Goal: Information Seeking & Learning: Check status

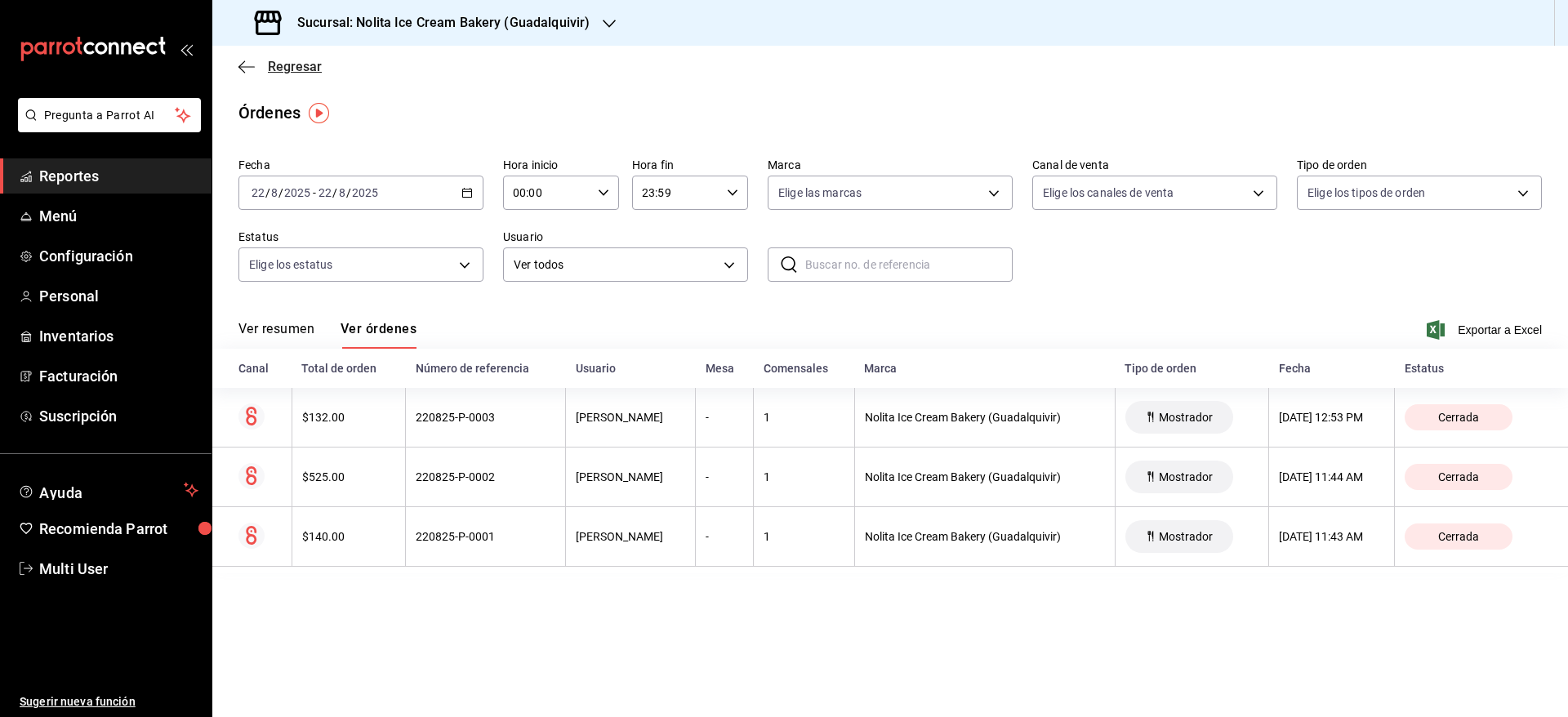
click at [312, 59] on span "Regresar" at bounding box center [295, 67] width 54 height 16
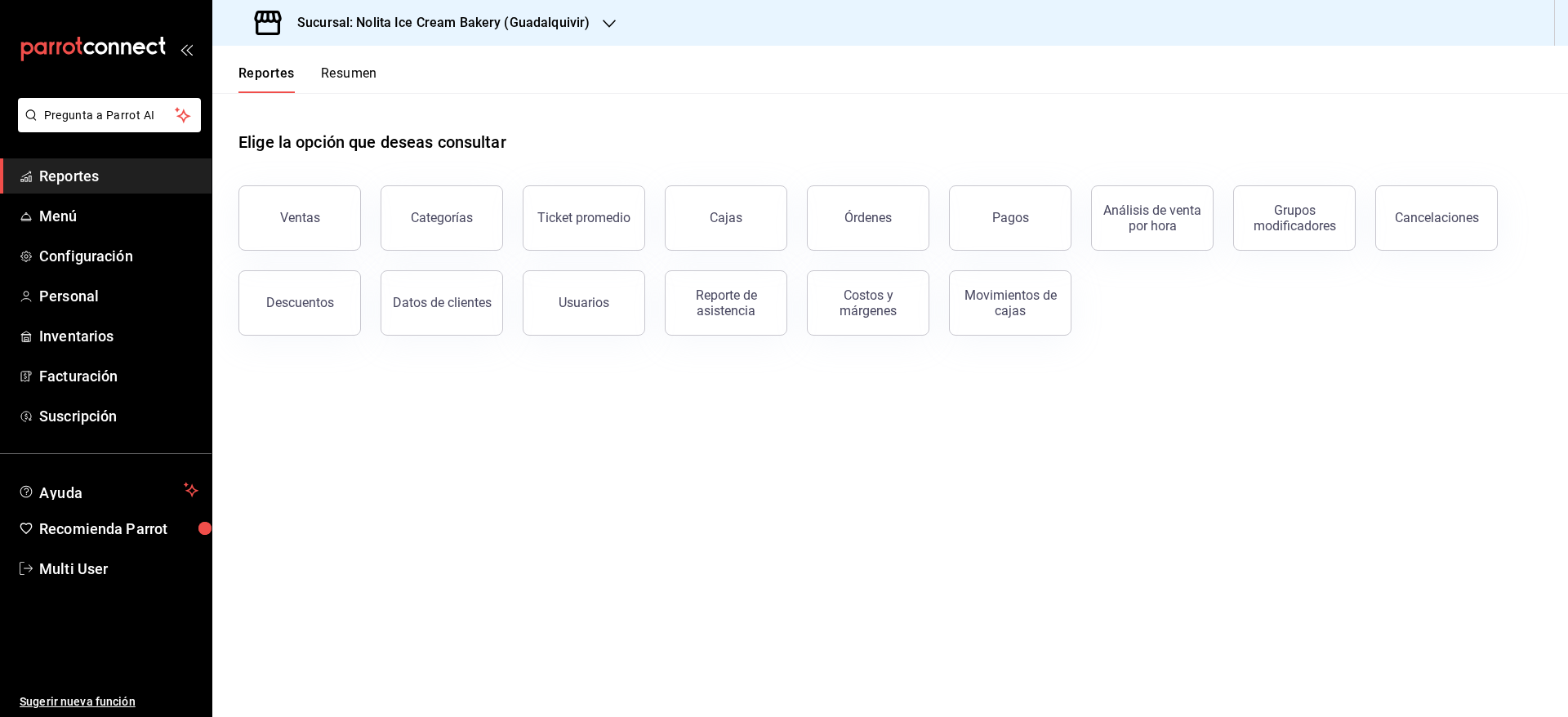
click at [387, 30] on h3 "Sucursal: Nolita Ice Cream Bakery (Guadalquivir)" at bounding box center [437, 23] width 306 height 20
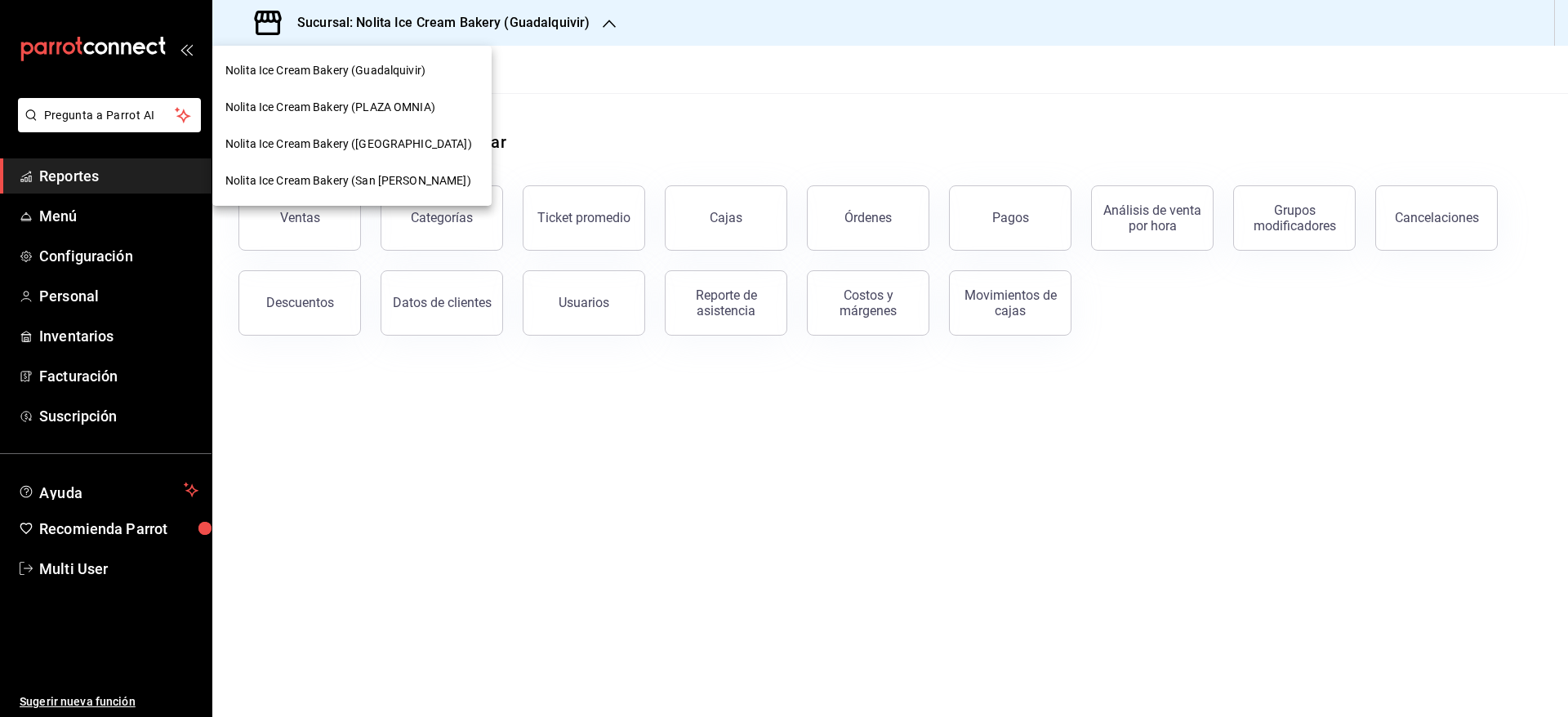
click at [376, 73] on span "Nolita Ice Cream Bakery (Guadalquivir)" at bounding box center [325, 70] width 200 height 17
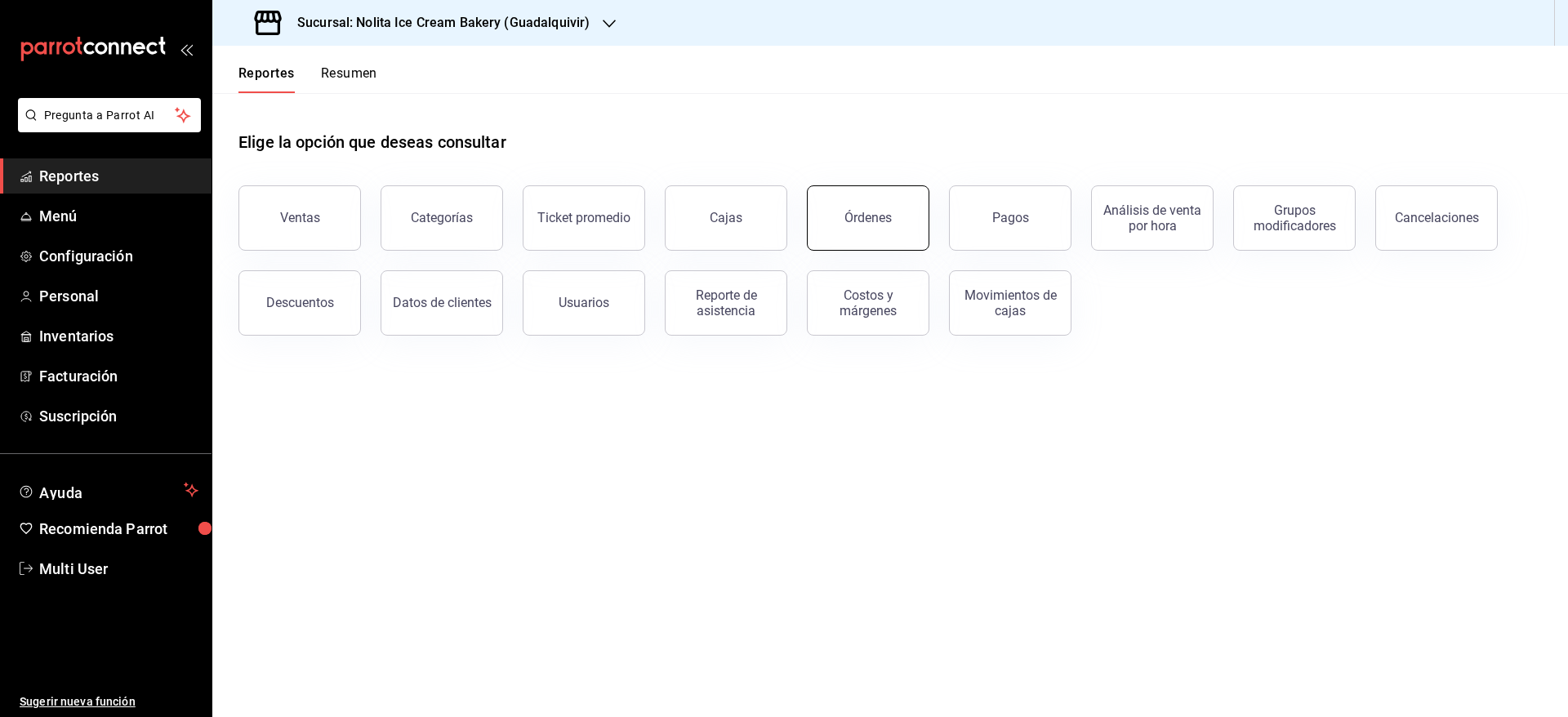
click at [817, 224] on button "Órdenes" at bounding box center [868, 218] width 122 height 66
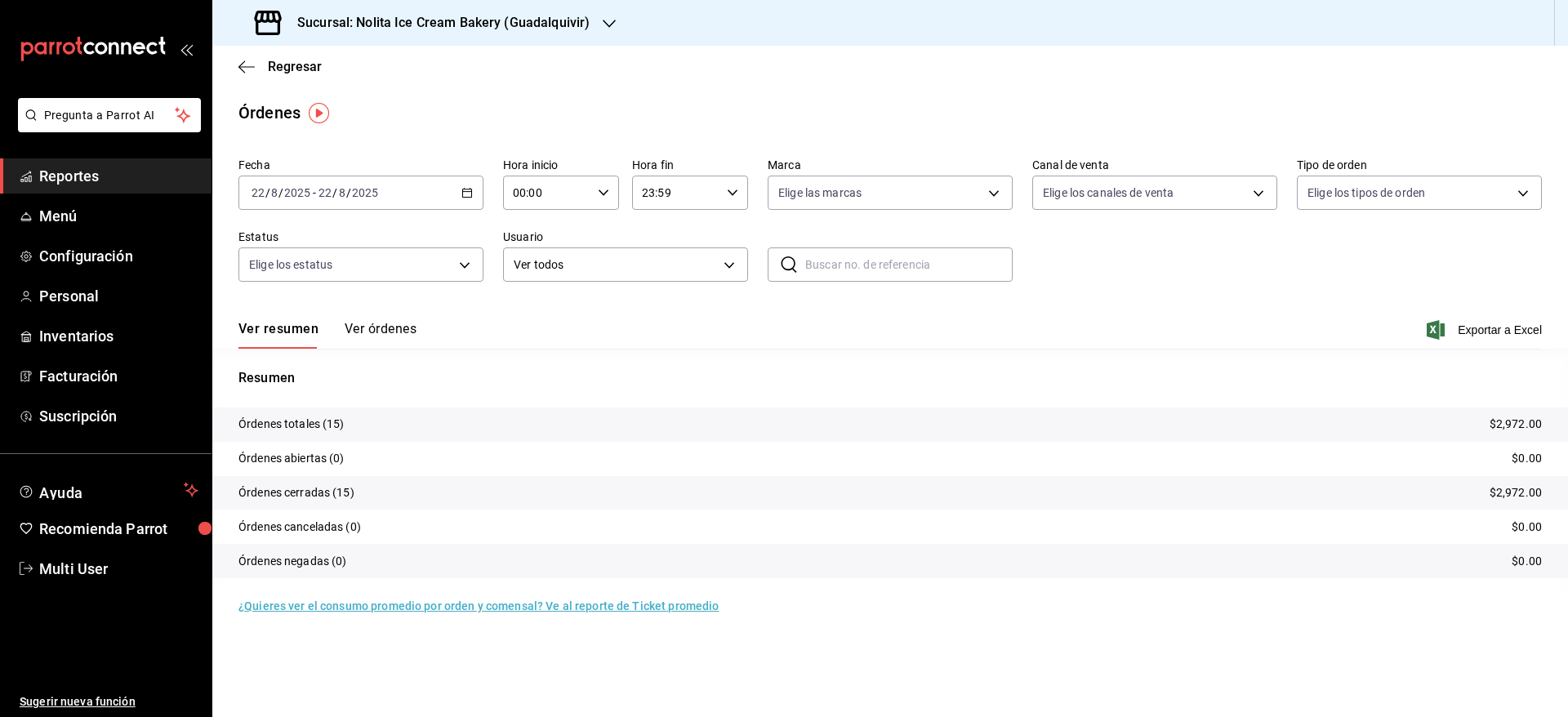
click at [361, 330] on button "Ver órdenes" at bounding box center [380, 335] width 72 height 28
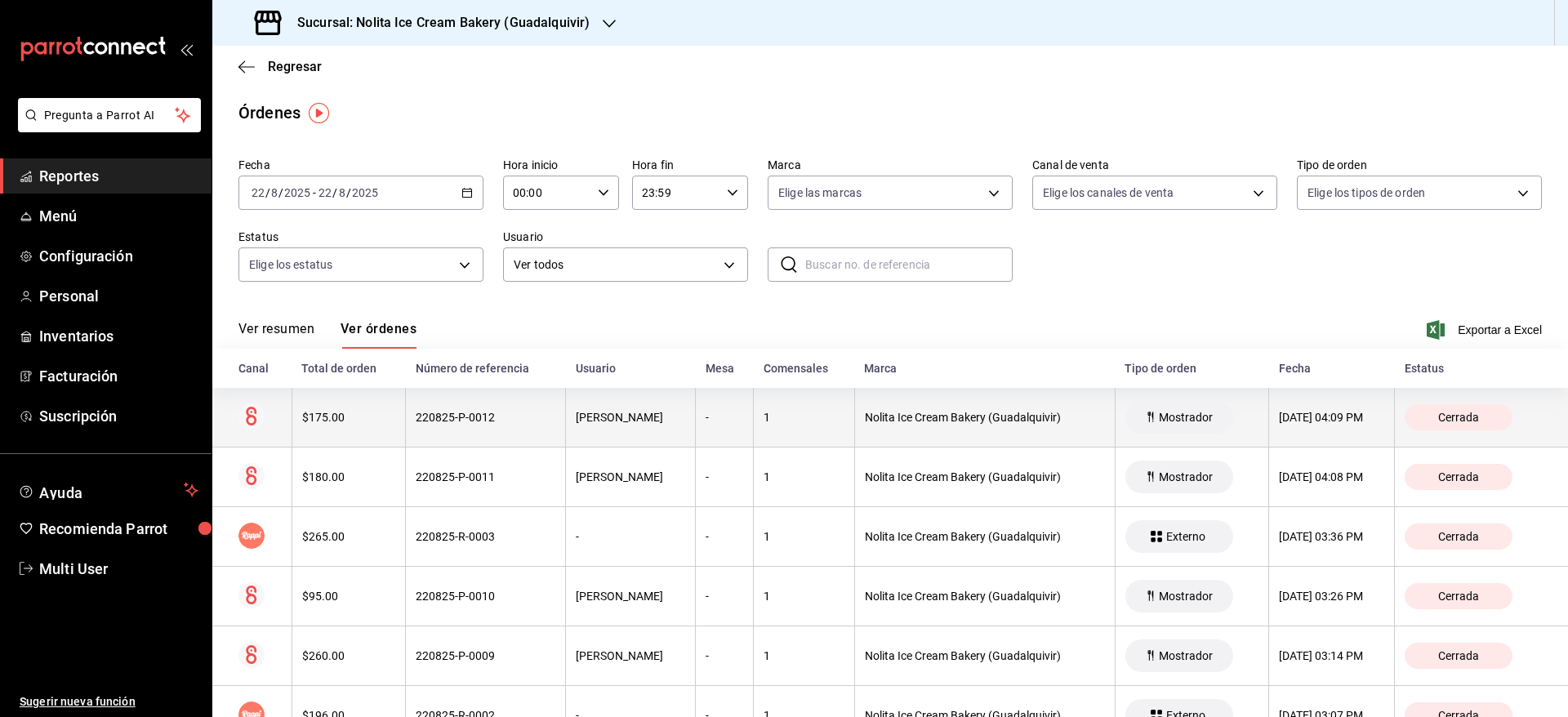
click at [767, 416] on div "1" at bounding box center [803, 417] width 81 height 13
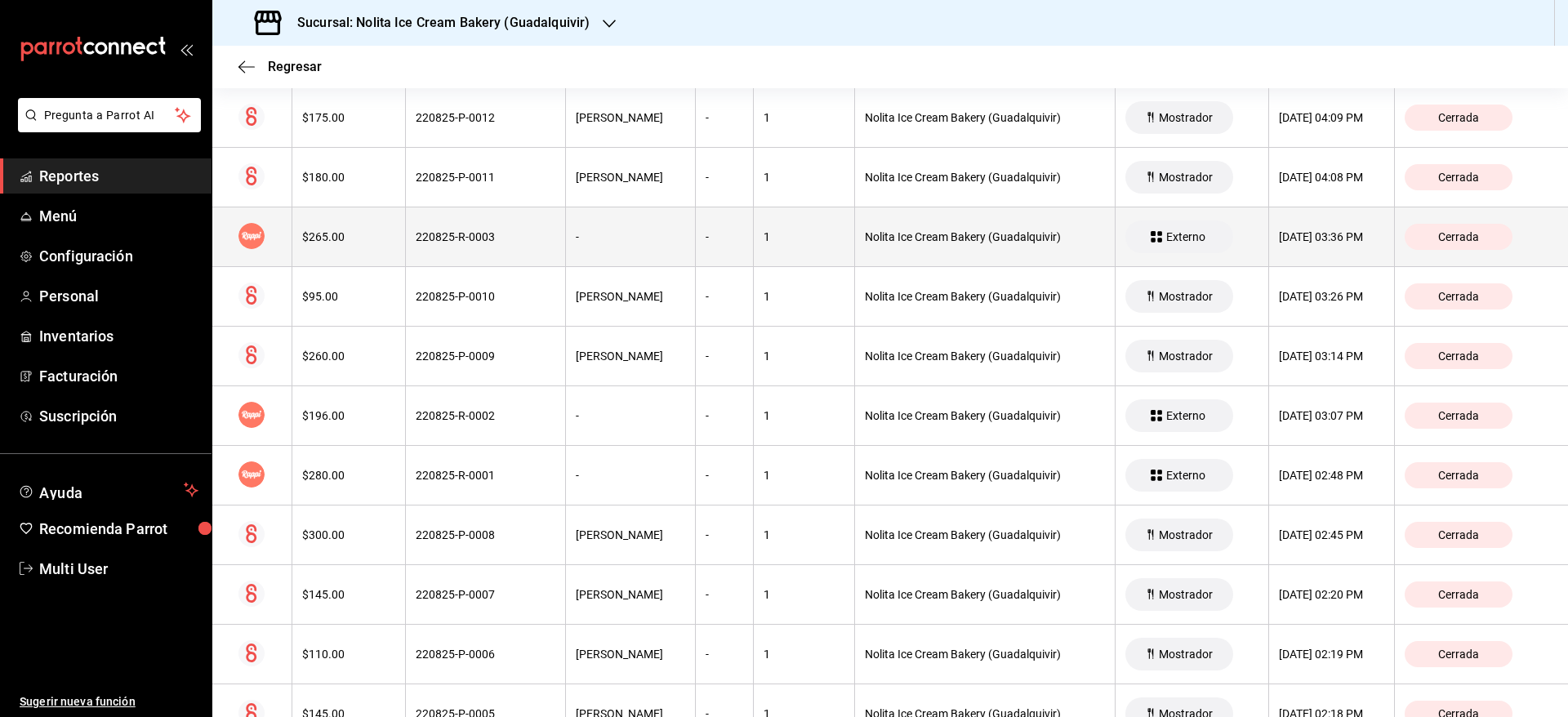
scroll to position [296, 0]
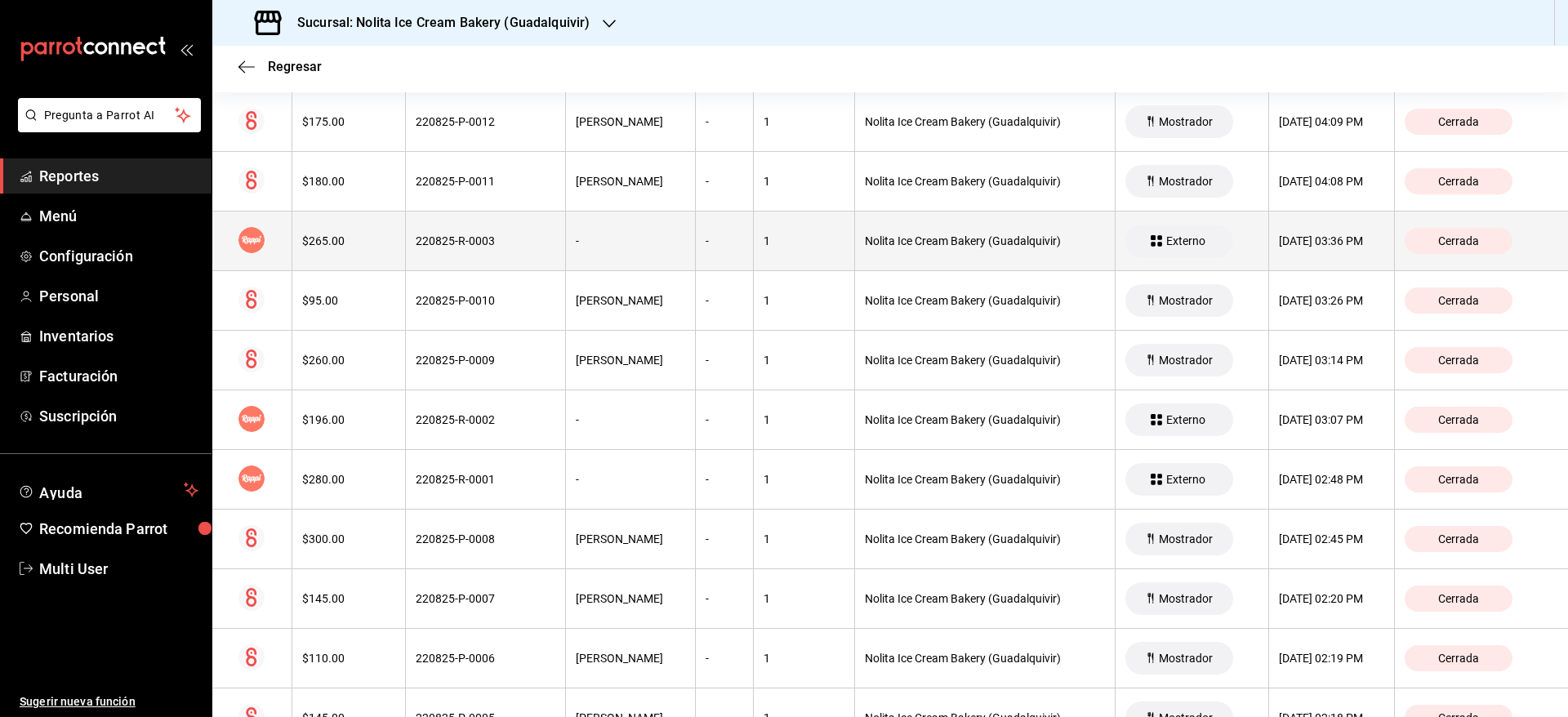
click at [872, 246] on div "Nolita Ice Cream Bakery (Guadalquivir)" at bounding box center [985, 240] width 240 height 13
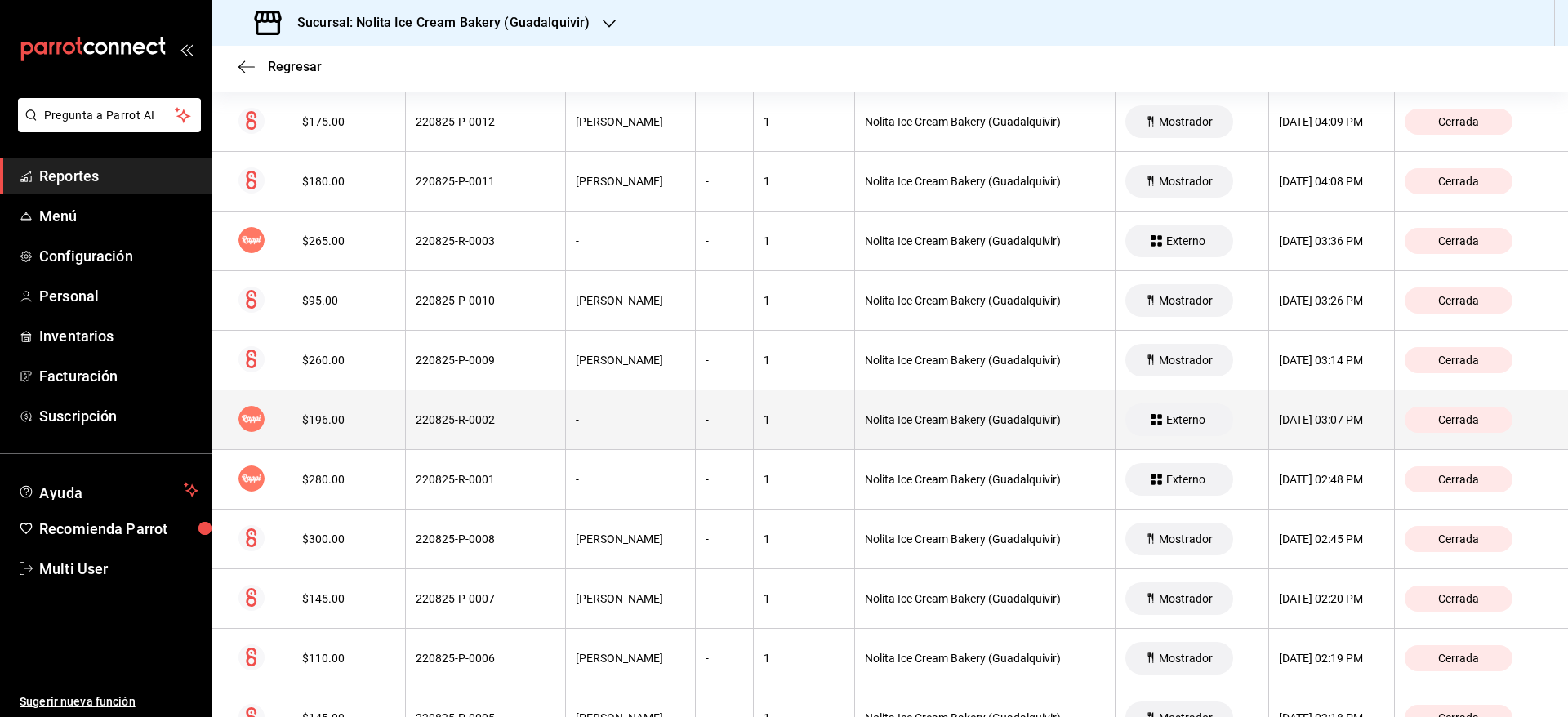
click at [877, 420] on div "Nolita Ice Cream Bakery (Guadalquivir)" at bounding box center [985, 419] width 240 height 13
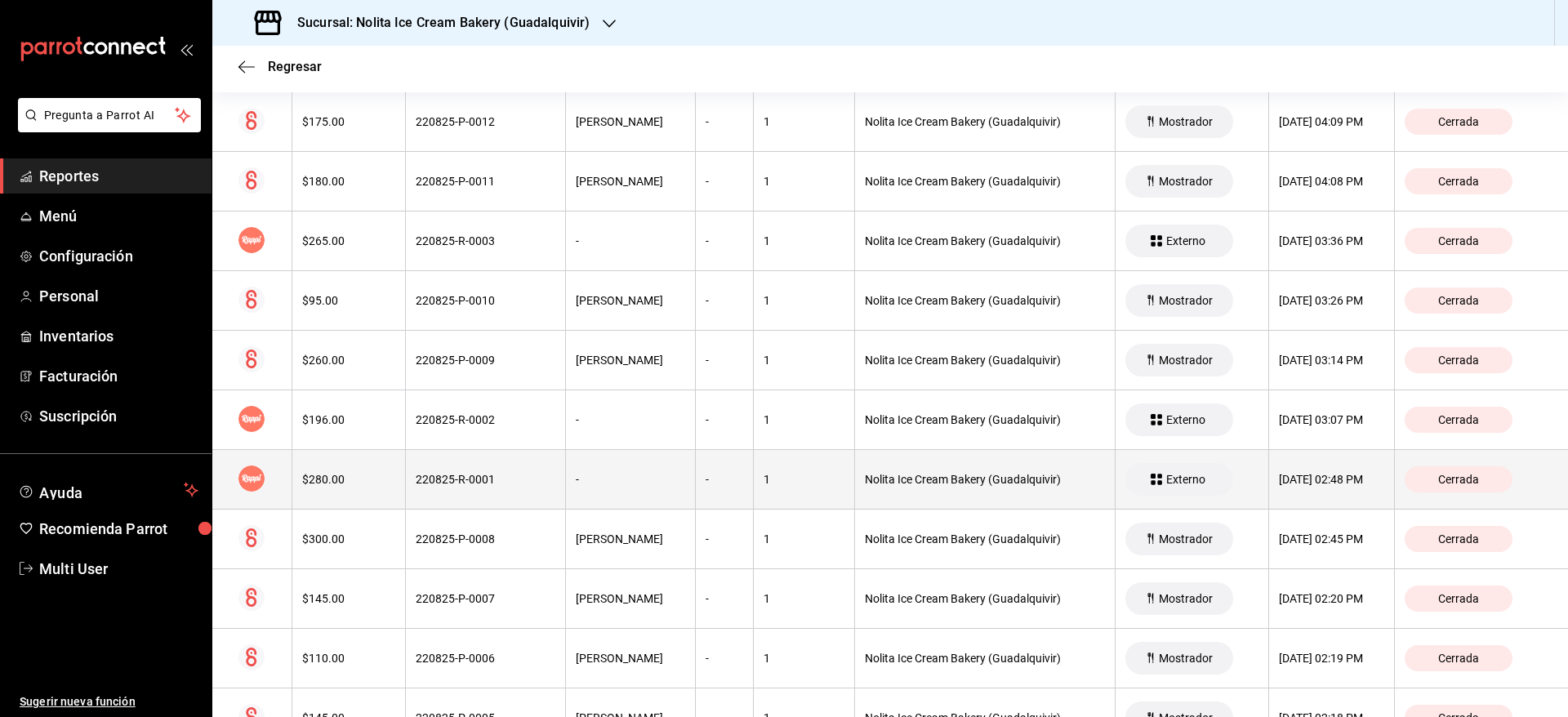
click at [881, 490] on th "Nolita Ice Cream Bakery (Guadalquivir)" at bounding box center [985, 480] width 261 height 60
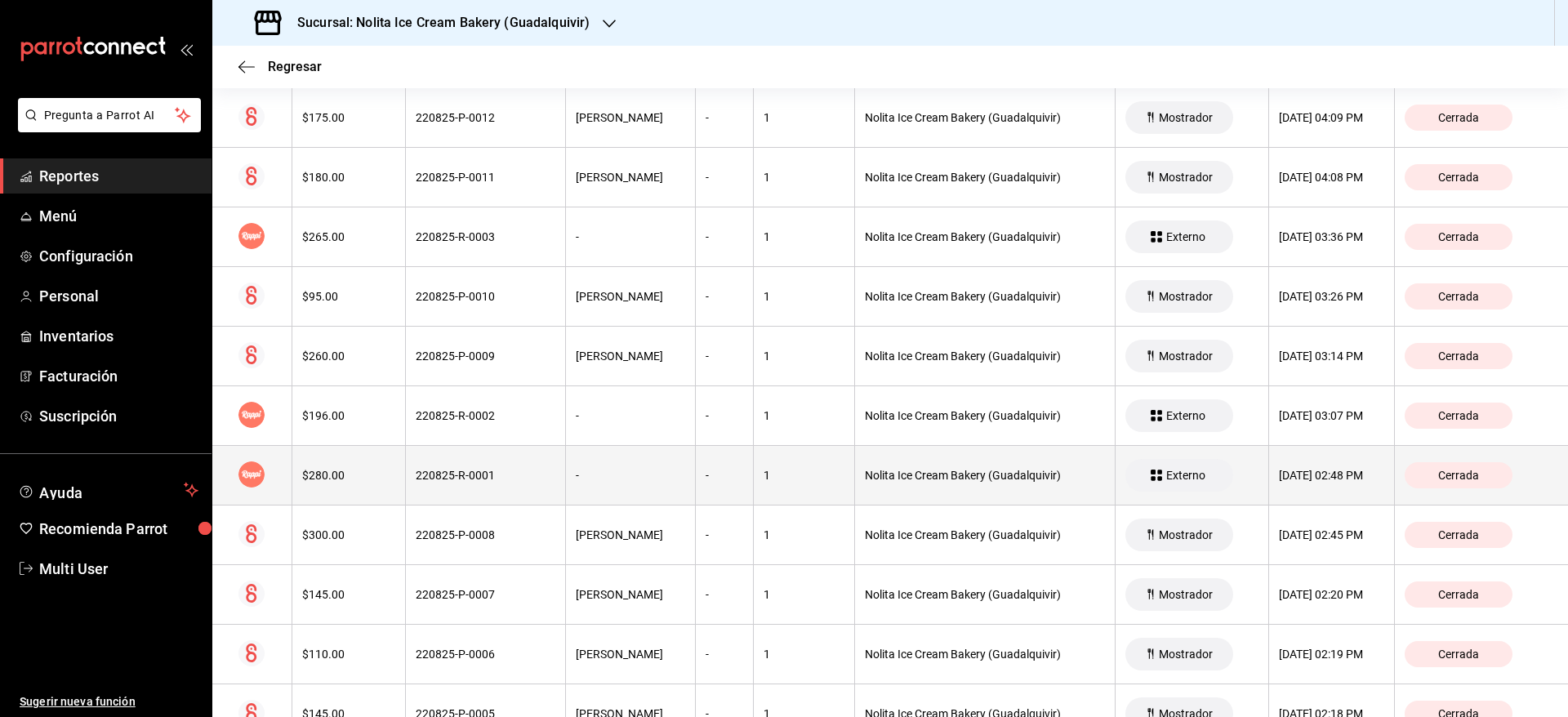
scroll to position [301, 0]
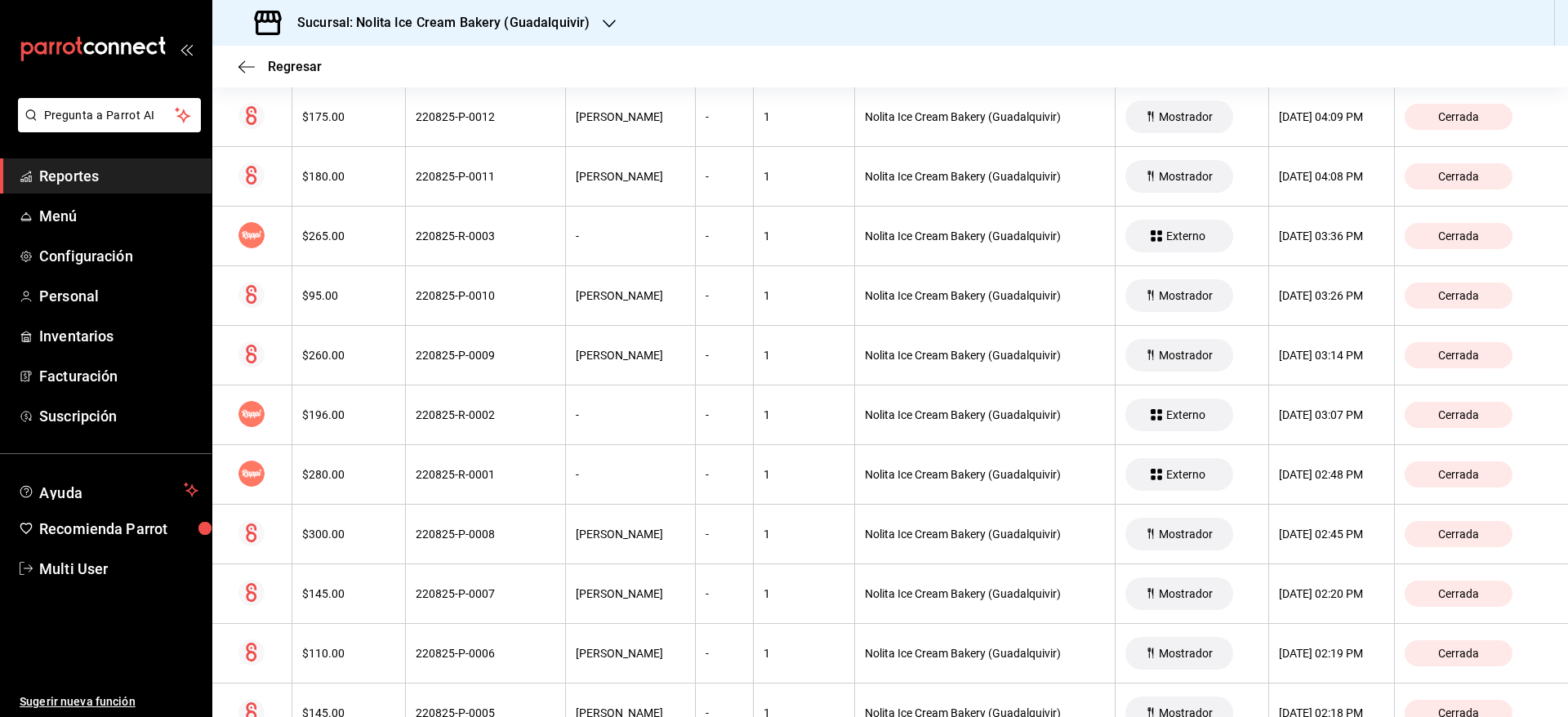
click at [537, 17] on h3 "Sucursal: Nolita Ice Cream Bakery (Guadalquivir)" at bounding box center [437, 23] width 306 height 20
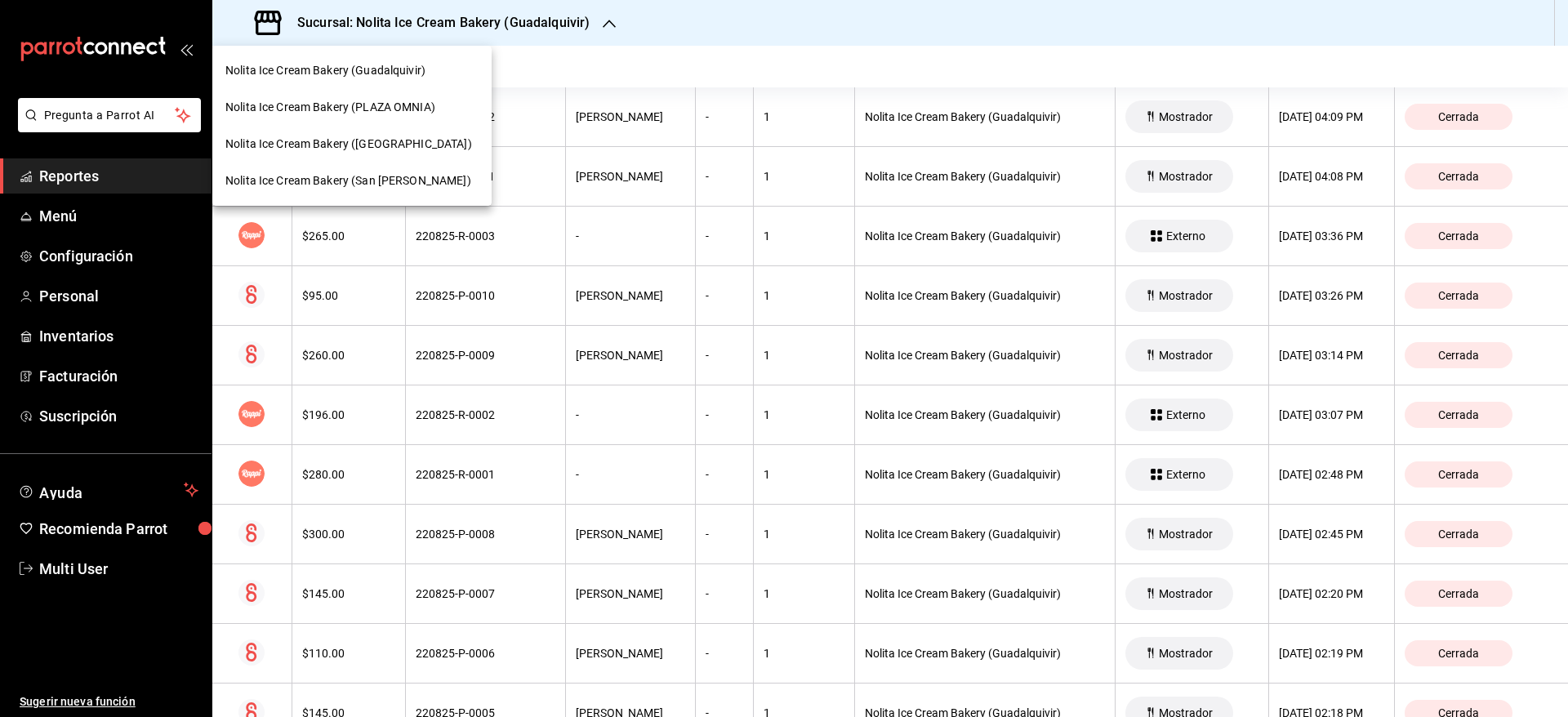
click at [416, 94] on div "Nolita Ice Cream Bakery (PLAZA OMNIA)" at bounding box center [351, 107] width 280 height 37
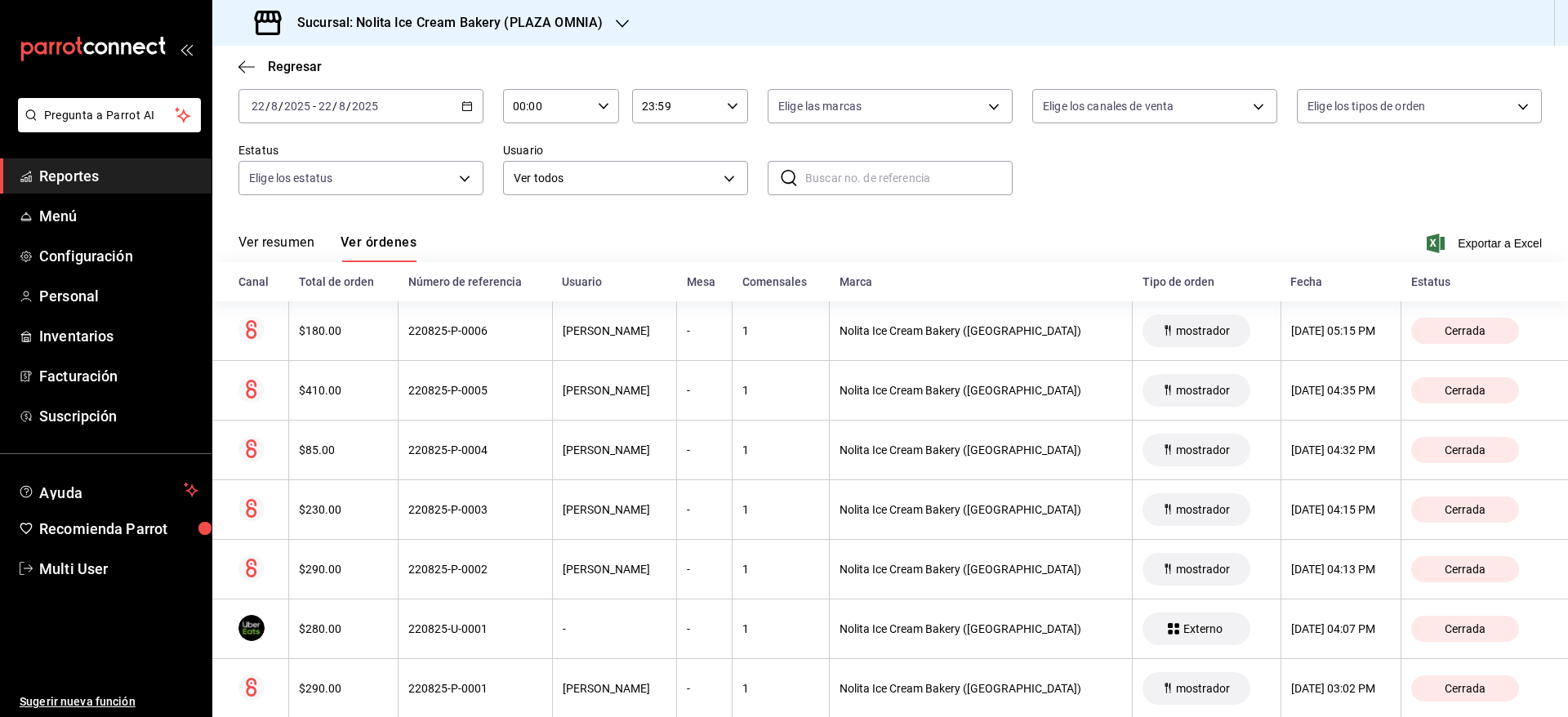
scroll to position [121, 0]
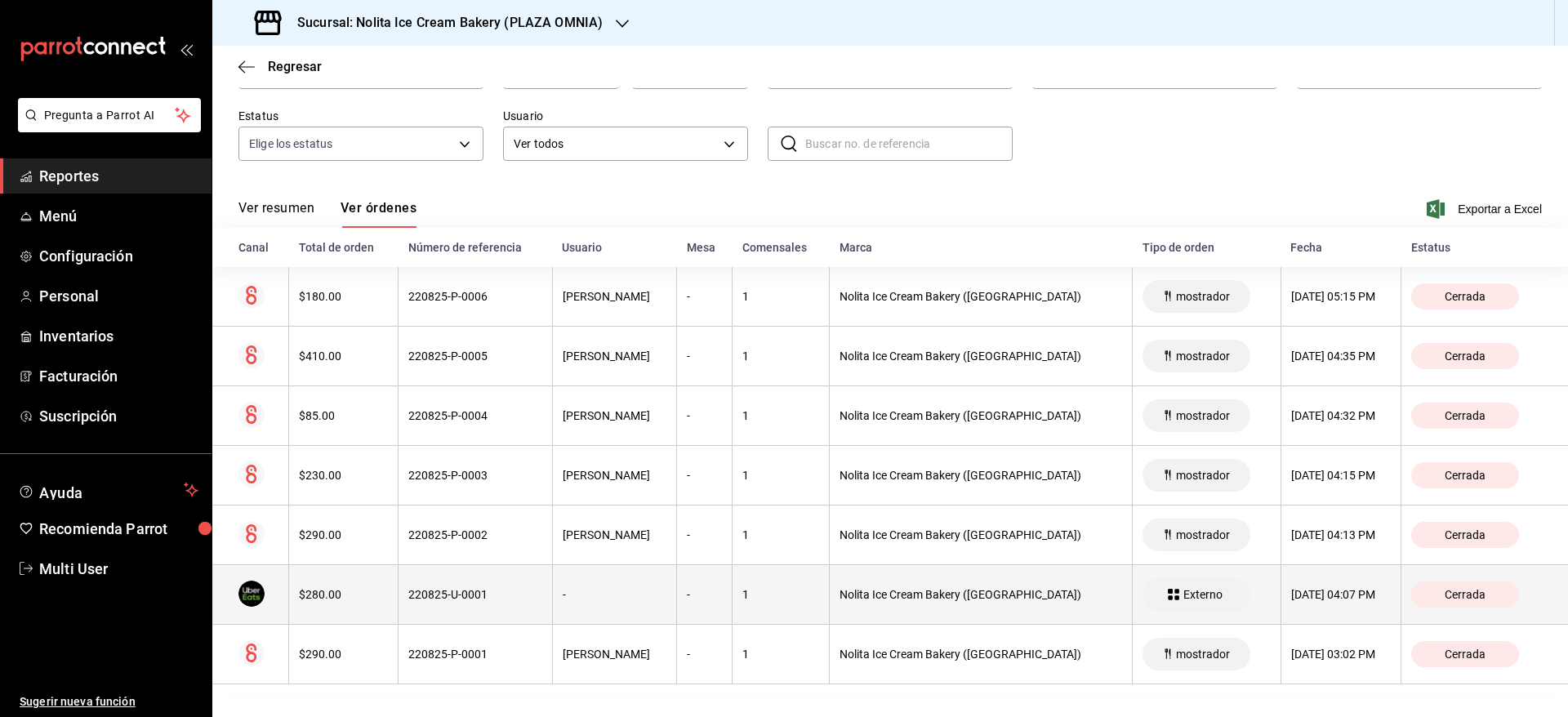
click at [1291, 592] on div "[DATE] 04:07 PM" at bounding box center [1341, 595] width 101 height 13
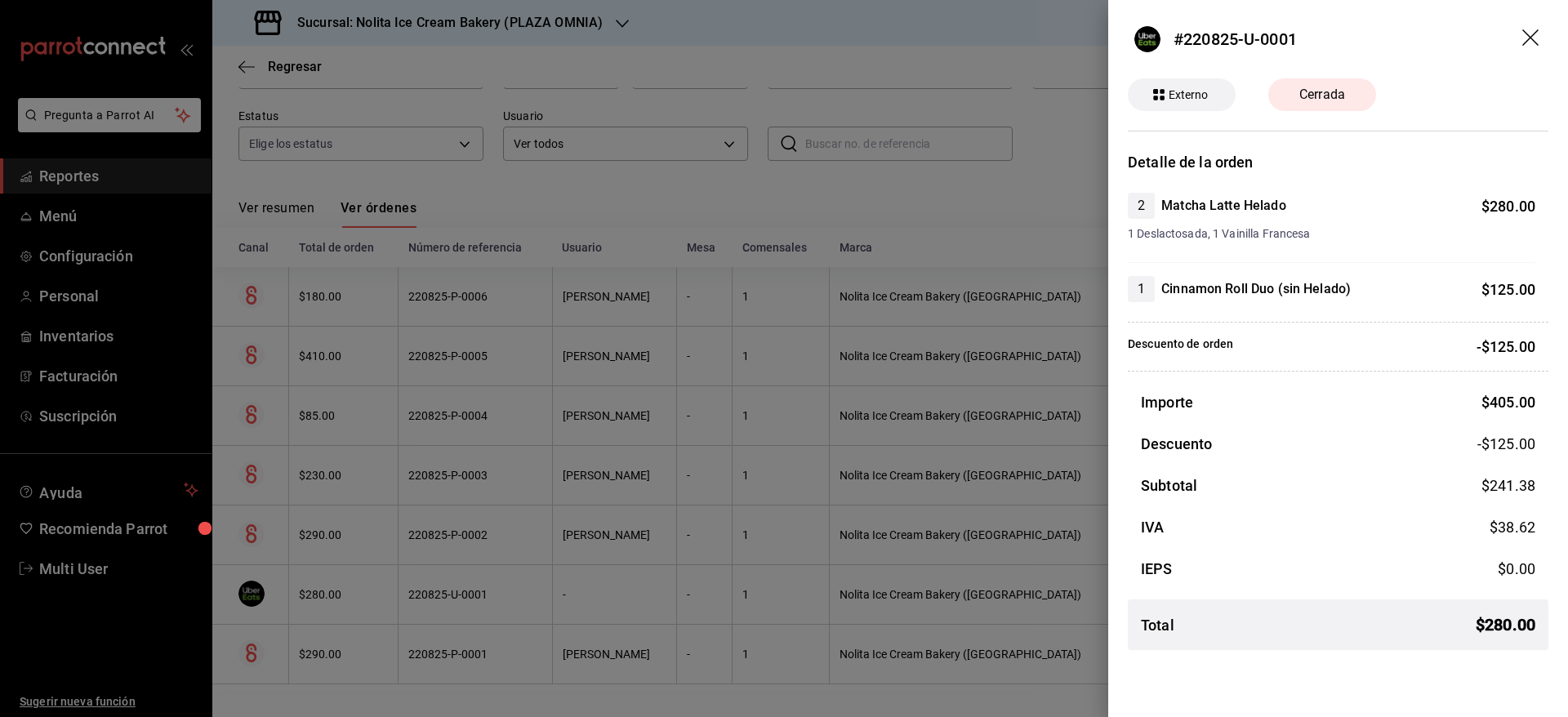
click at [725, 316] on div at bounding box center [784, 358] width 1568 height 717
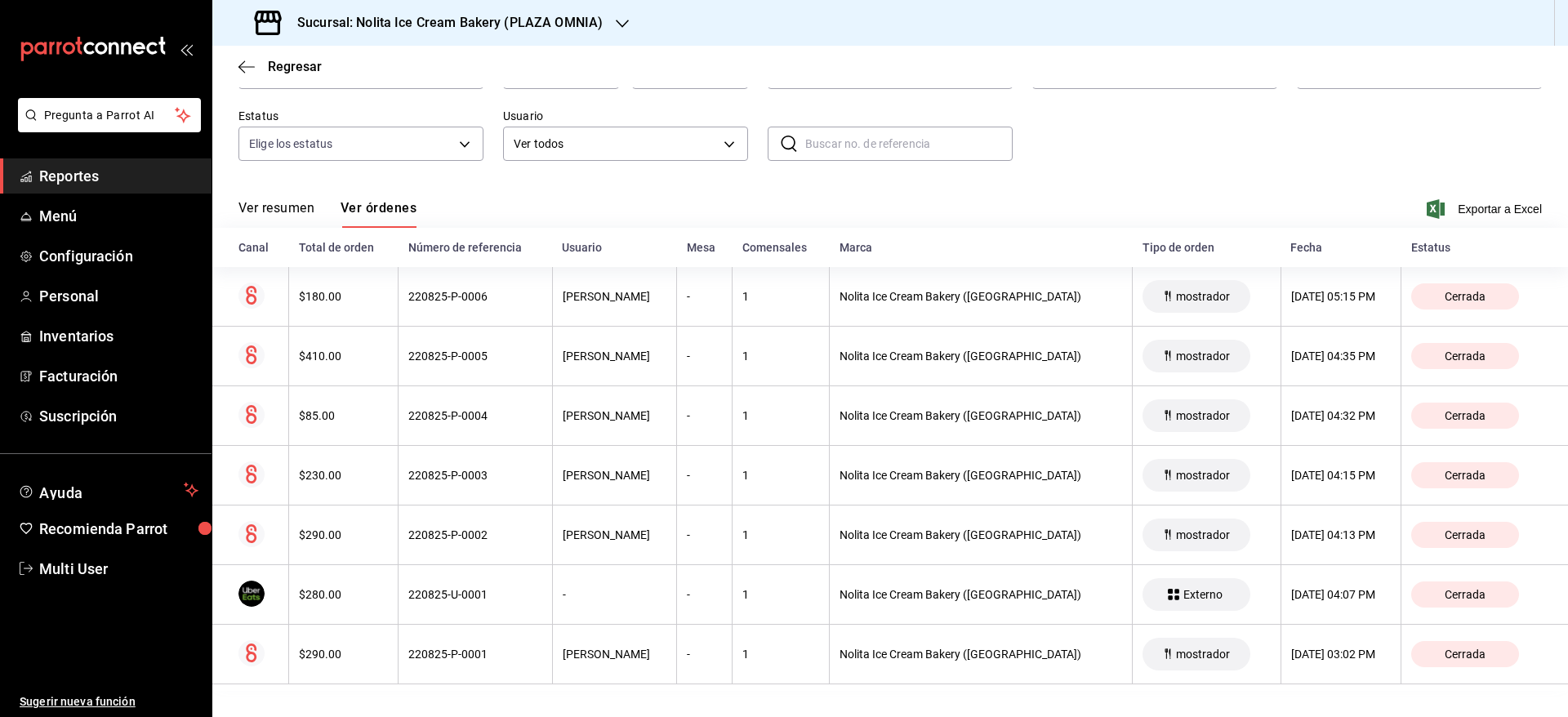
click at [733, 316] on th "1" at bounding box center [782, 297] width 98 height 60
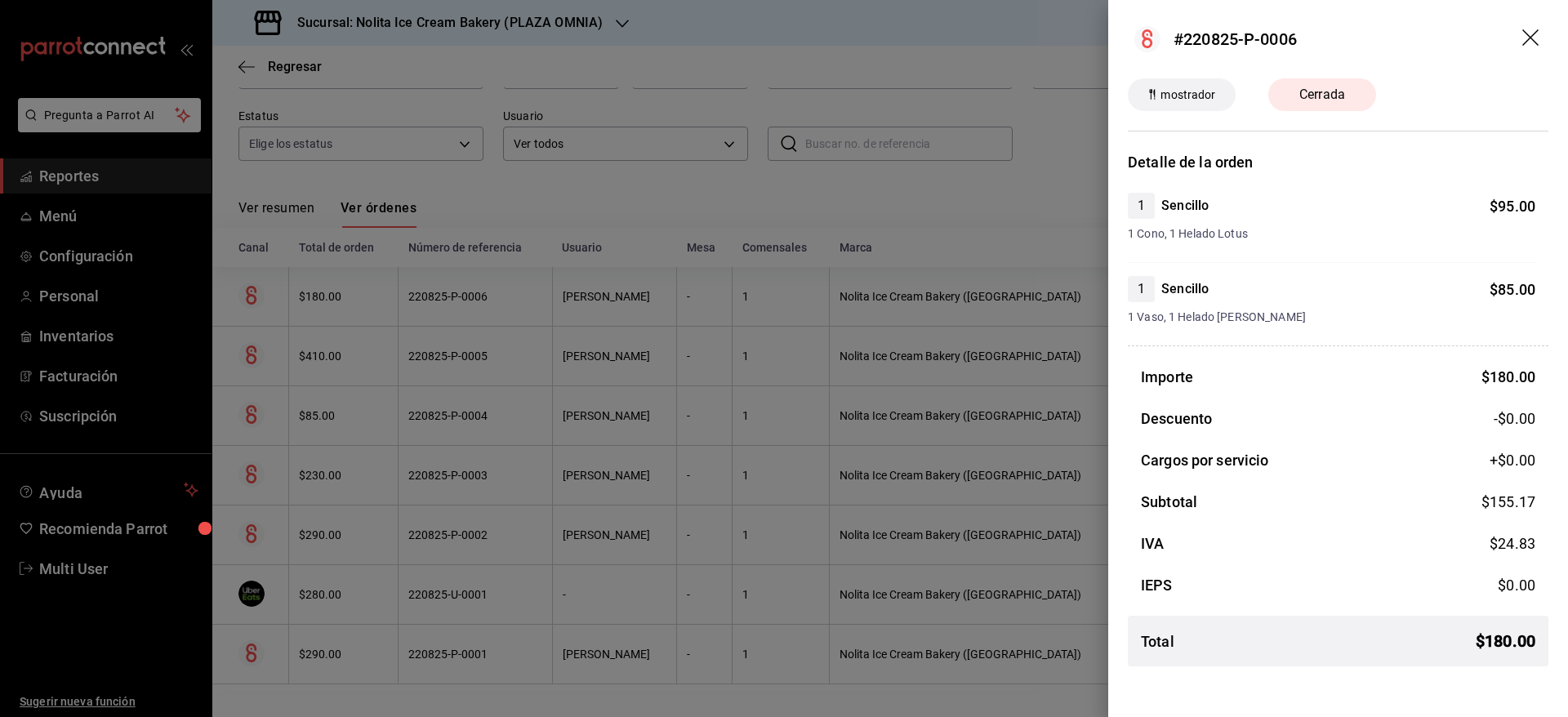
click at [725, 316] on div at bounding box center [784, 358] width 1568 height 717
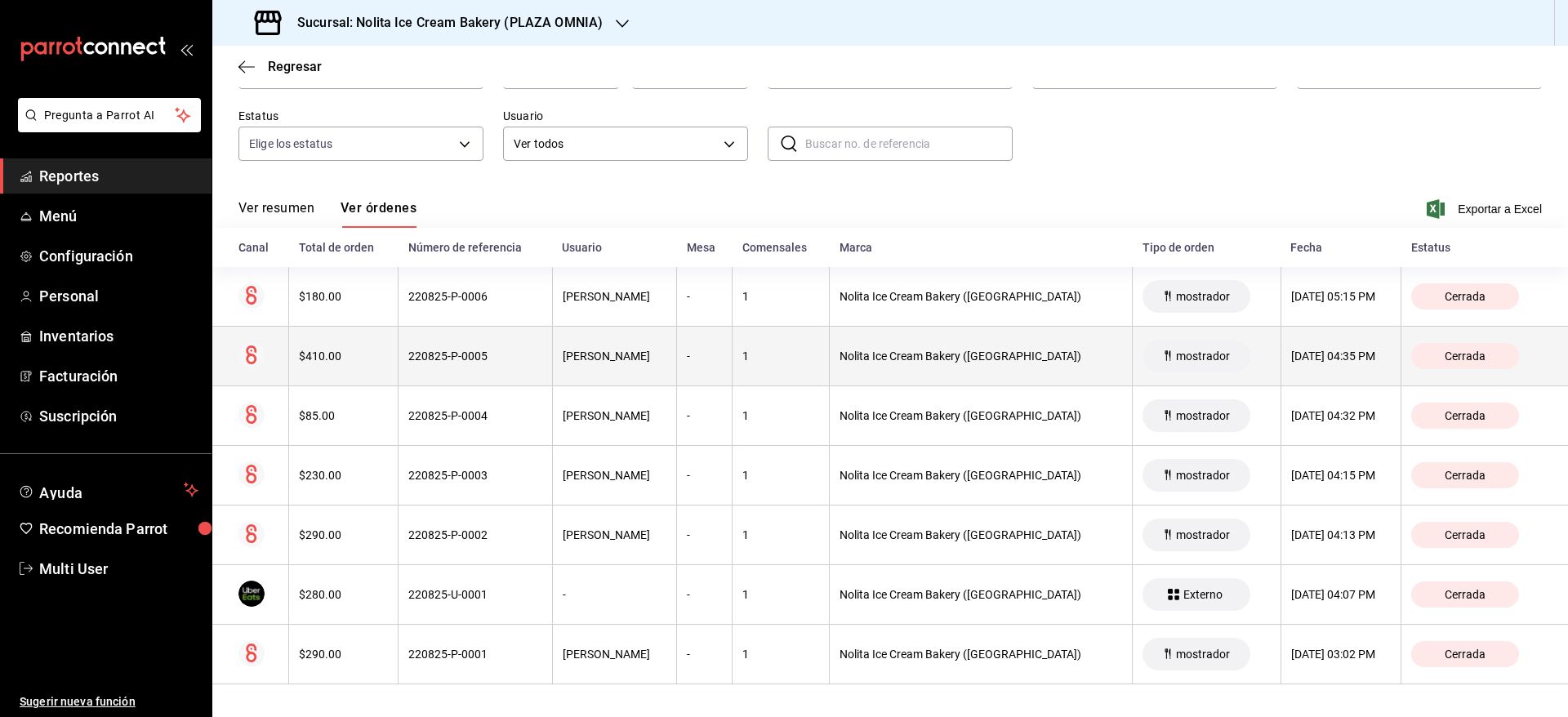
click at [733, 361] on th "1" at bounding box center [782, 357] width 98 height 60
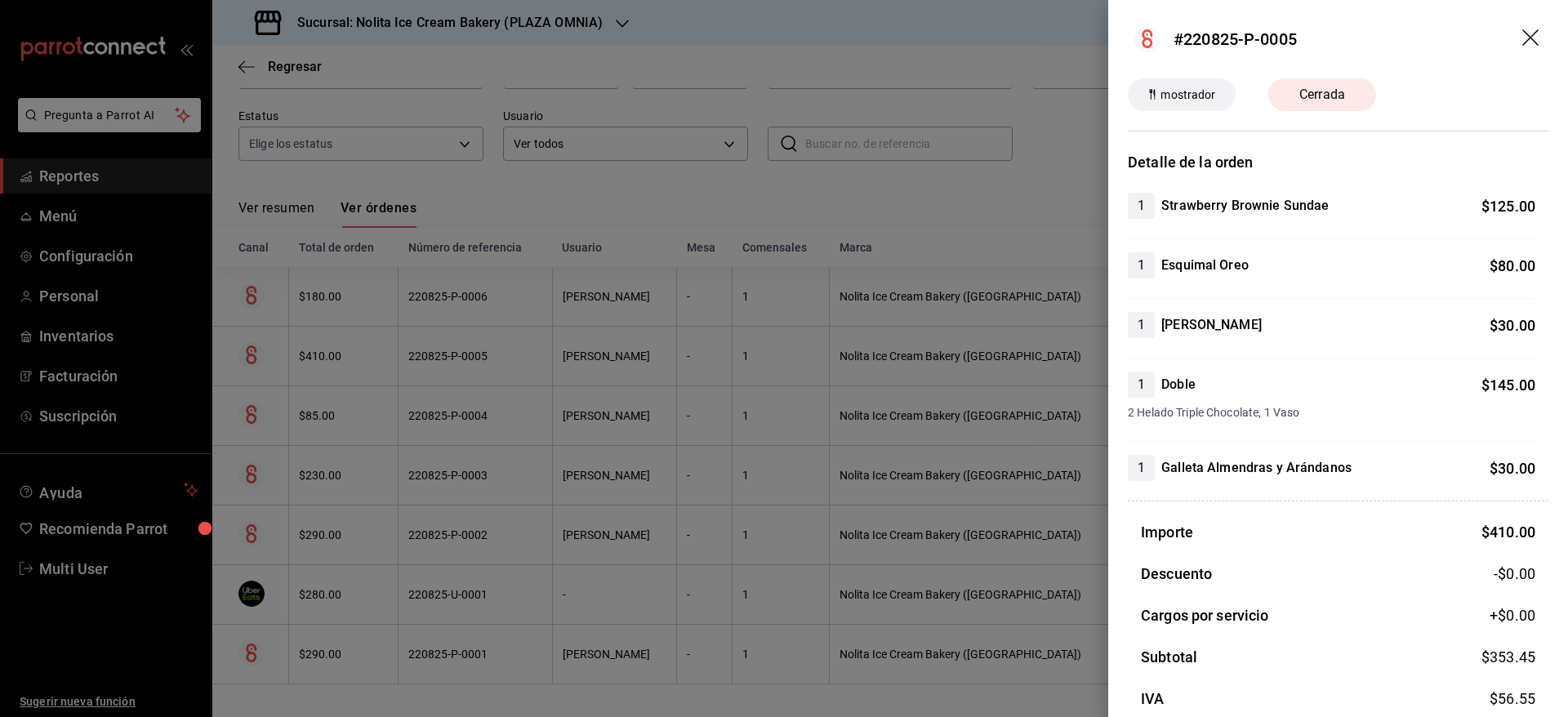
click at [728, 361] on div at bounding box center [784, 358] width 1568 height 717
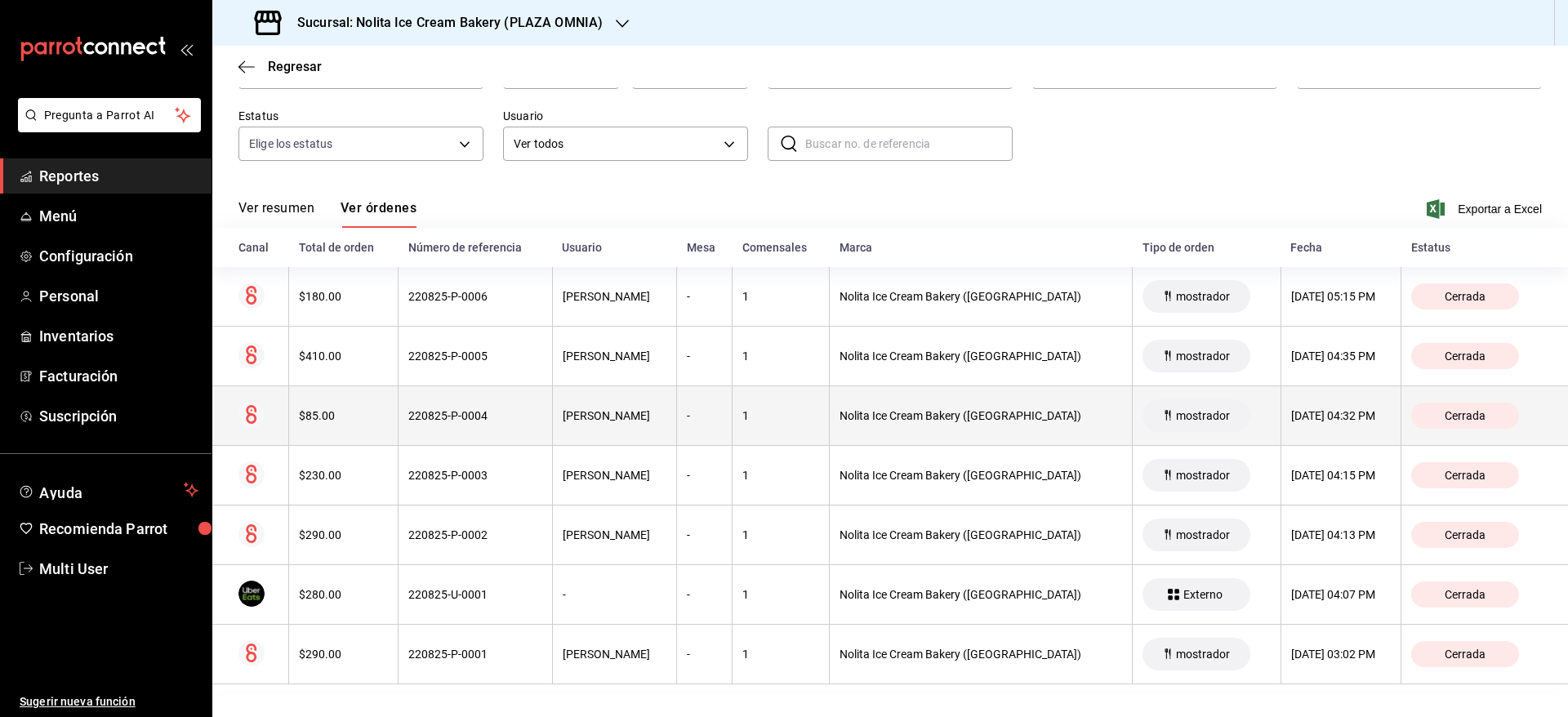
click at [733, 419] on th "1" at bounding box center [782, 416] width 98 height 60
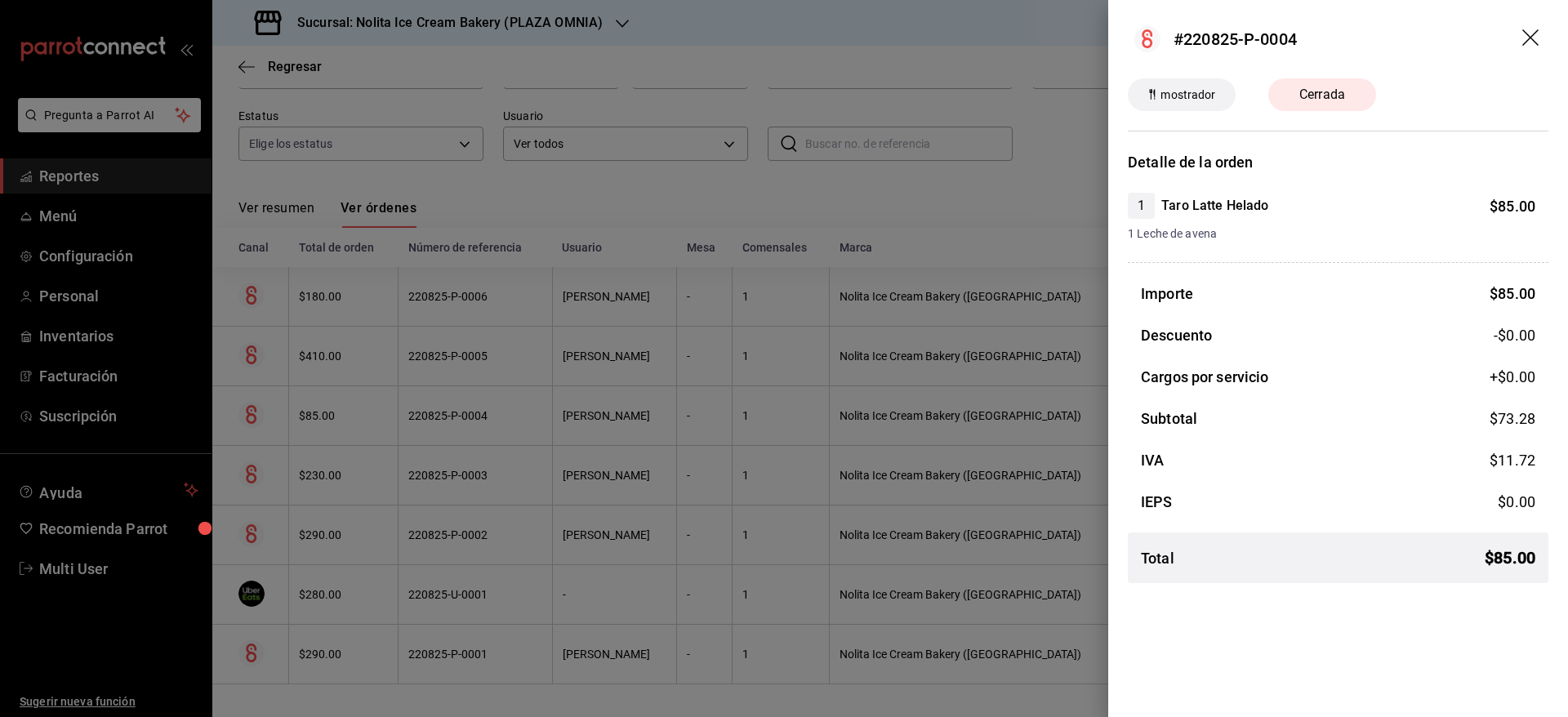
click at [728, 419] on div at bounding box center [784, 358] width 1568 height 717
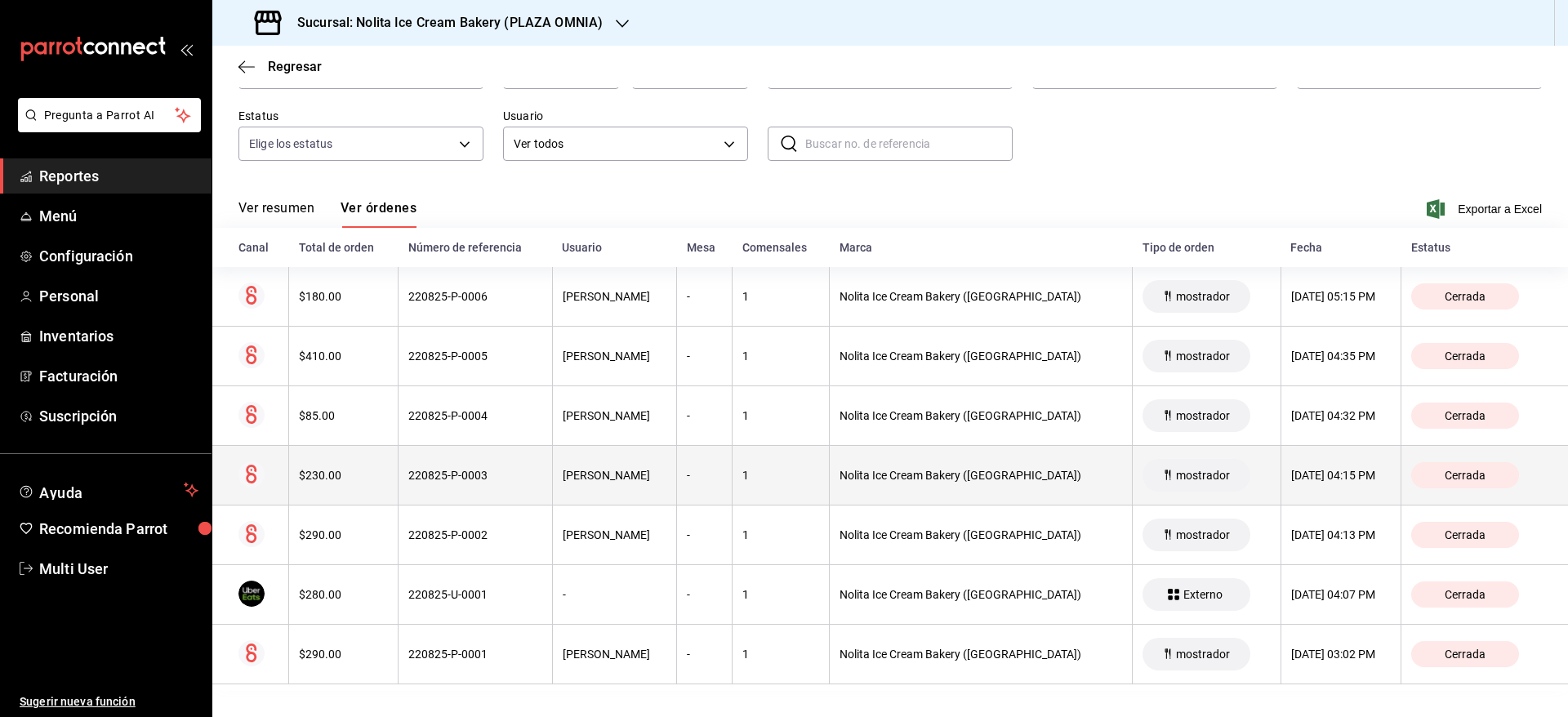
click at [733, 489] on th "1" at bounding box center [782, 476] width 98 height 60
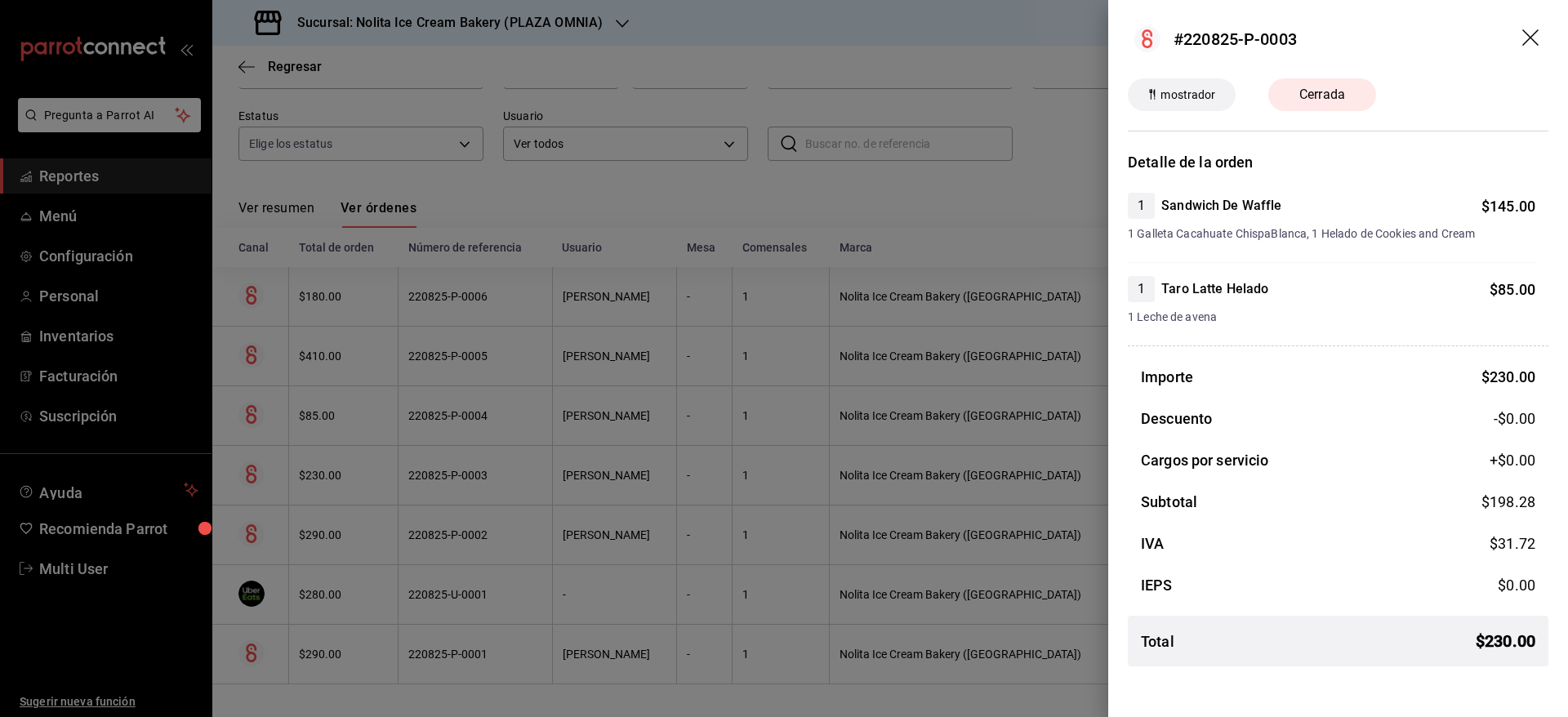
click at [724, 489] on div at bounding box center [784, 358] width 1568 height 717
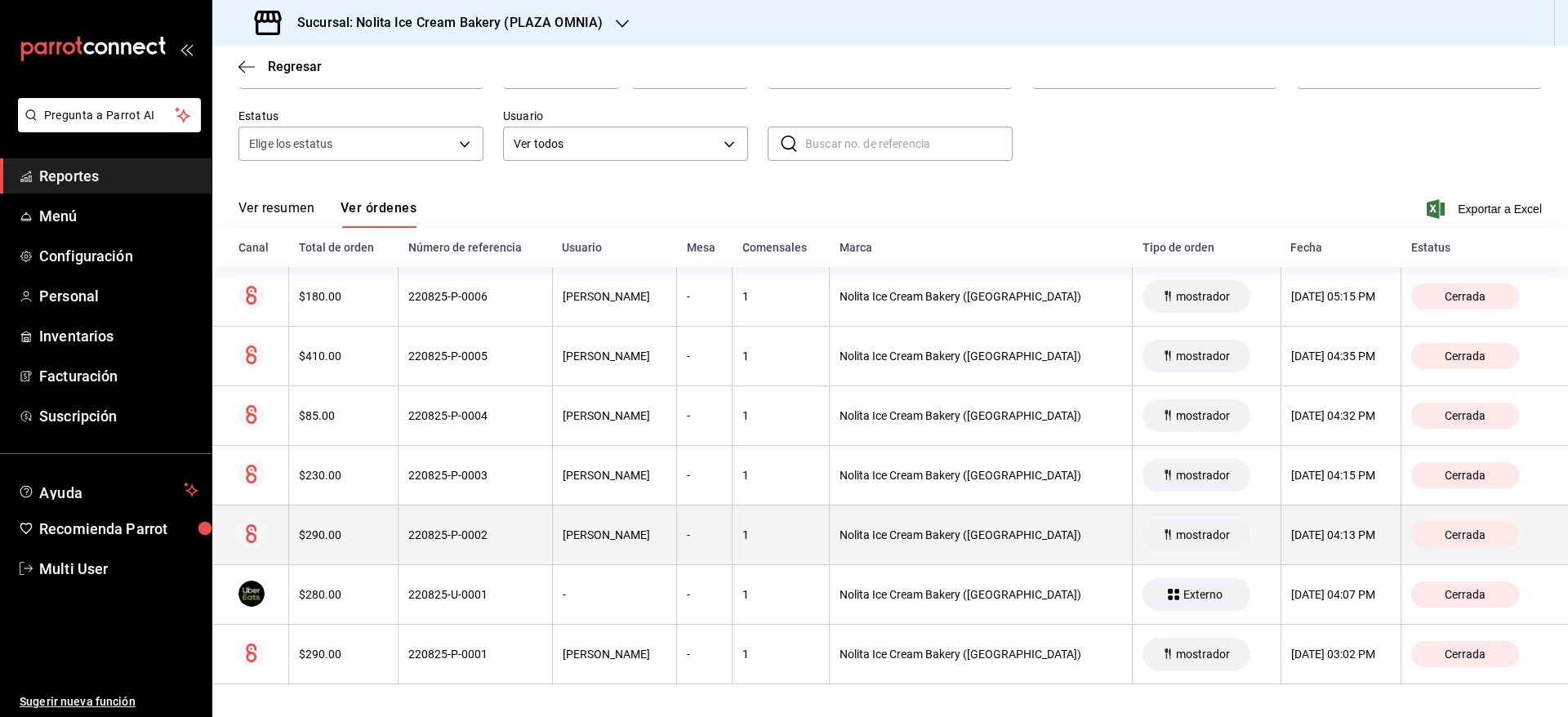
click at [733, 535] on th "1" at bounding box center [782, 536] width 98 height 60
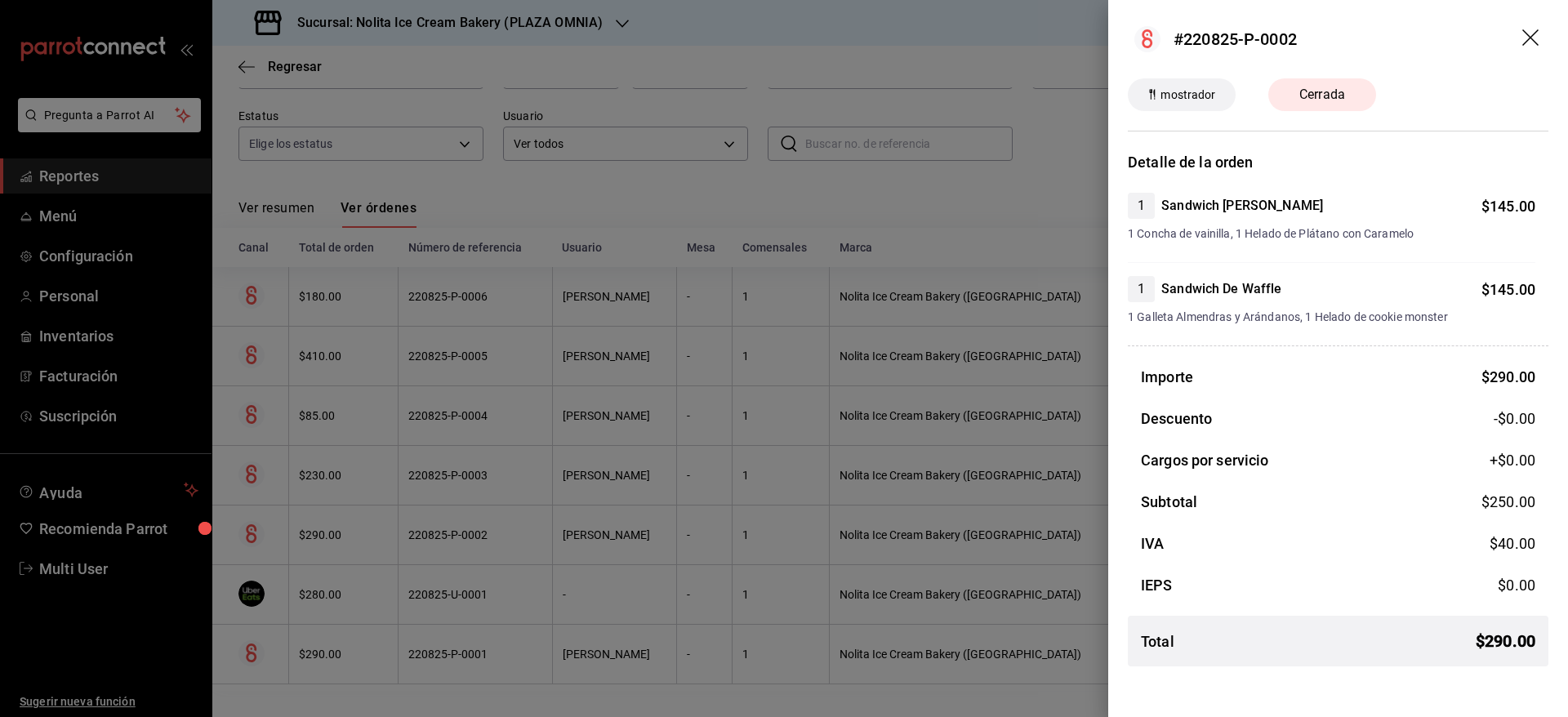
click at [723, 535] on div at bounding box center [784, 358] width 1568 height 717
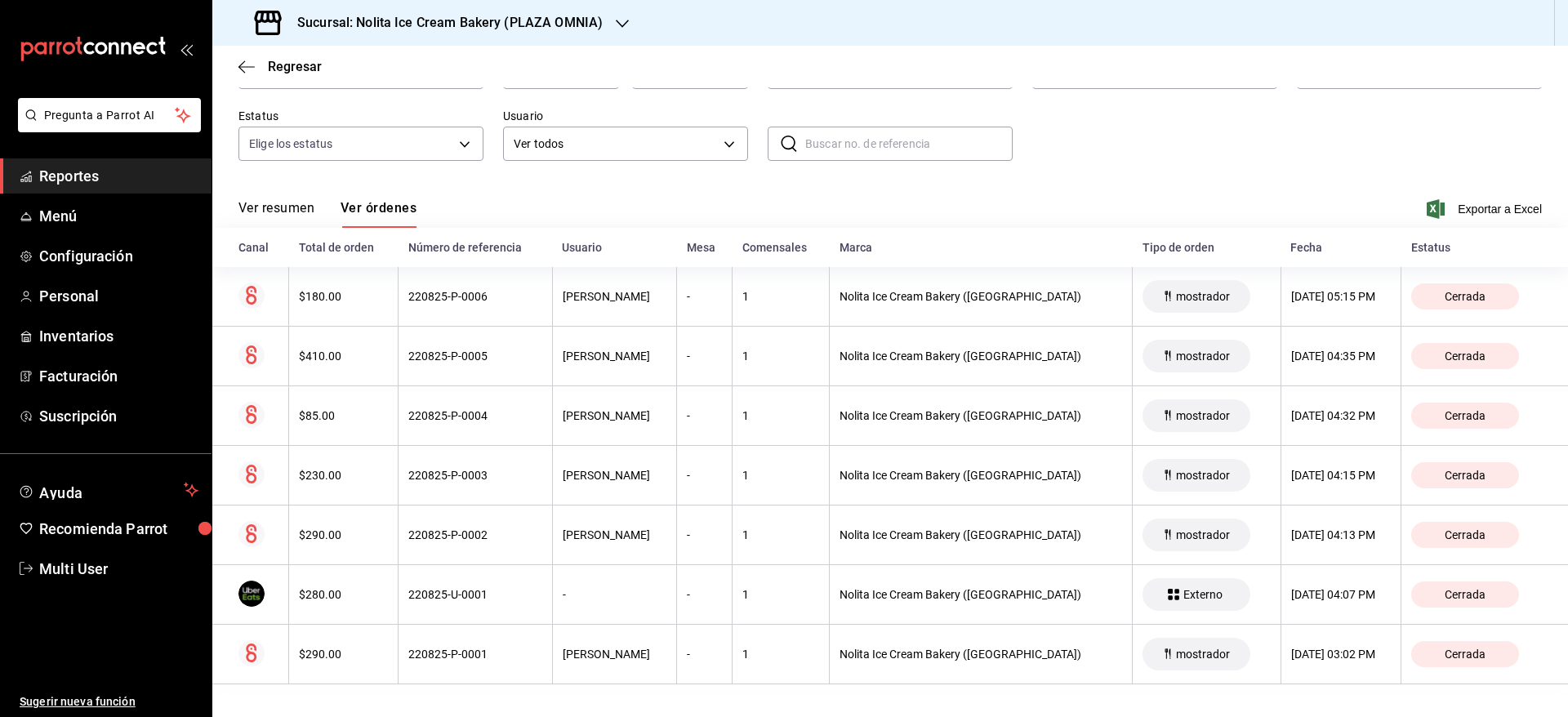
click at [501, 23] on h3 "Sucursal: Nolita Ice Cream Bakery (PLAZA OMNIA)" at bounding box center [444, 23] width 319 height 20
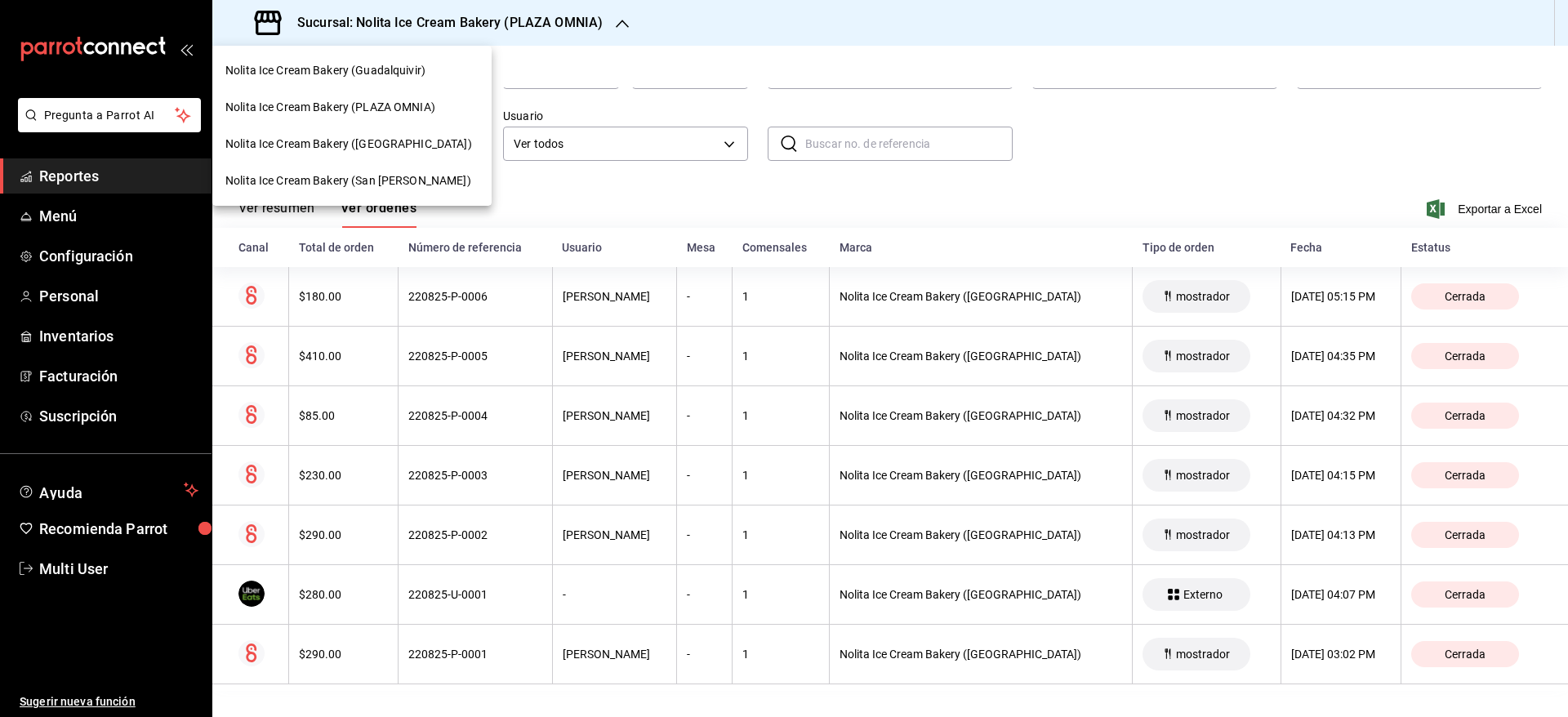
click at [416, 181] on span "Nolita Ice Cream Bakery (San [PERSON_NAME])" at bounding box center [347, 180] width 246 height 17
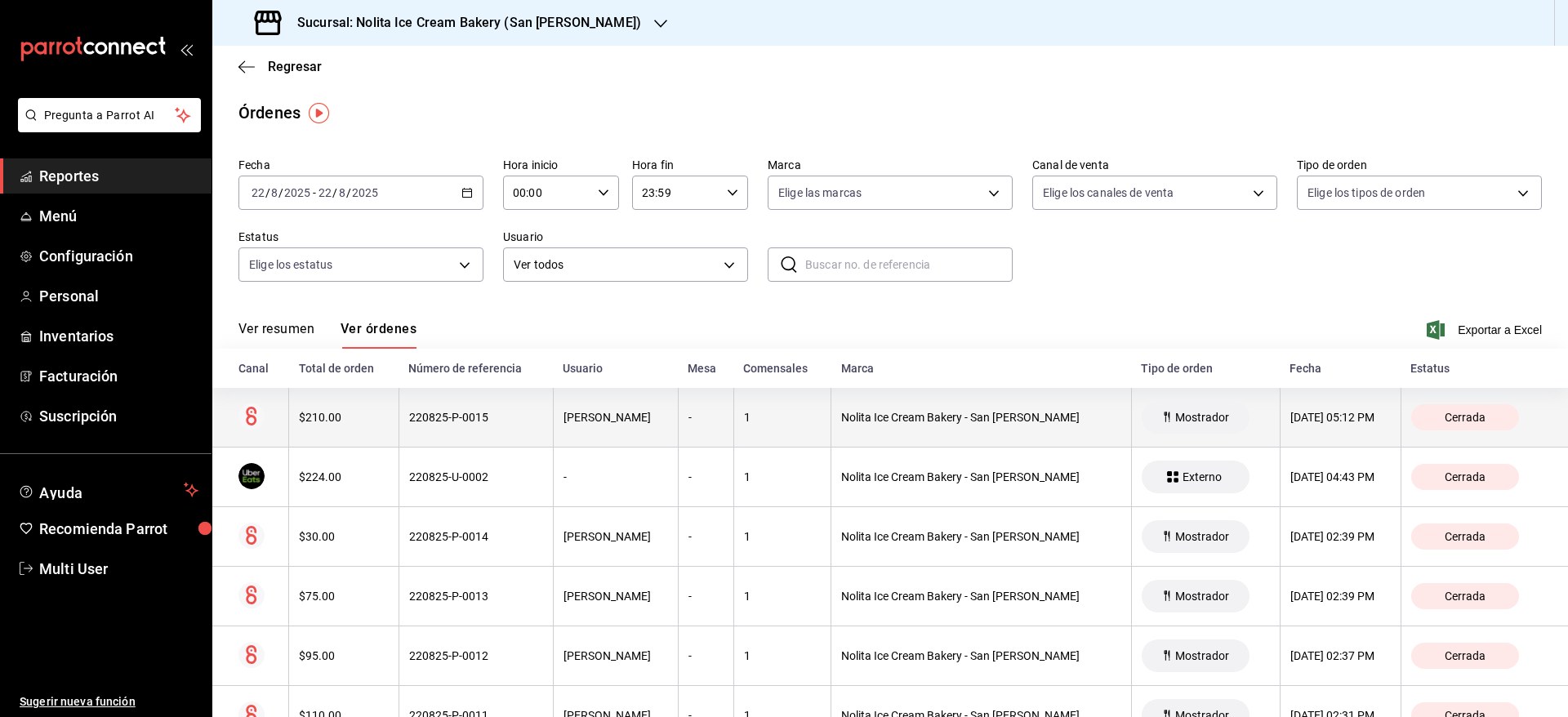
click at [475, 418] on div "220825-P-0015" at bounding box center [476, 417] width 134 height 13
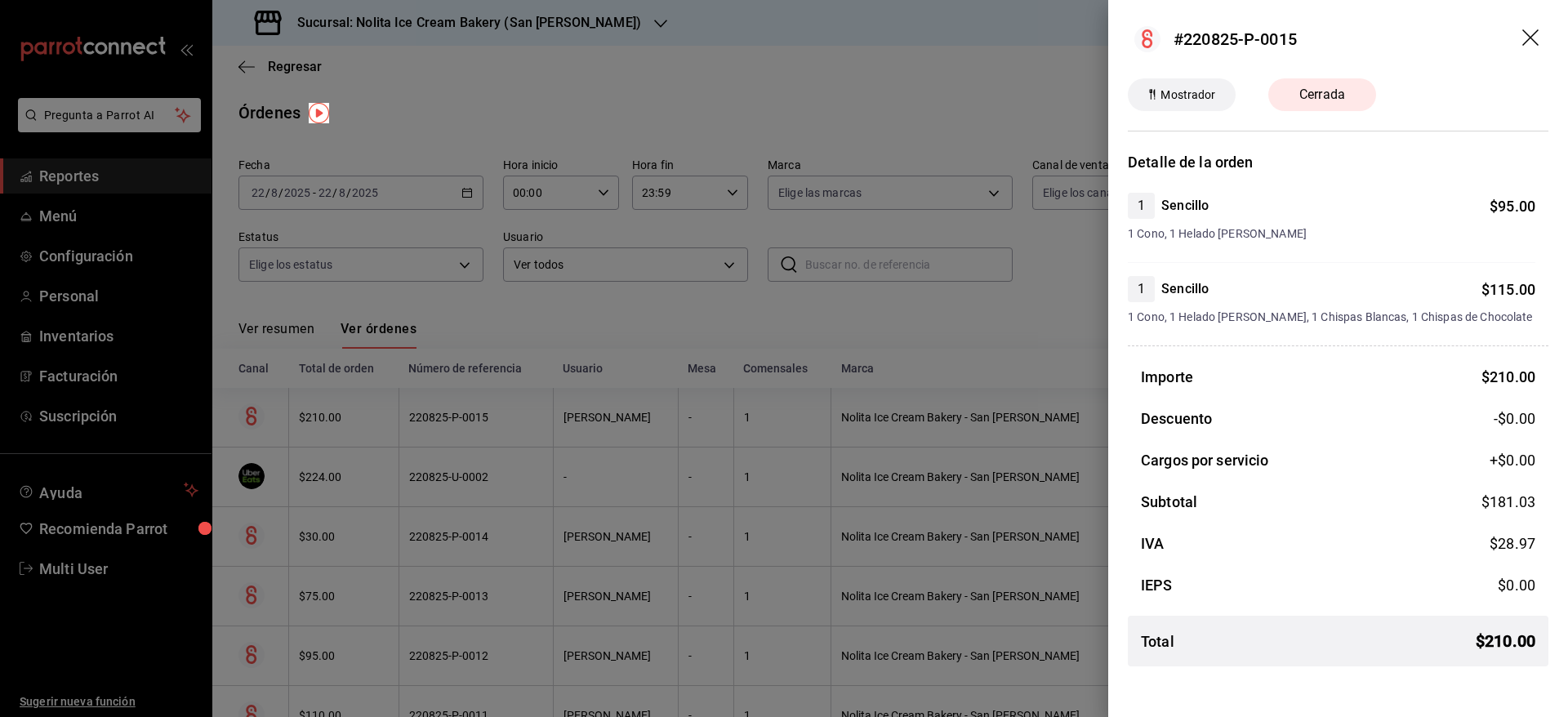
click at [475, 418] on div at bounding box center [784, 358] width 1568 height 717
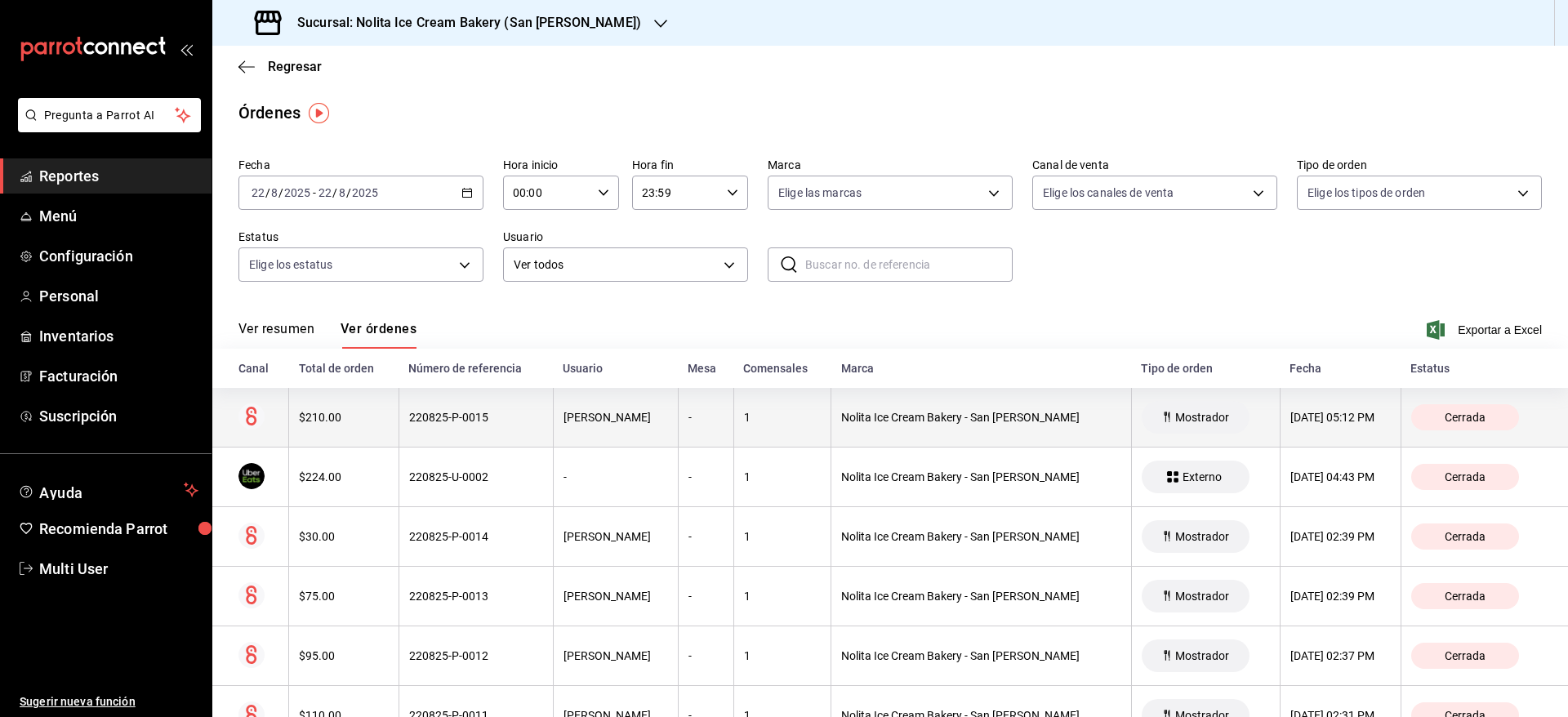
click at [501, 435] on th "220825-P-0015" at bounding box center [475, 418] width 154 height 60
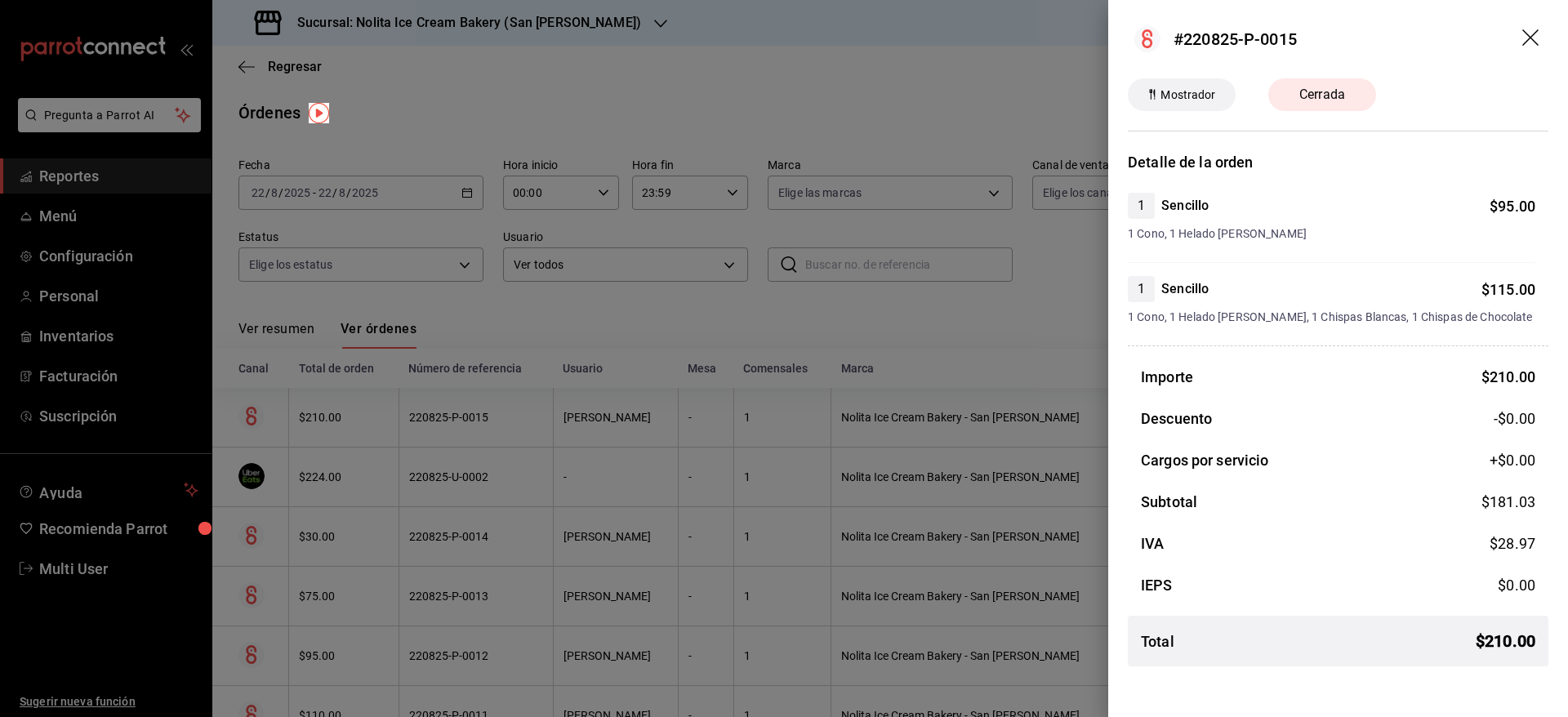
click at [501, 435] on div at bounding box center [784, 358] width 1568 height 717
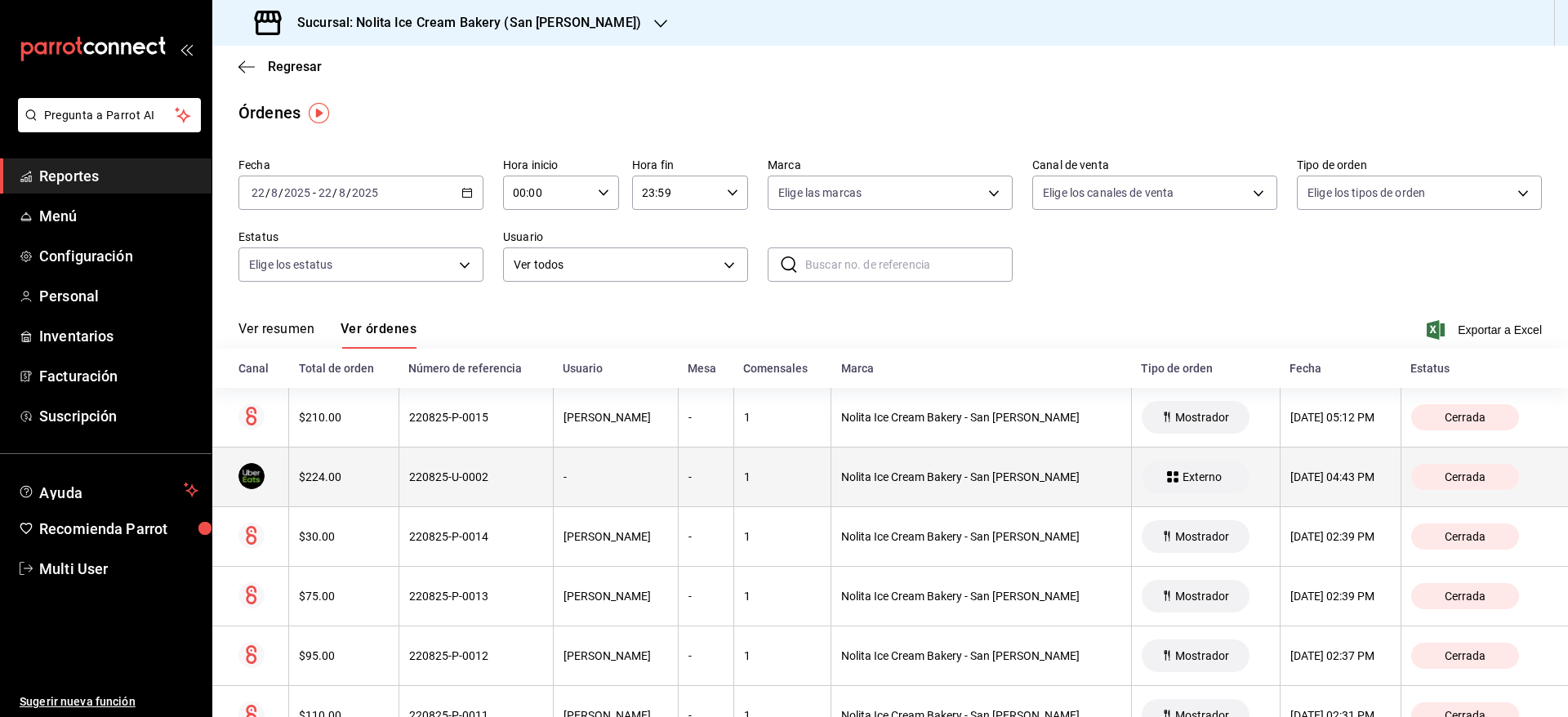
click at [504, 485] on th "220825-U-0002" at bounding box center [475, 478] width 154 height 60
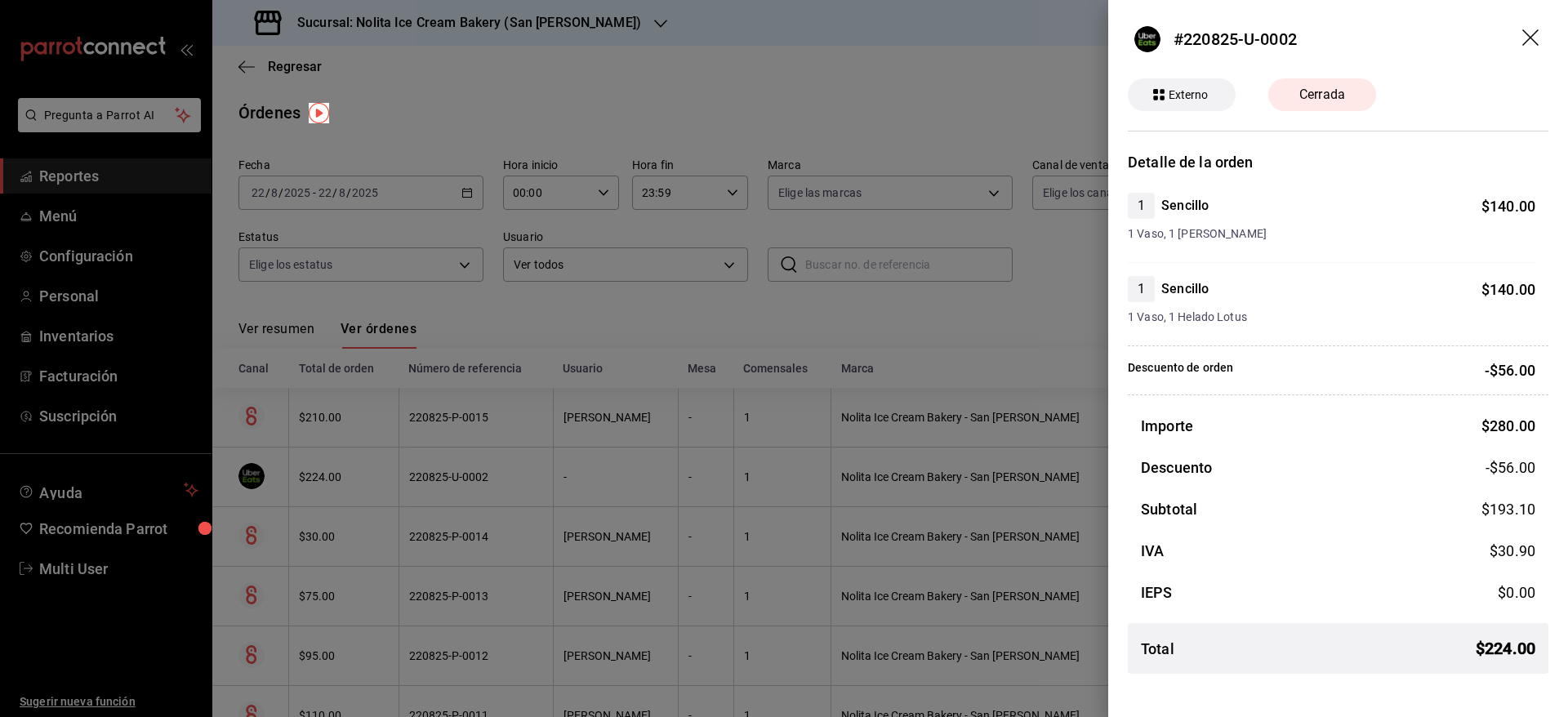
click at [504, 485] on div at bounding box center [784, 358] width 1568 height 717
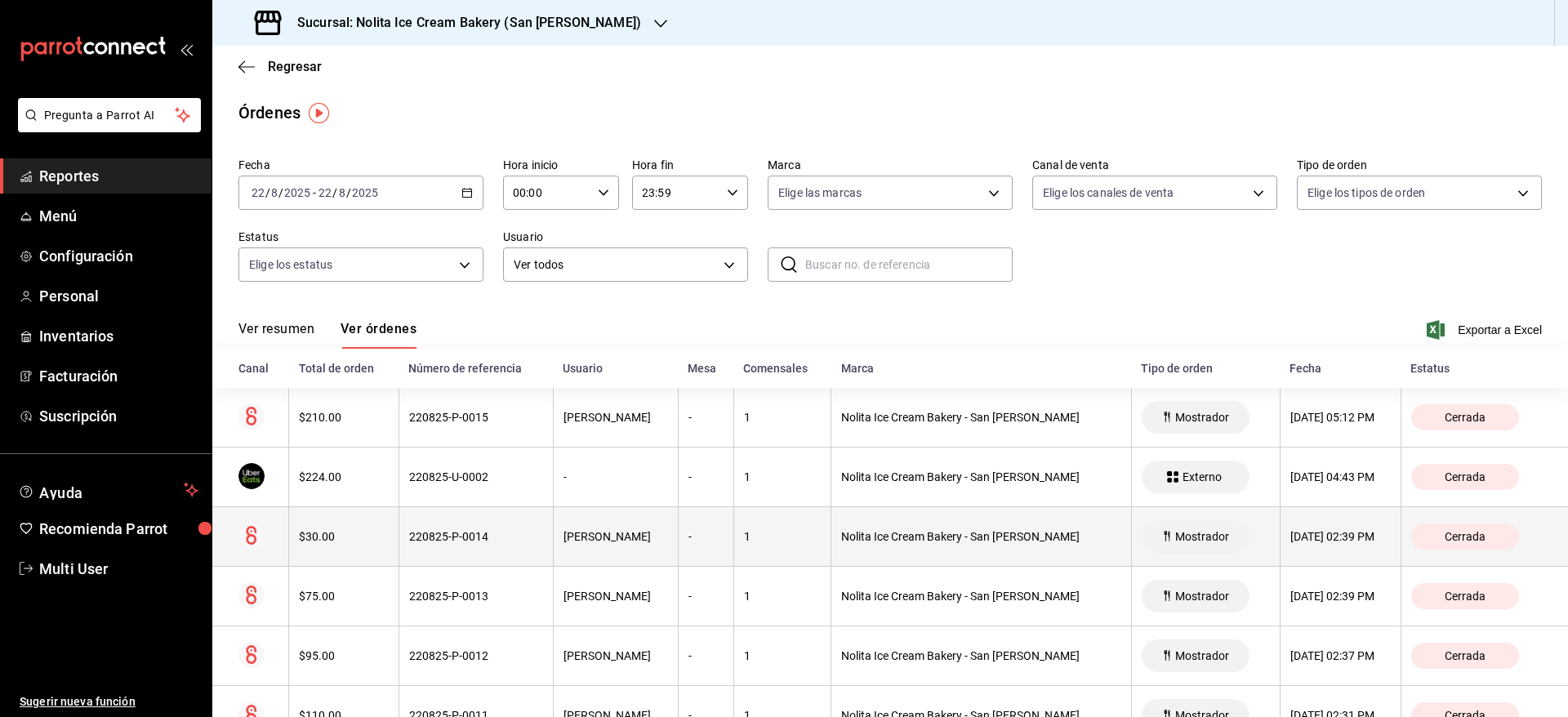
click at [511, 535] on div "220825-P-0014" at bounding box center [476, 536] width 134 height 13
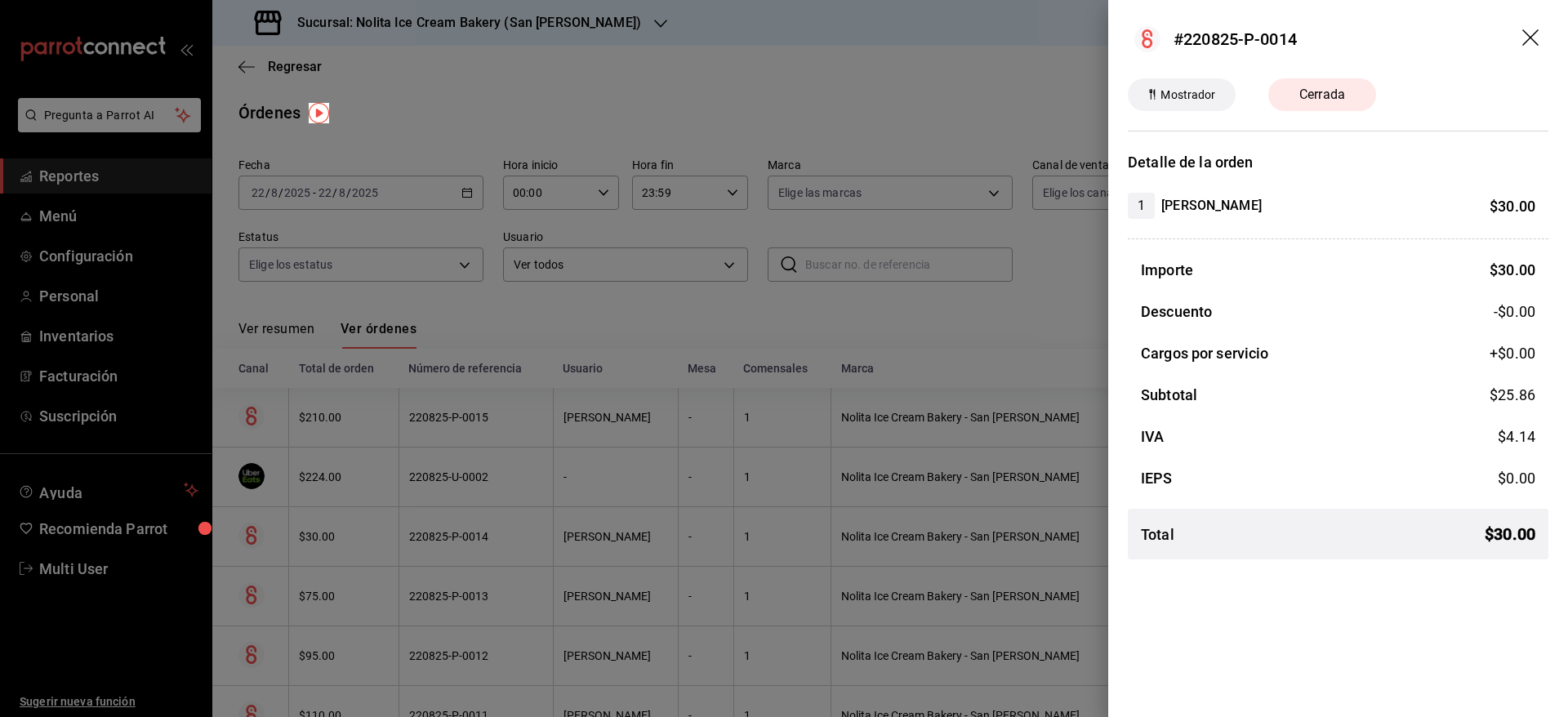
click at [511, 535] on div at bounding box center [784, 358] width 1568 height 717
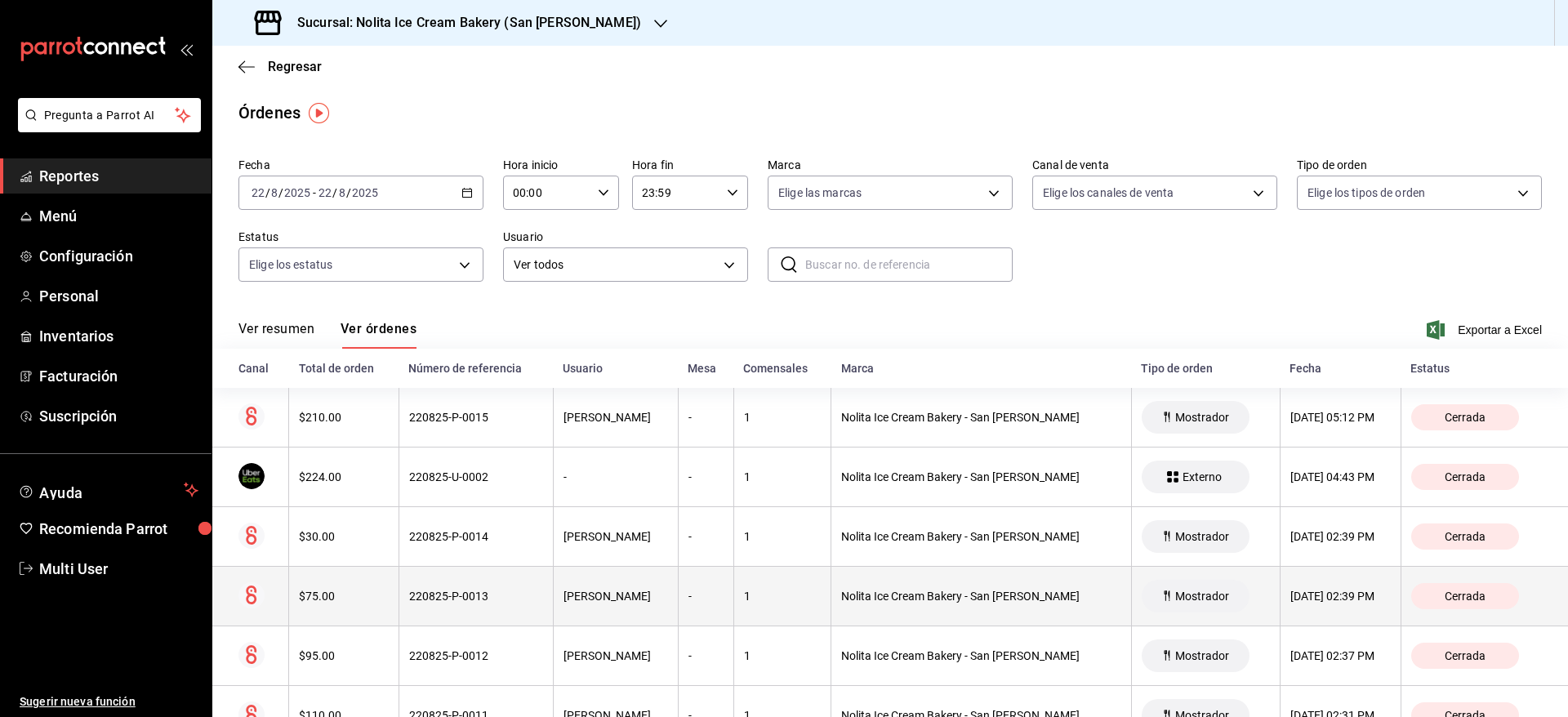
click at [530, 592] on div "220825-P-0013" at bounding box center [476, 596] width 134 height 13
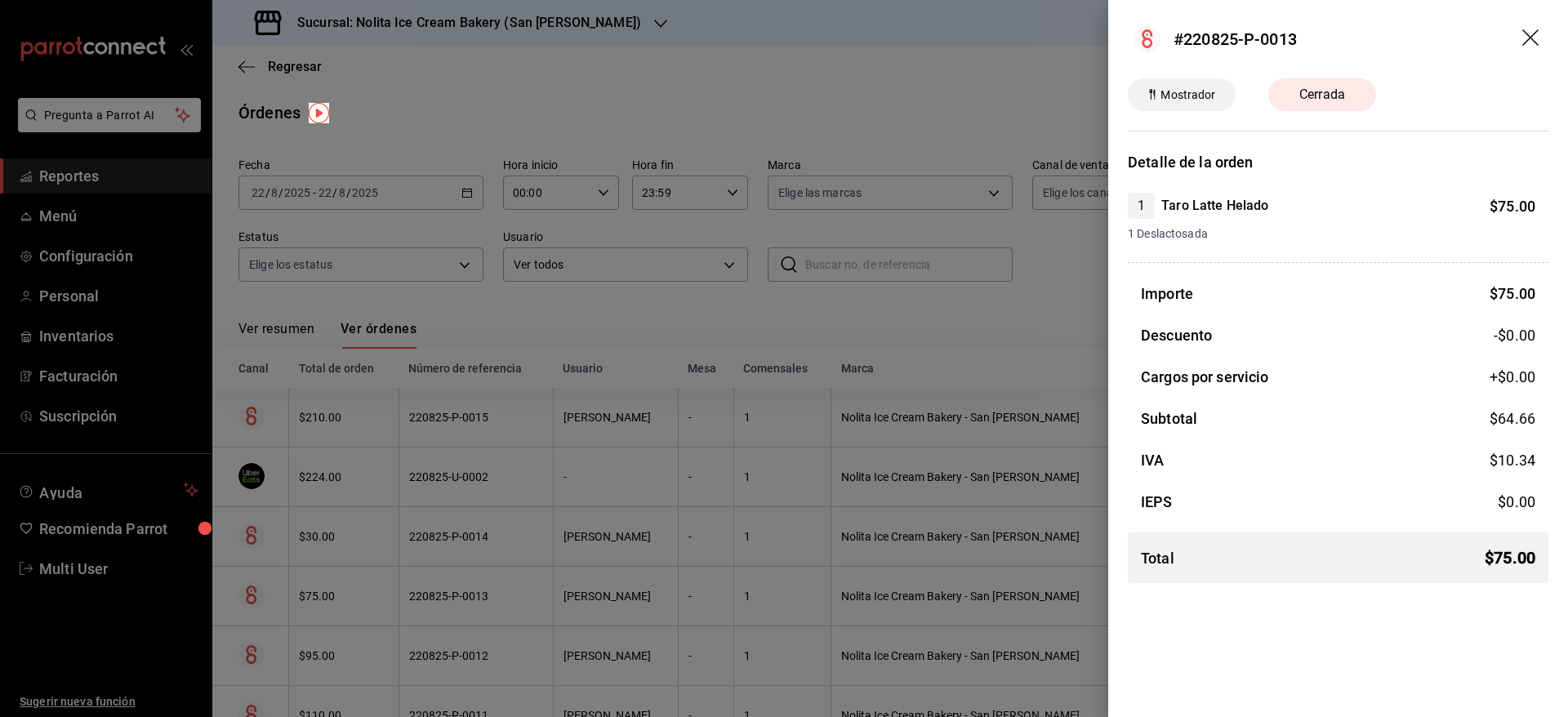
click at [951, 101] on div at bounding box center [784, 358] width 1568 height 717
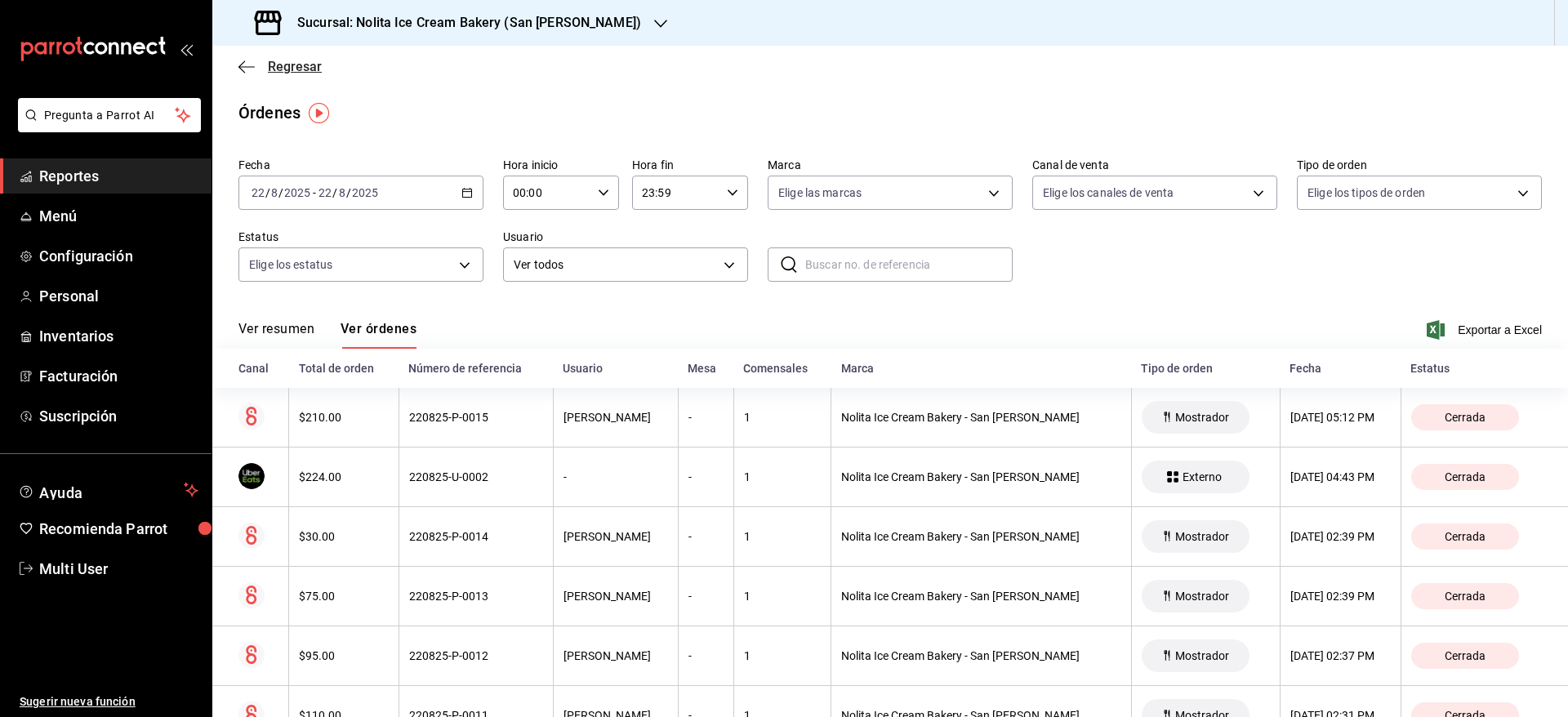
click at [274, 62] on span "Regresar" at bounding box center [295, 67] width 54 height 16
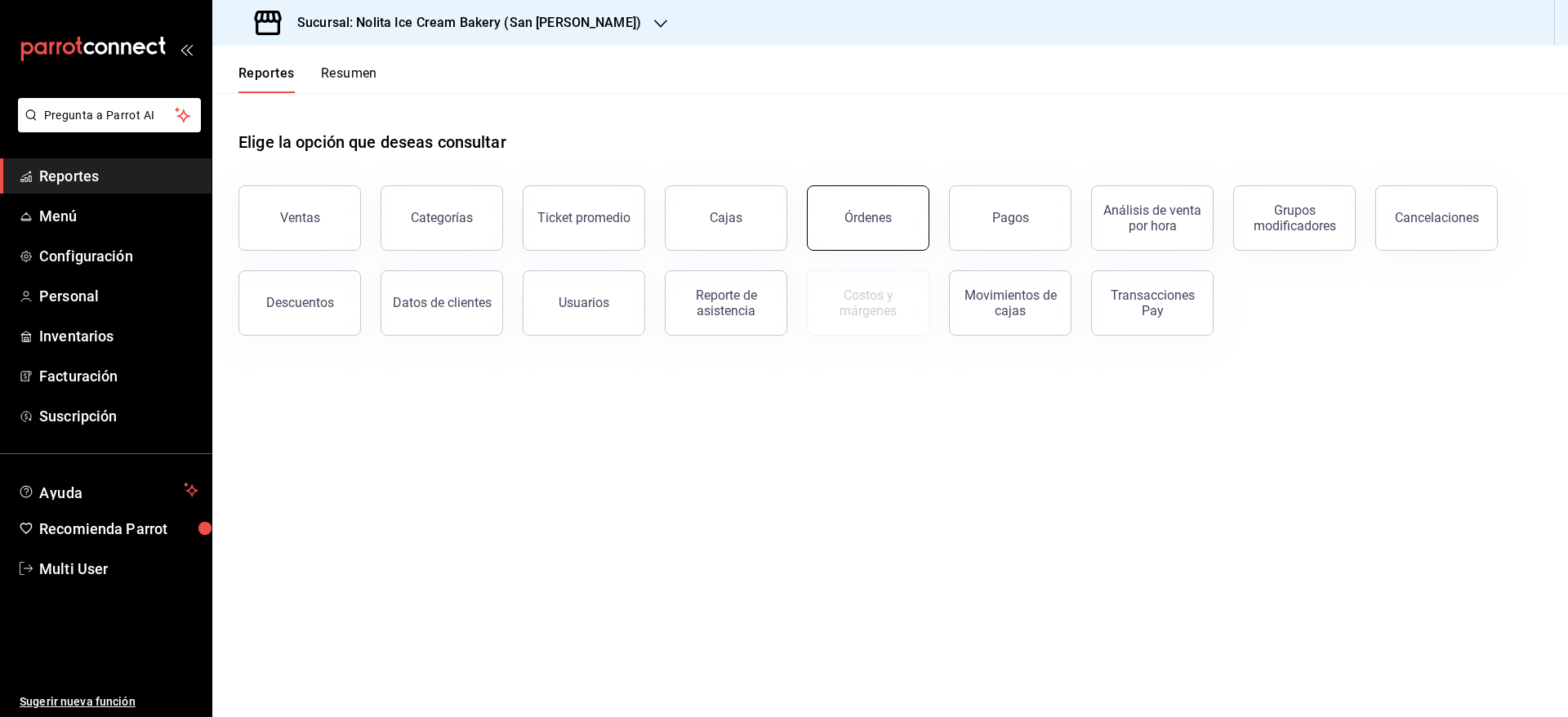
click at [880, 234] on button "Órdenes" at bounding box center [868, 218] width 122 height 66
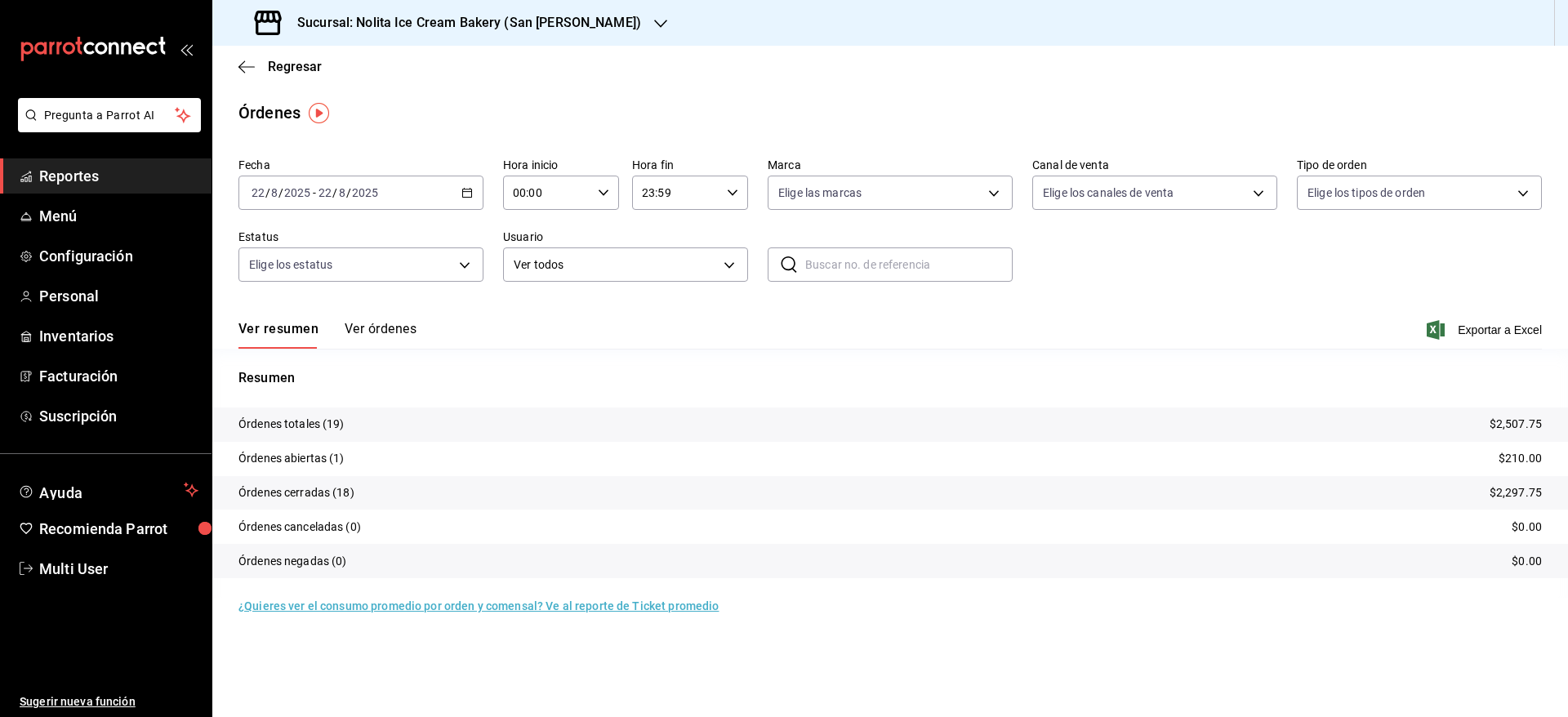
click at [523, 23] on h3 "Sucursal: Nolita Ice Cream Bakery (San [PERSON_NAME])" at bounding box center [463, 23] width 357 height 20
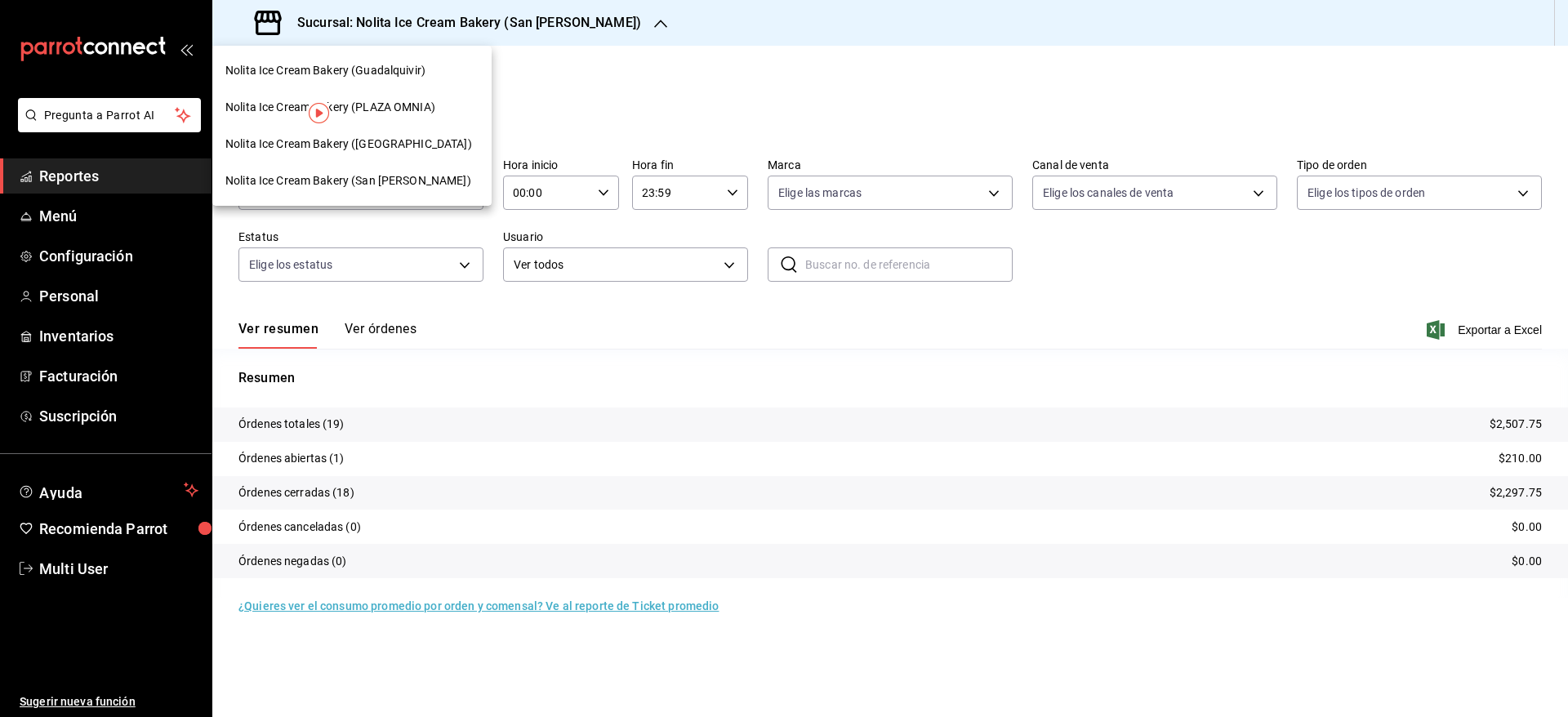
click at [421, 106] on span "Nolita Ice Cream Bakery (PLAZA OMNIA)" at bounding box center [330, 107] width 210 height 17
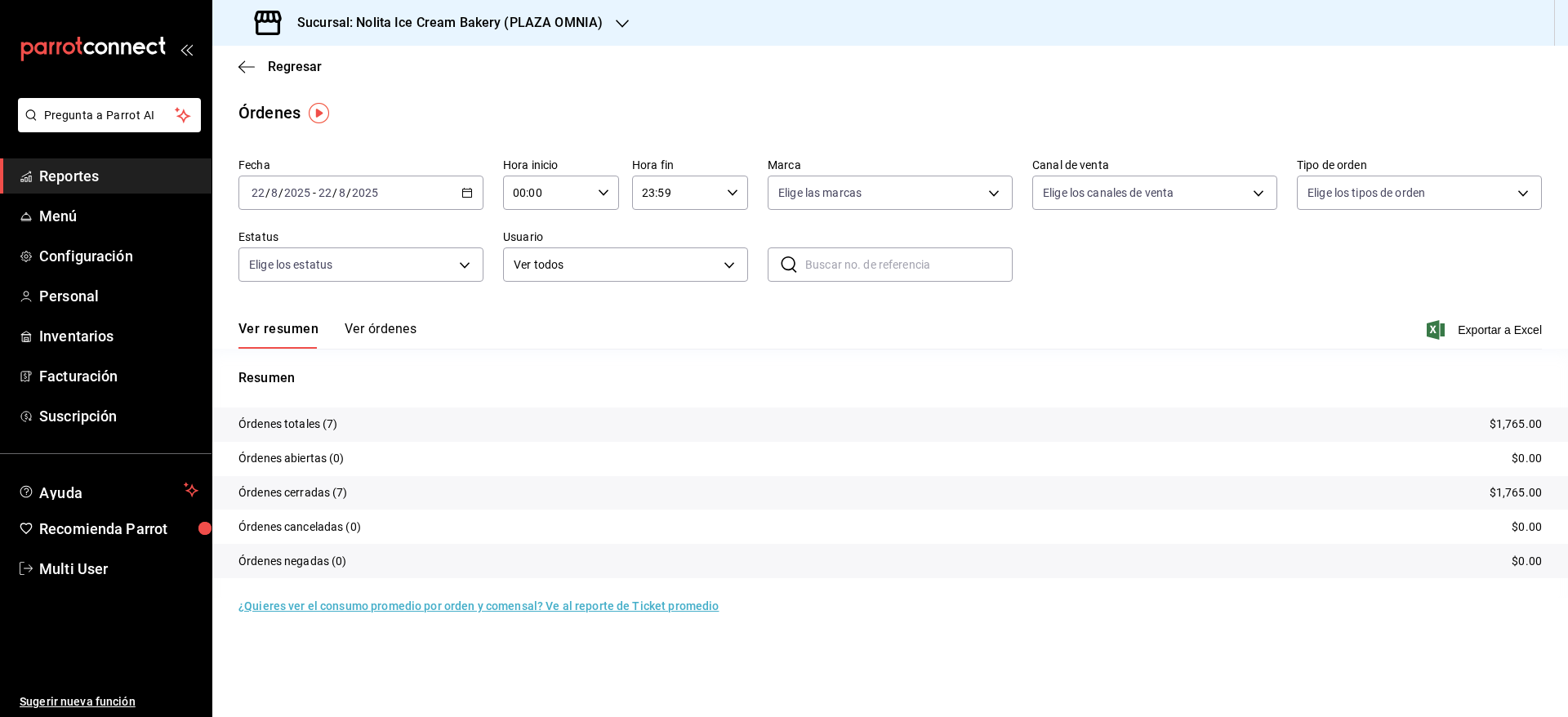
click at [370, 323] on button "Ver órdenes" at bounding box center [380, 335] width 72 height 28
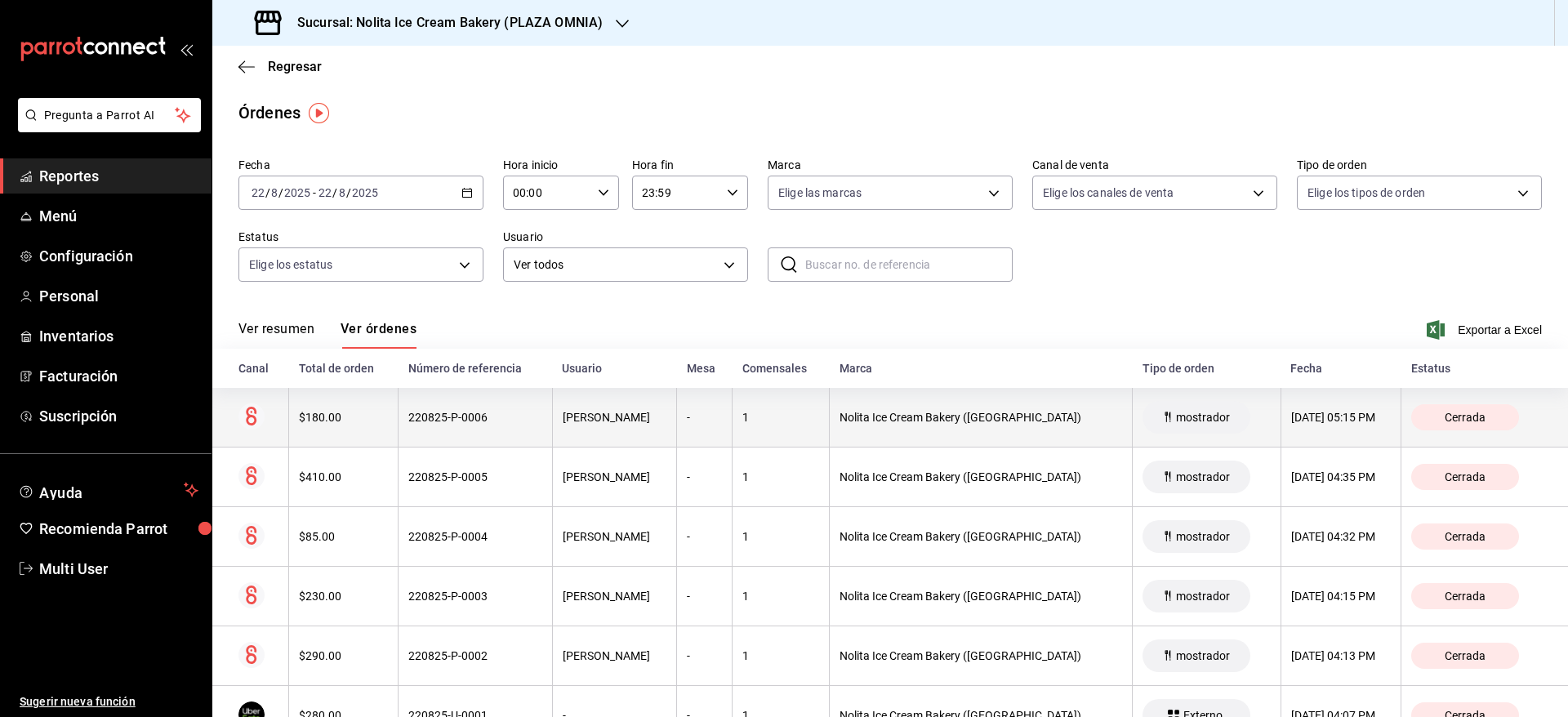
click at [408, 412] on div "220825-P-0006" at bounding box center [475, 417] width 133 height 13
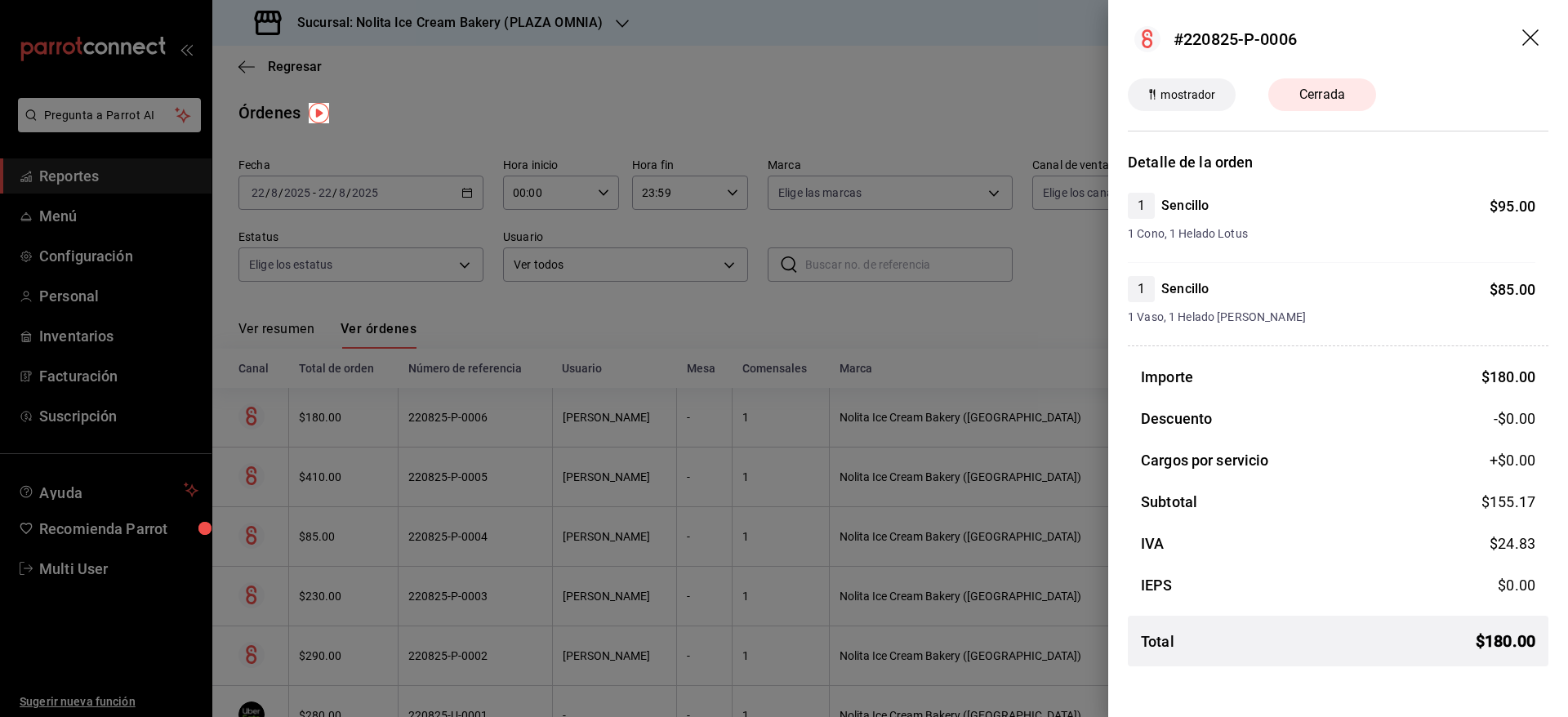
click at [408, 412] on div at bounding box center [784, 358] width 1568 height 717
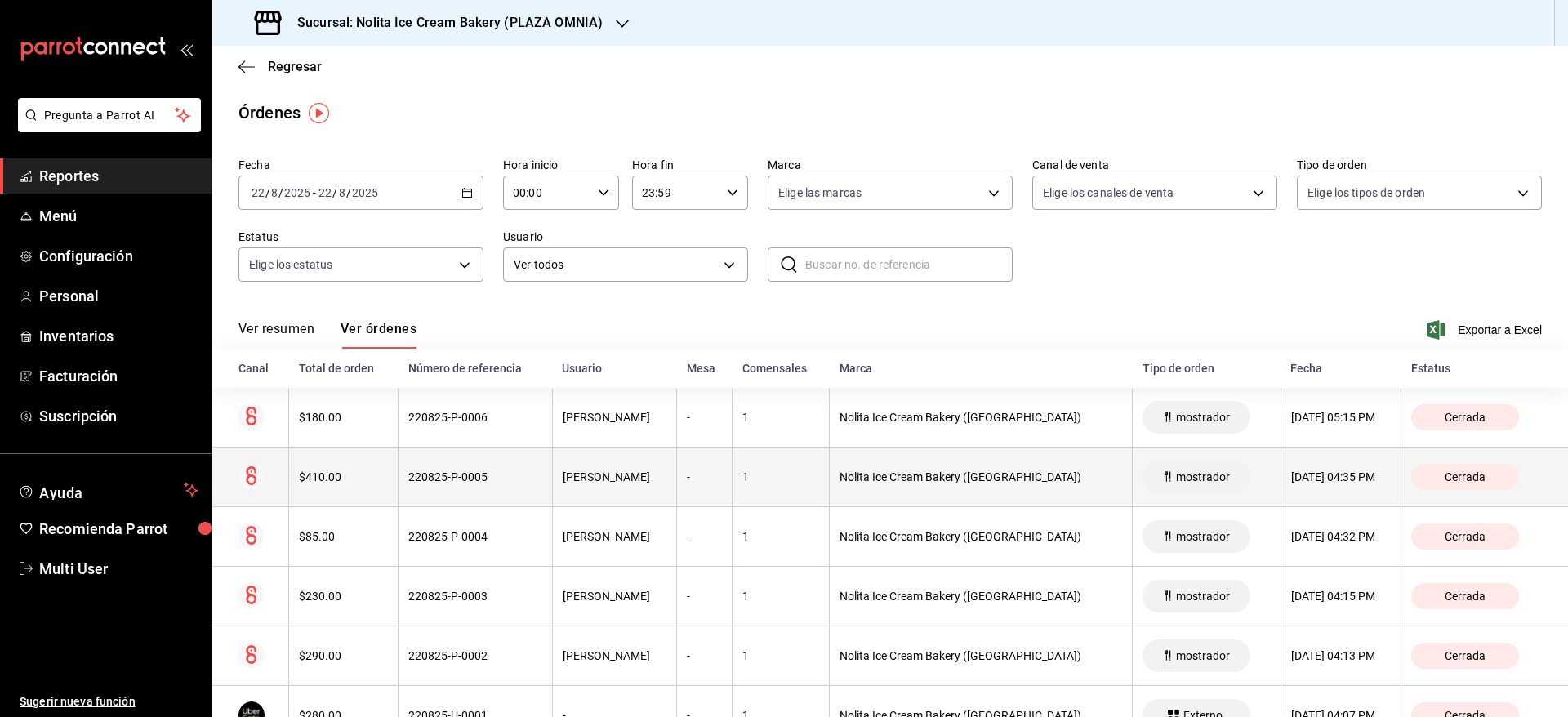
click at [409, 465] on th "220825-P-0005" at bounding box center [475, 478] width 153 height 60
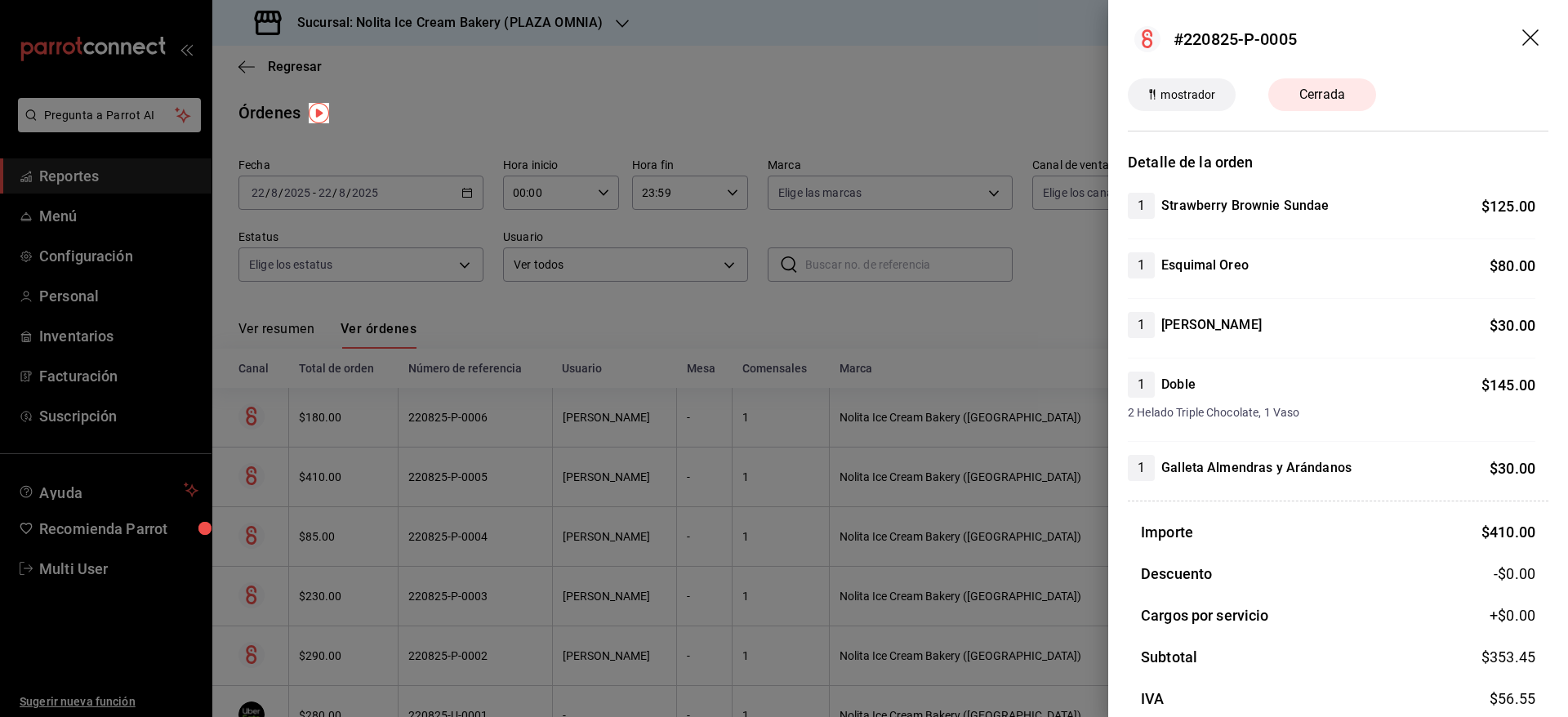
click at [409, 465] on div at bounding box center [784, 358] width 1568 height 717
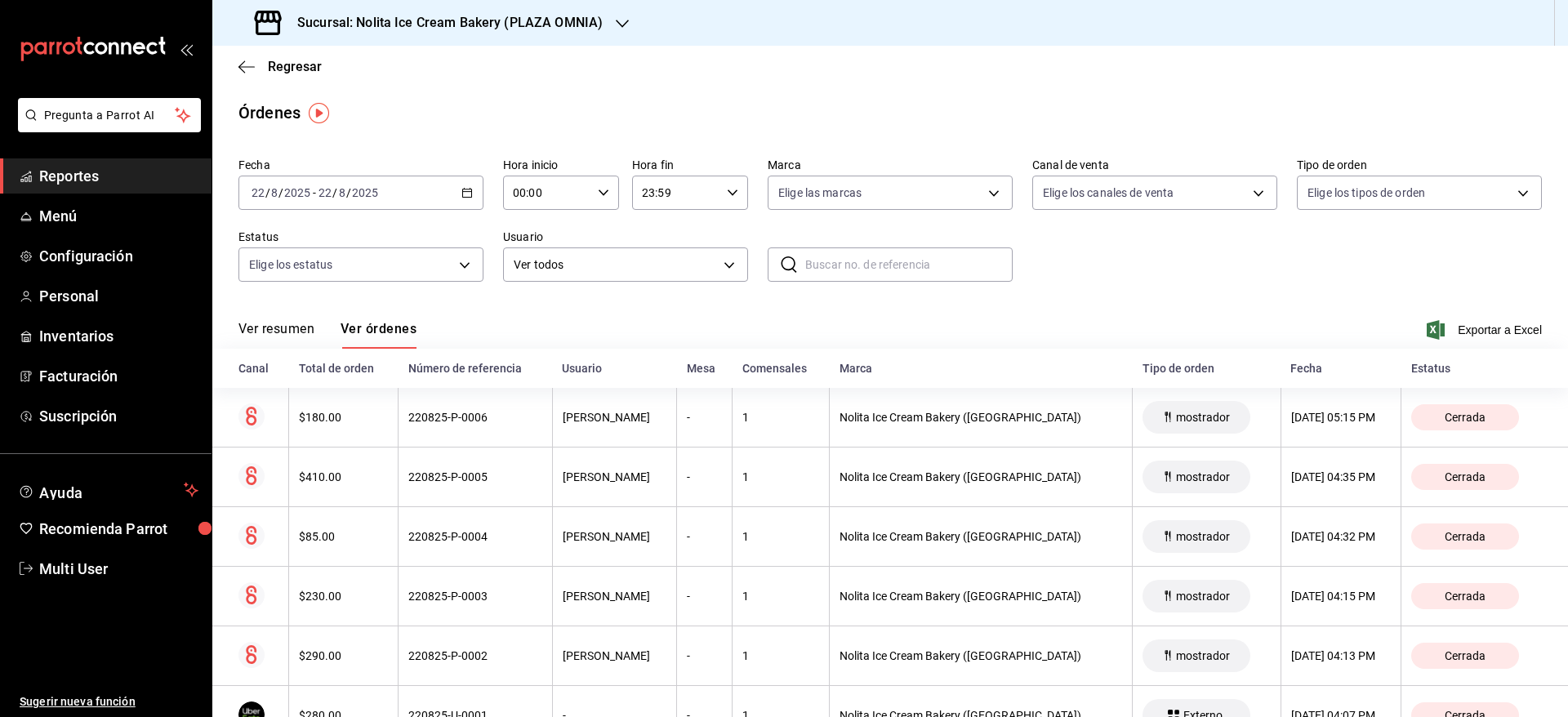
click at [515, 16] on h3 "Sucursal: Nolita Ice Cream Bakery (PLAZA OMNIA)" at bounding box center [444, 23] width 319 height 20
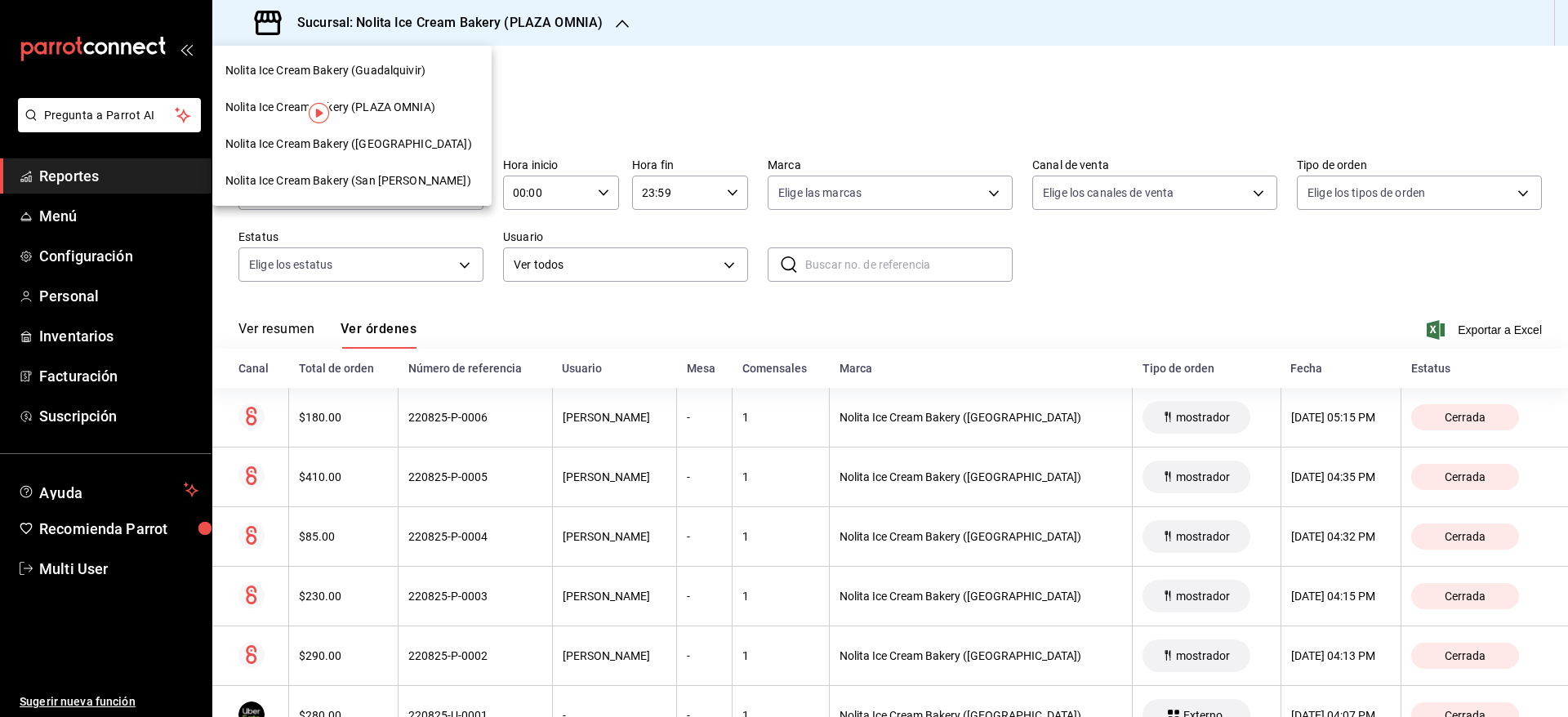
click at [417, 73] on span "Nolita Ice Cream Bakery (Guadalquivir)" at bounding box center [325, 70] width 200 height 17
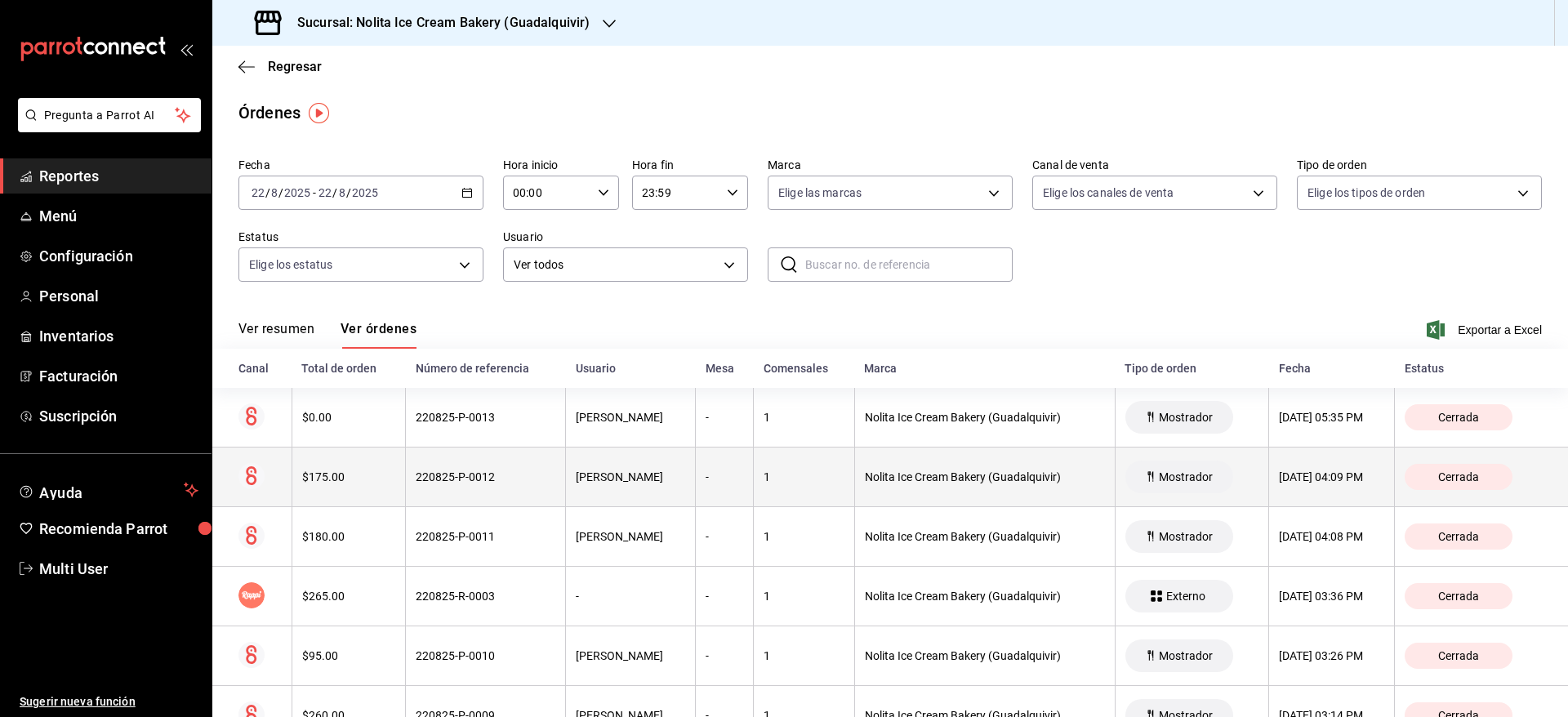
click at [459, 471] on div "220825-P-0012" at bounding box center [486, 477] width 139 height 13
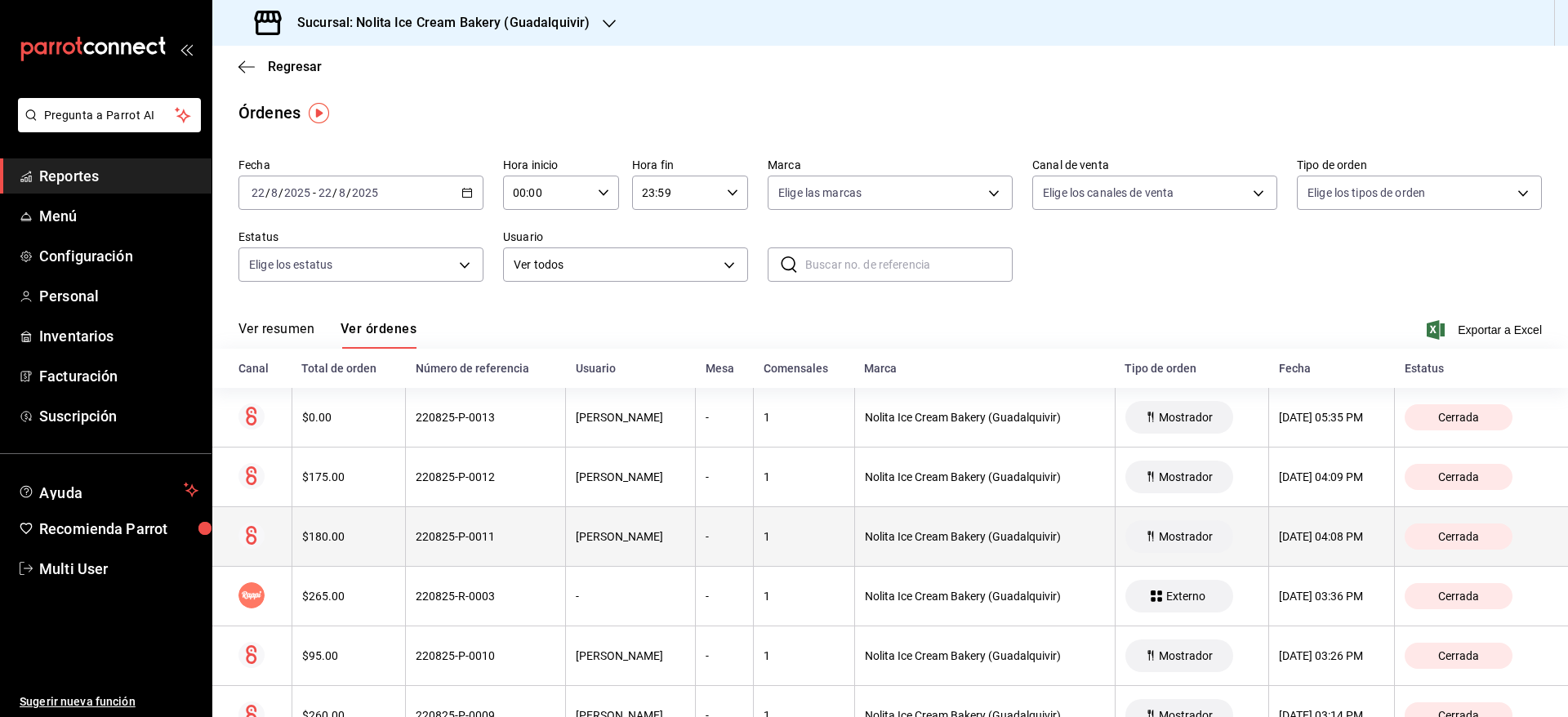
click at [457, 524] on th "220825-P-0011" at bounding box center [486, 537] width 160 height 60
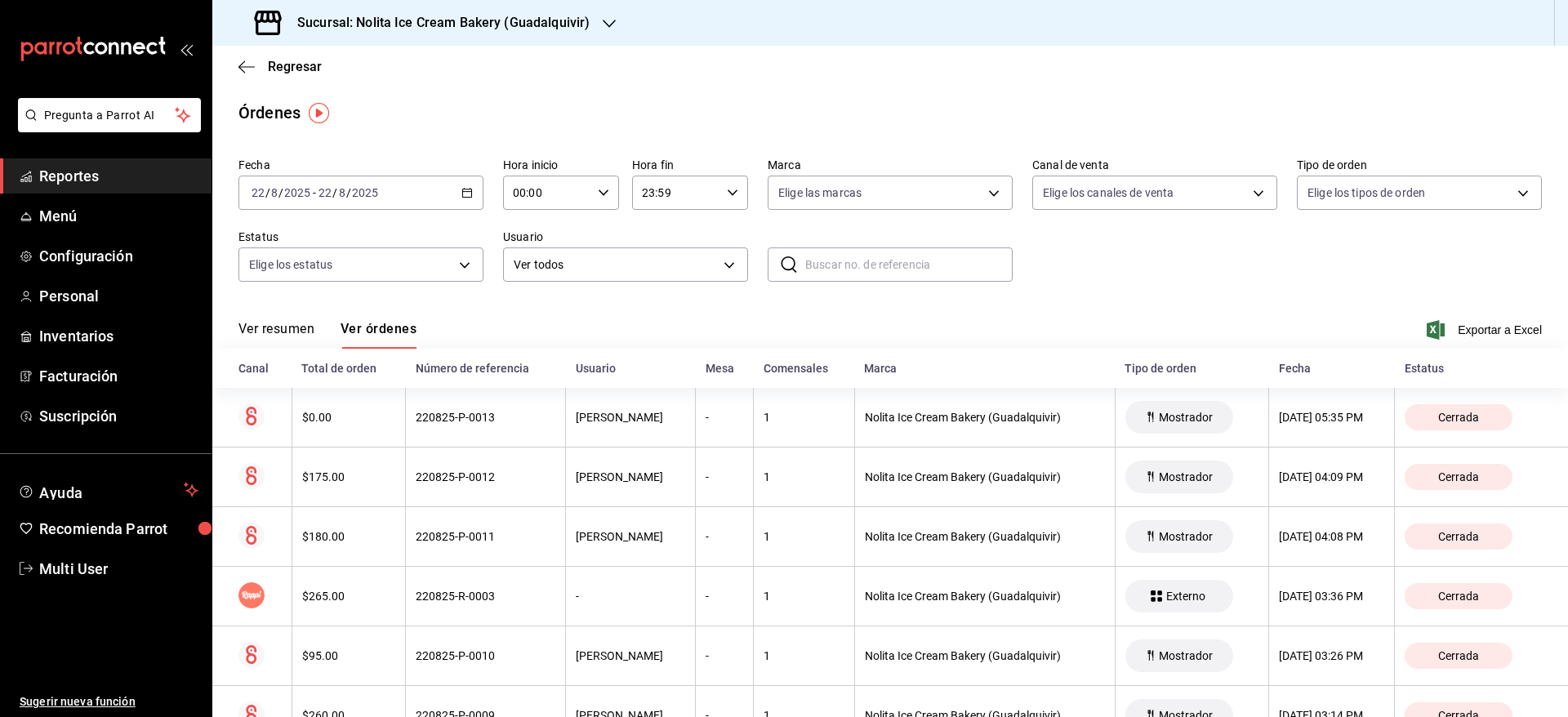
click at [544, 5] on div "Sucursal: Nolita Ice Cream Bakery (Guadalquivir)" at bounding box center [423, 23] width 397 height 46
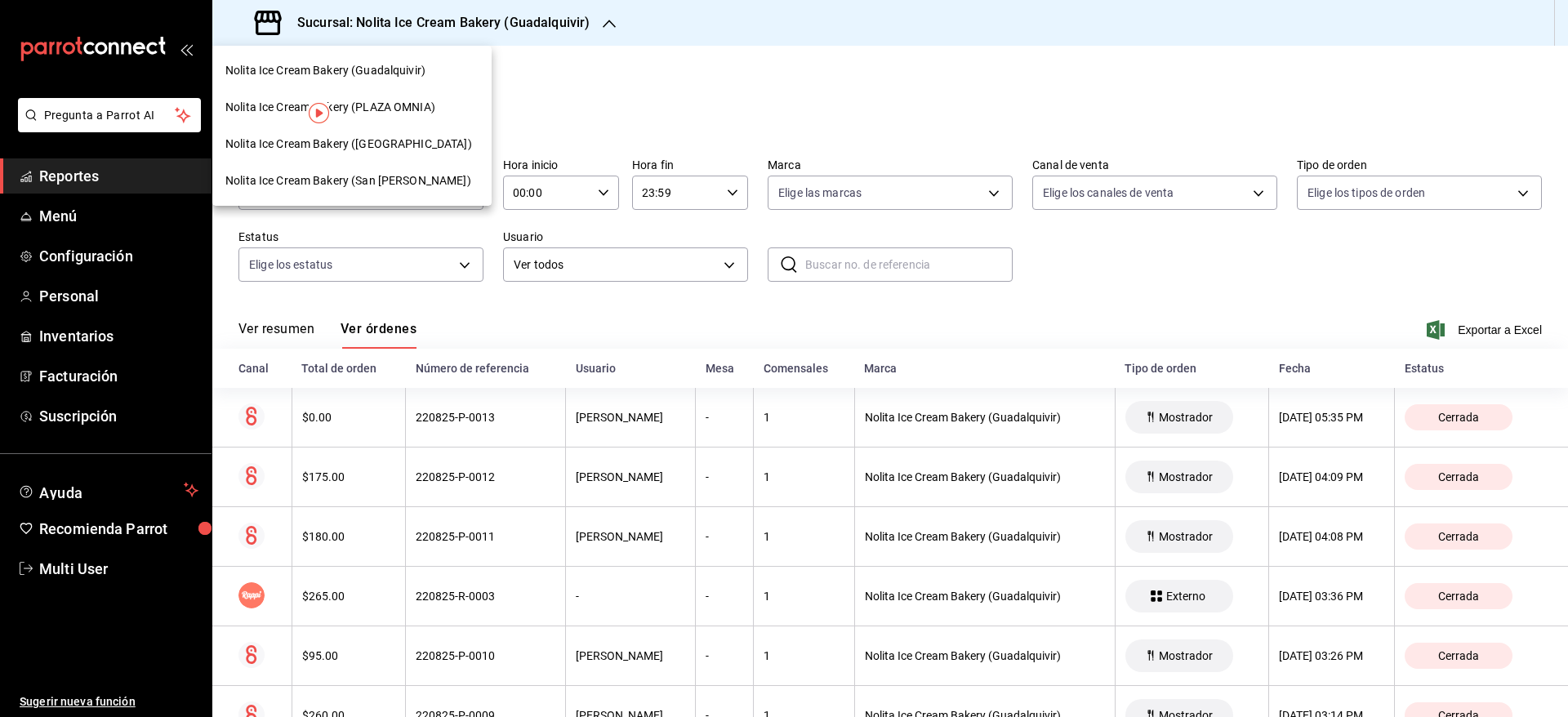
click at [421, 156] on div "Nolita Ice Cream Bakery ([GEOGRAPHIC_DATA])" at bounding box center [351, 143] width 280 height 37
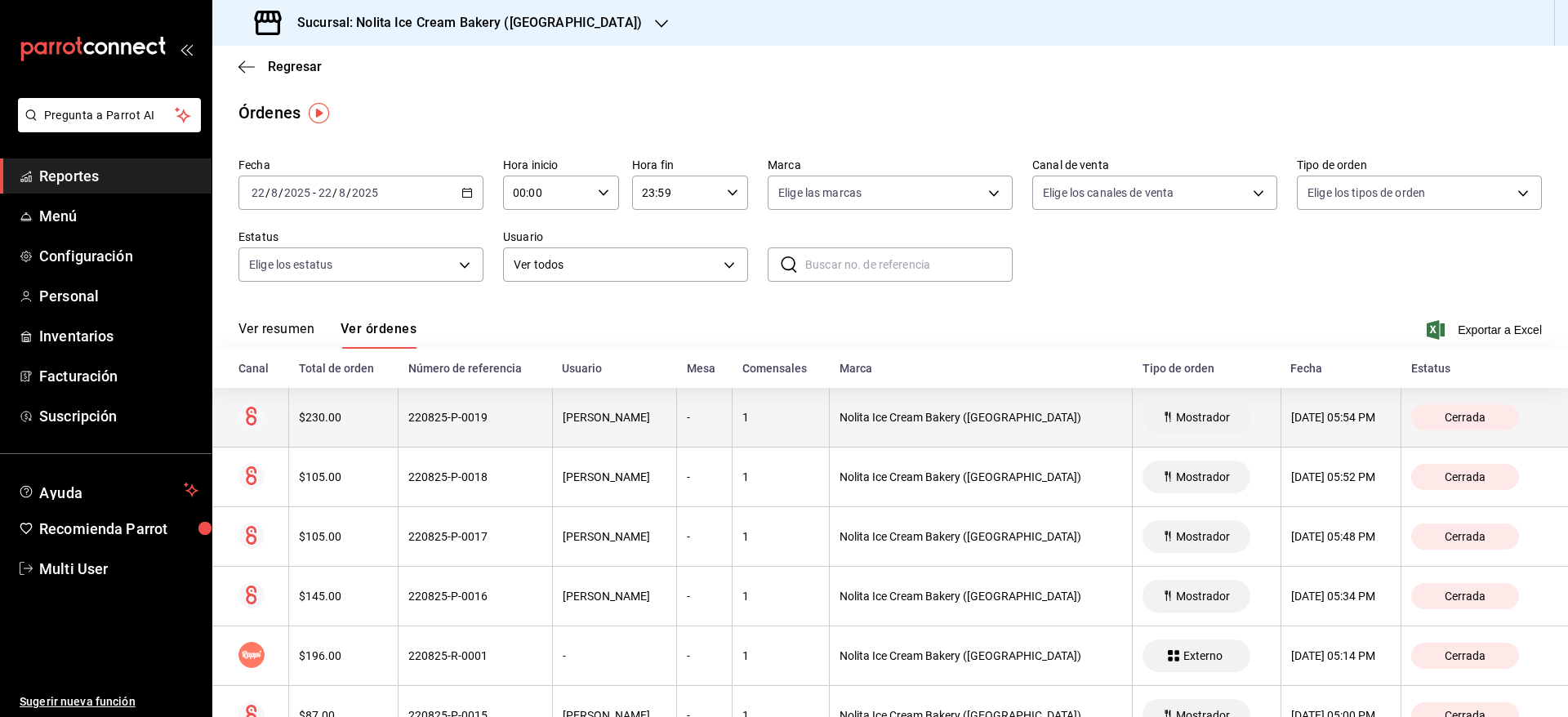
click at [479, 413] on div "220825-P-0019" at bounding box center [475, 417] width 133 height 13
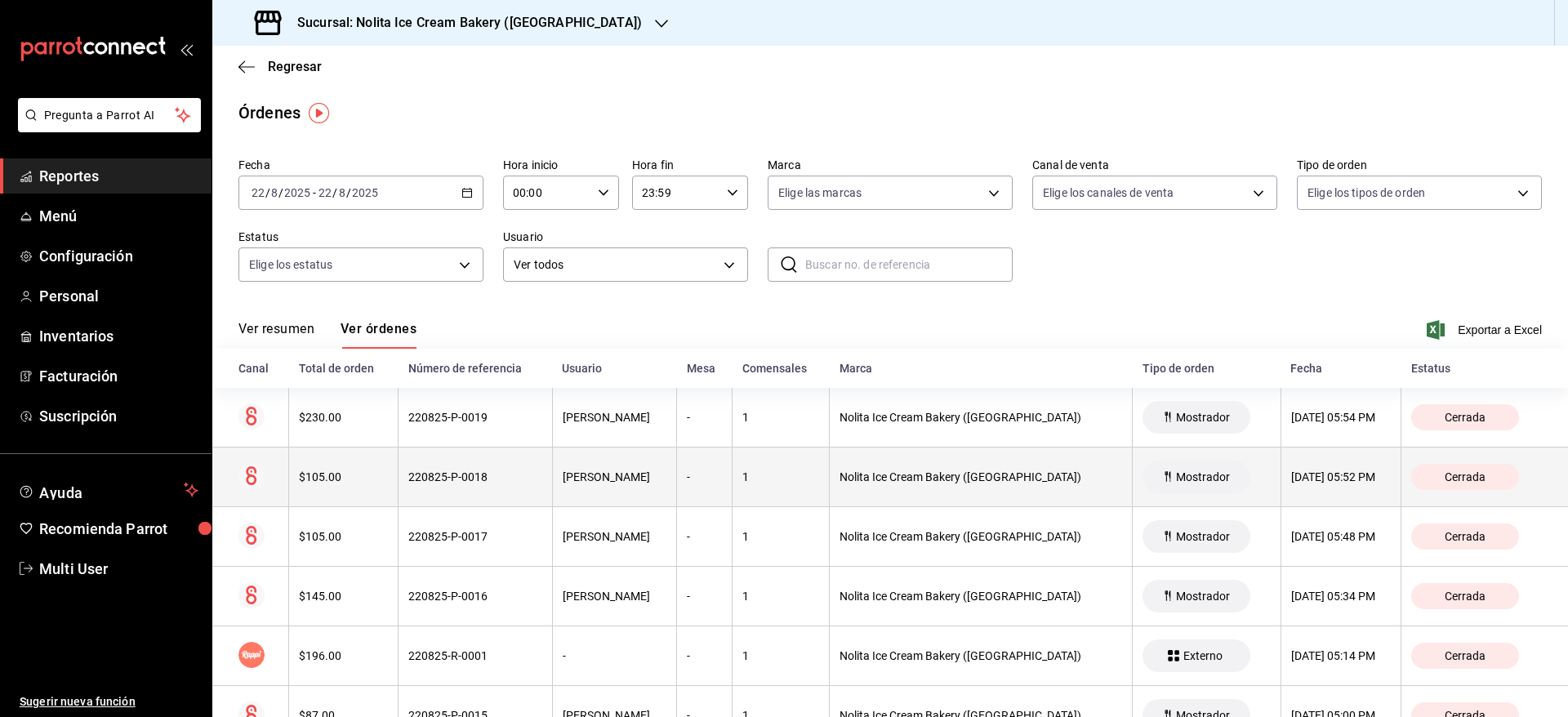
click at [477, 476] on div "220825-P-0018" at bounding box center [475, 477] width 133 height 13
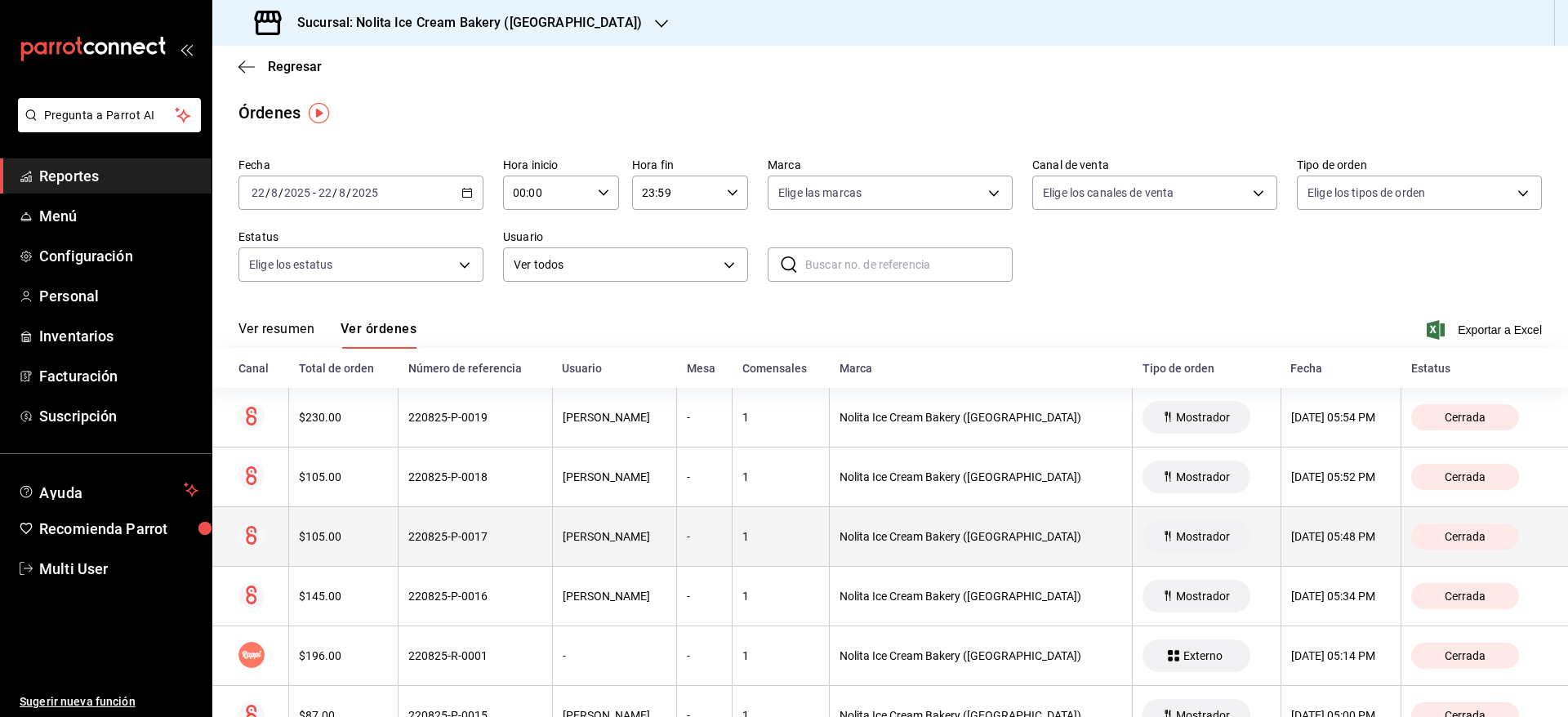
click at [478, 547] on th "220825-P-0017" at bounding box center [475, 537] width 153 height 60
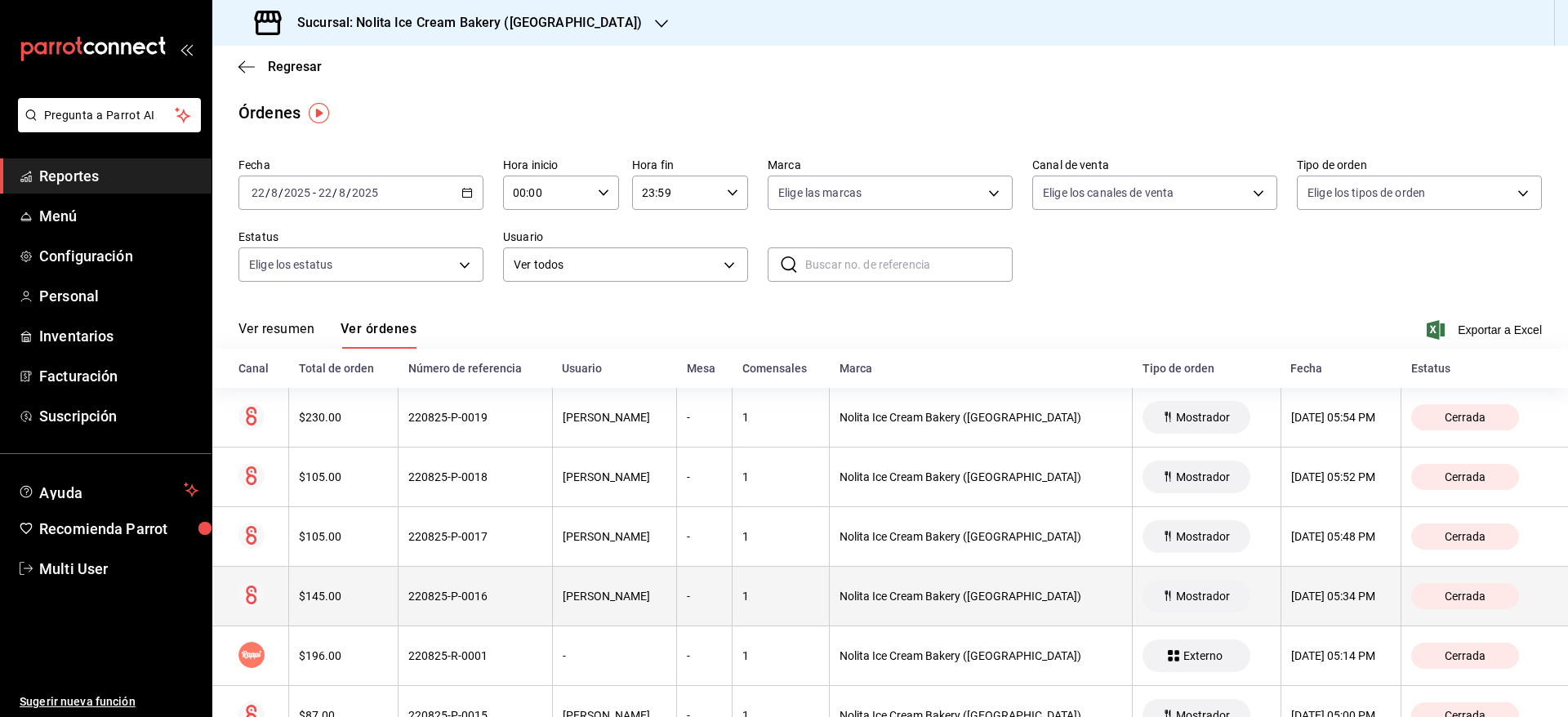
click at [481, 594] on div "220825-P-0016" at bounding box center [475, 596] width 133 height 13
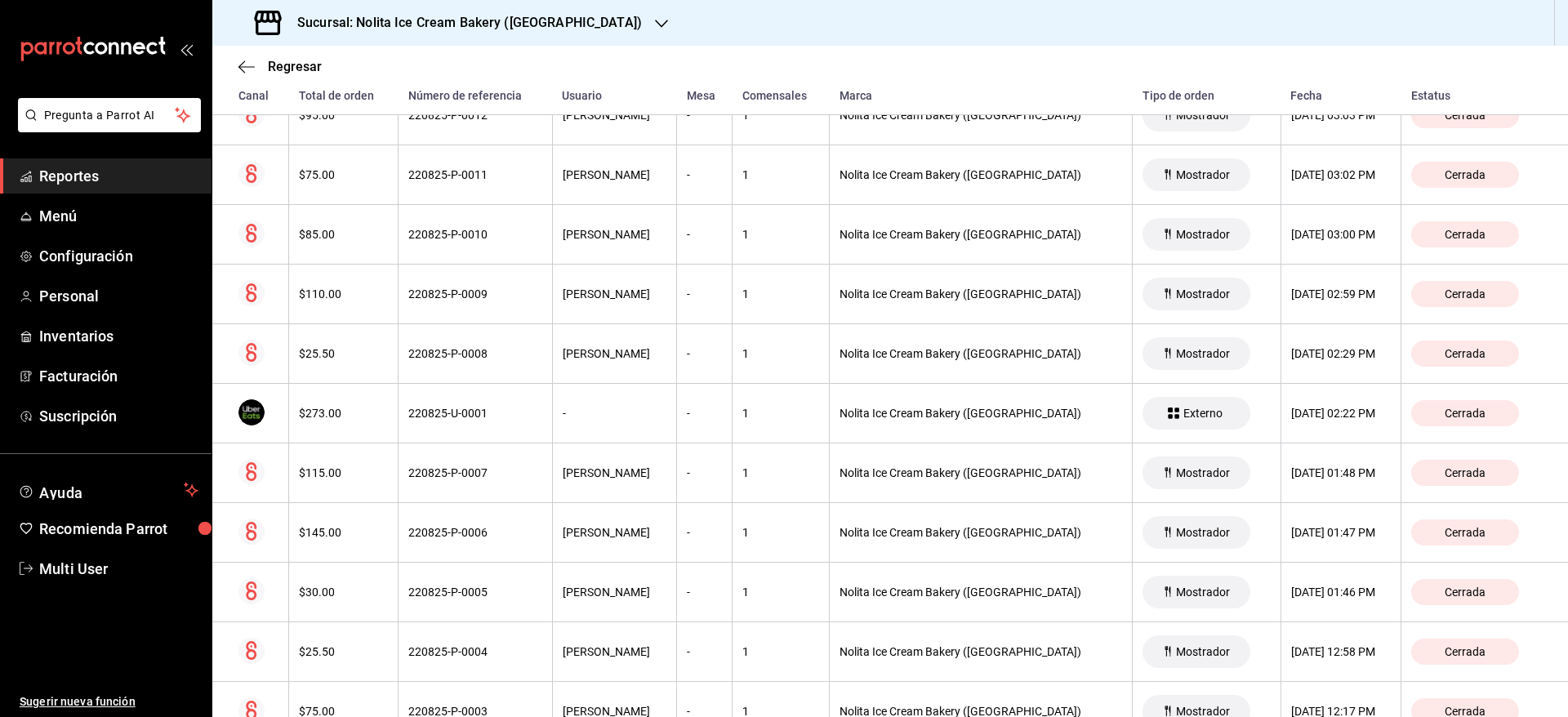
scroll to position [1047, 0]
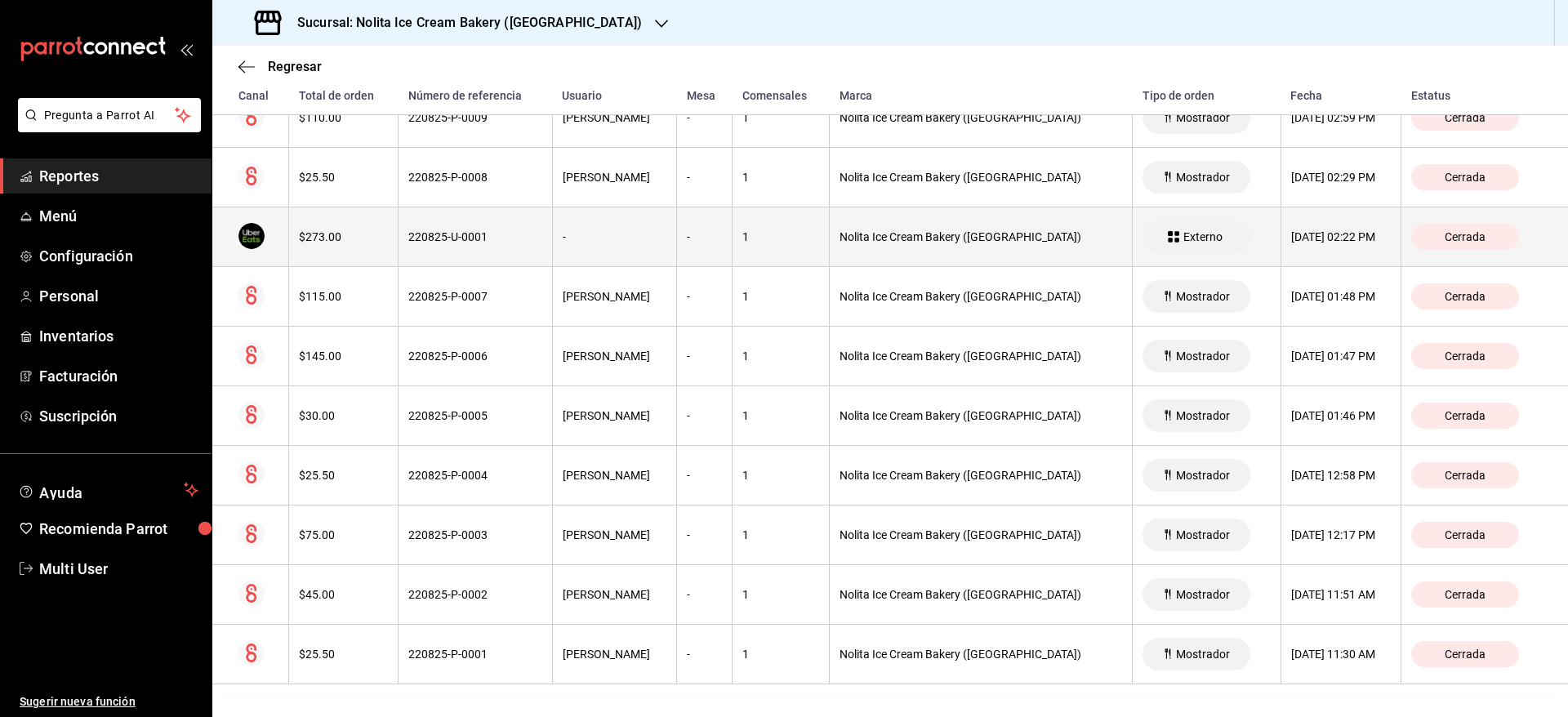
click at [898, 252] on th "Nolita Ice Cream Bakery ([GEOGRAPHIC_DATA])" at bounding box center [982, 237] width 303 height 60
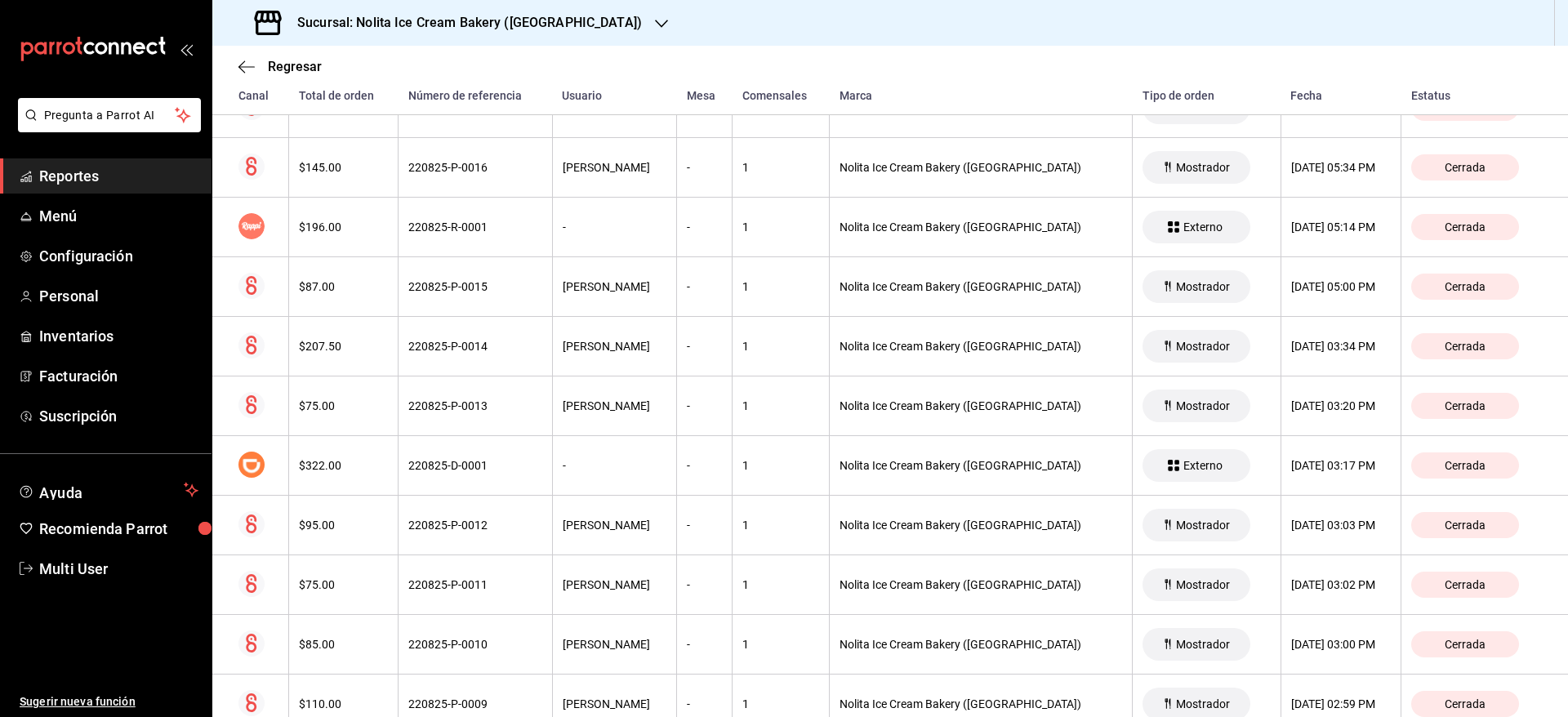
scroll to position [0, 0]
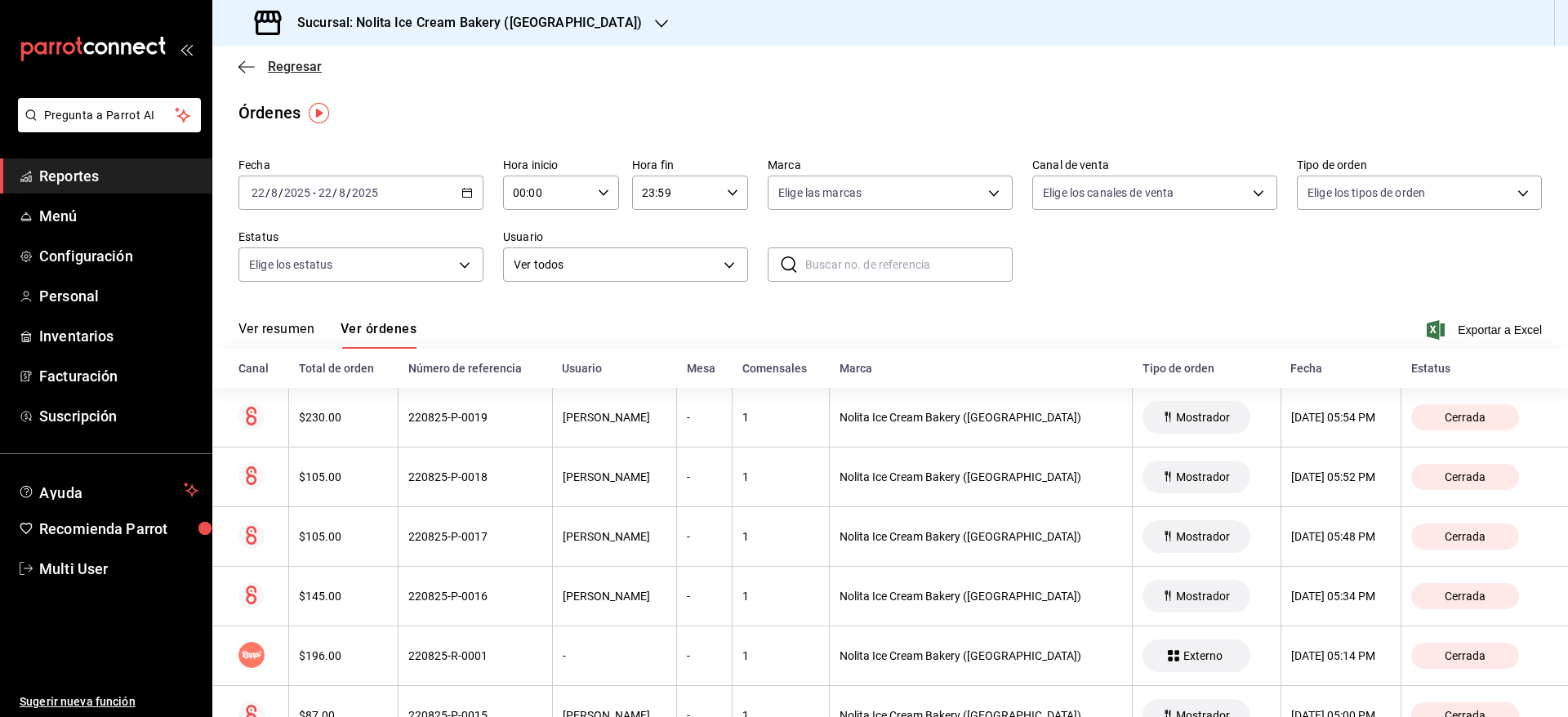
click at [303, 68] on span "Regresar" at bounding box center [295, 67] width 54 height 16
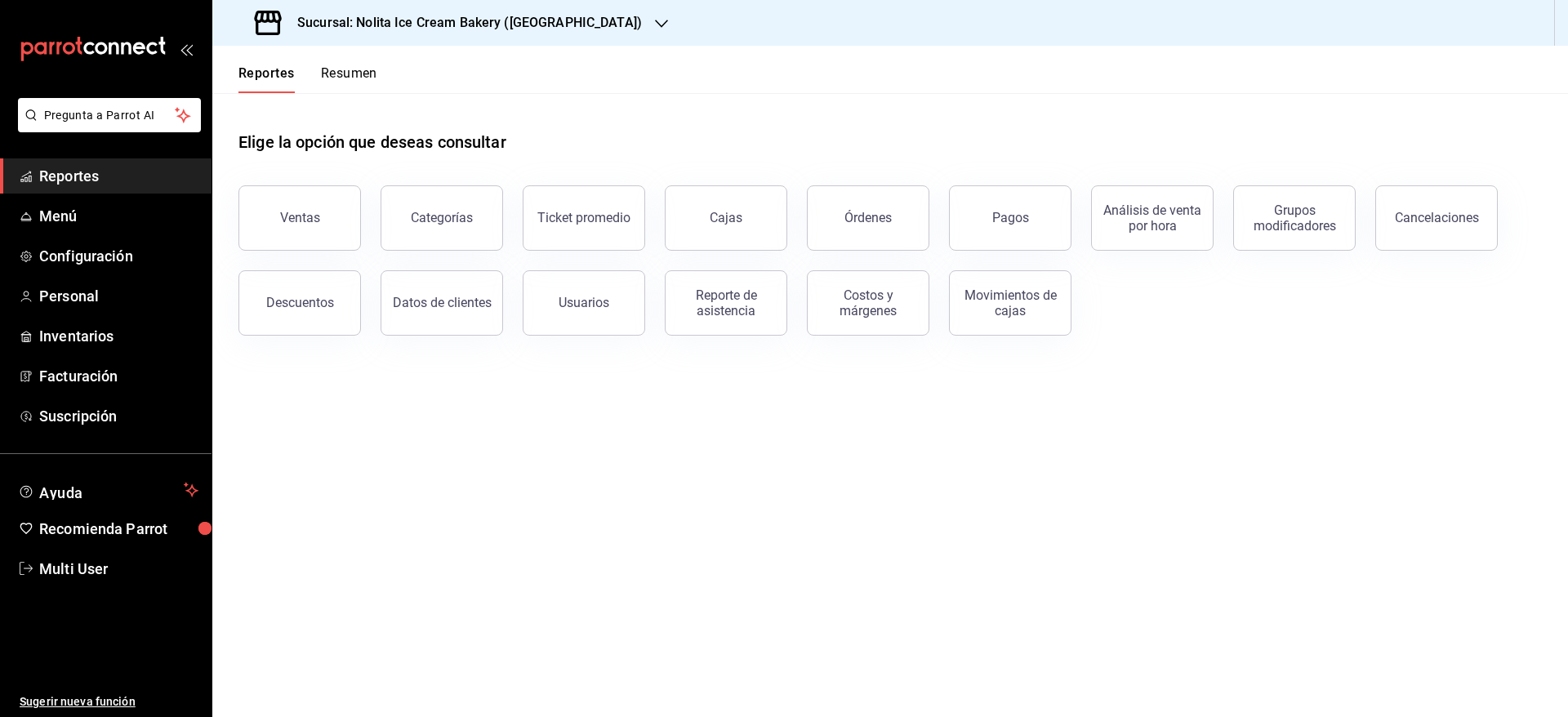
click at [353, 74] on button "Resumen" at bounding box center [348, 80] width 57 height 28
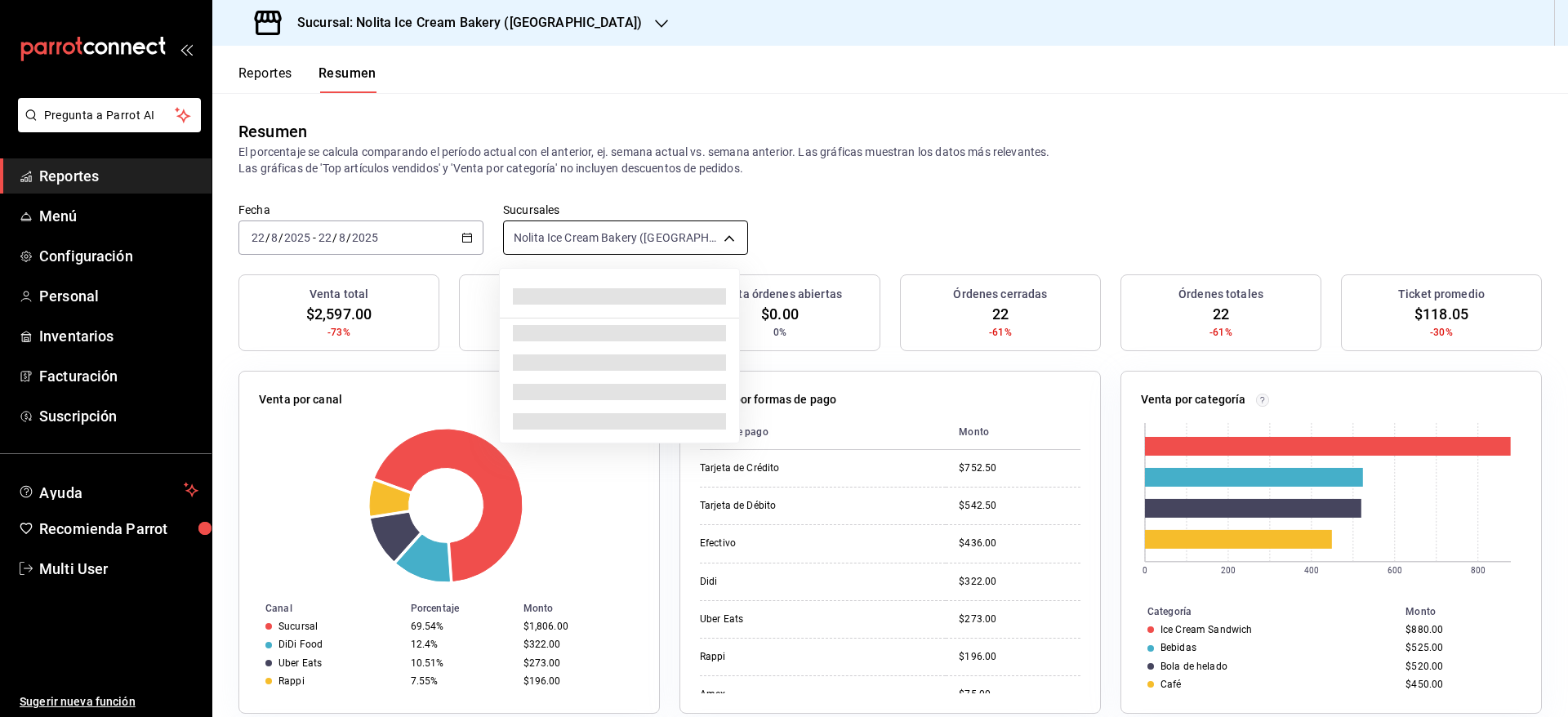
click at [645, 242] on body "Pregunta a Parrot AI Reportes Menú Configuración Personal Inventarios Facturaci…" at bounding box center [784, 358] width 1568 height 717
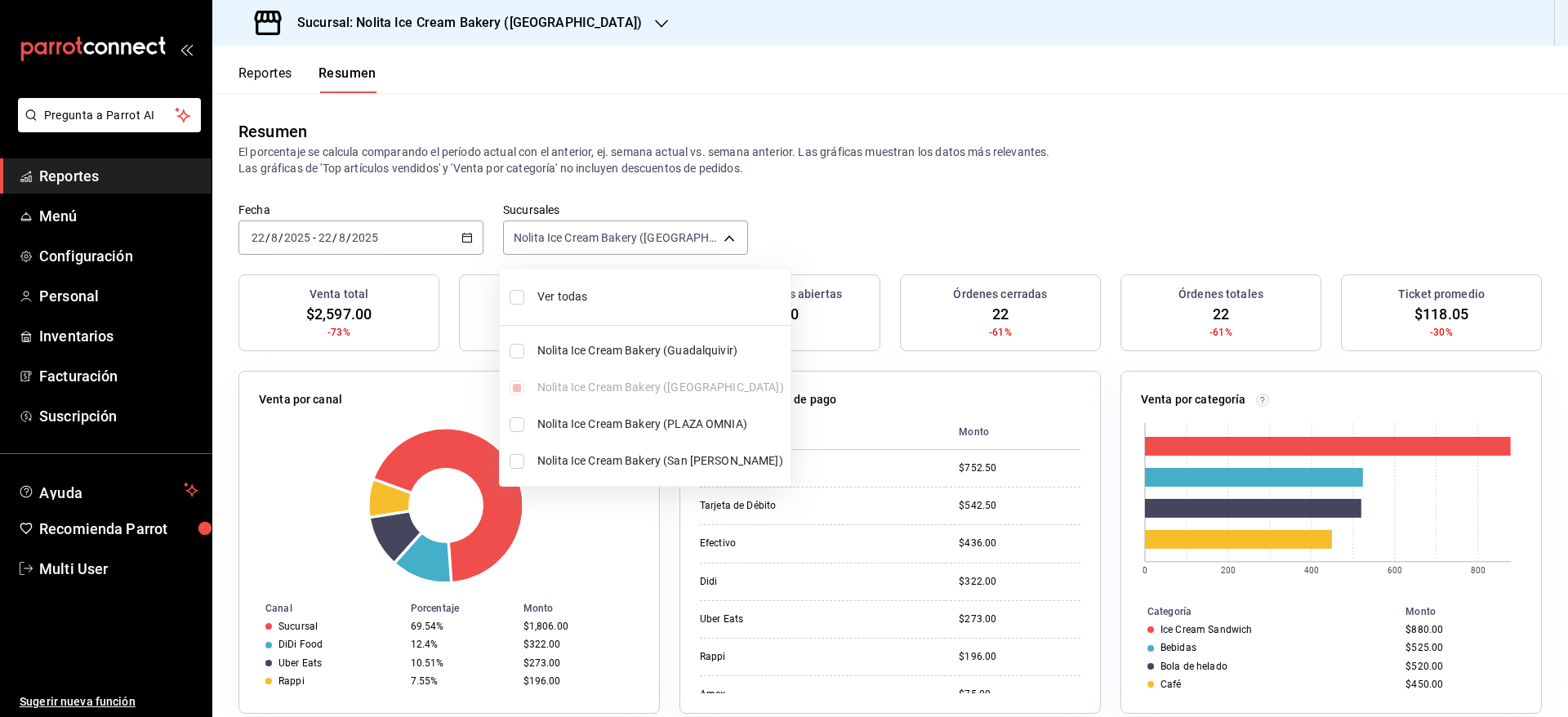
click at [614, 291] on span "Ver todas" at bounding box center [661, 297] width 247 height 17
type input "[object Object],[object Object],[object Object],[object Object]"
checkbox input "true"
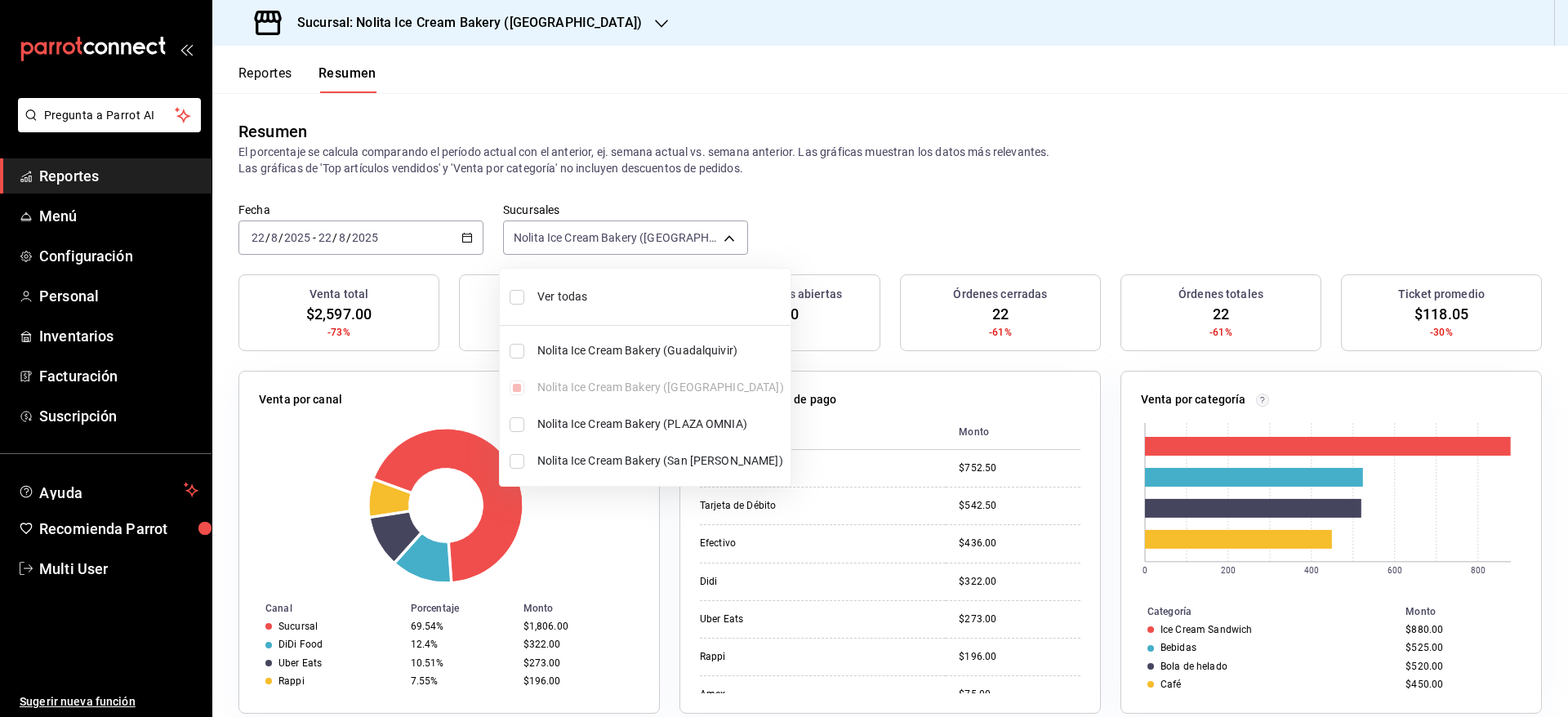
checkbox input "true"
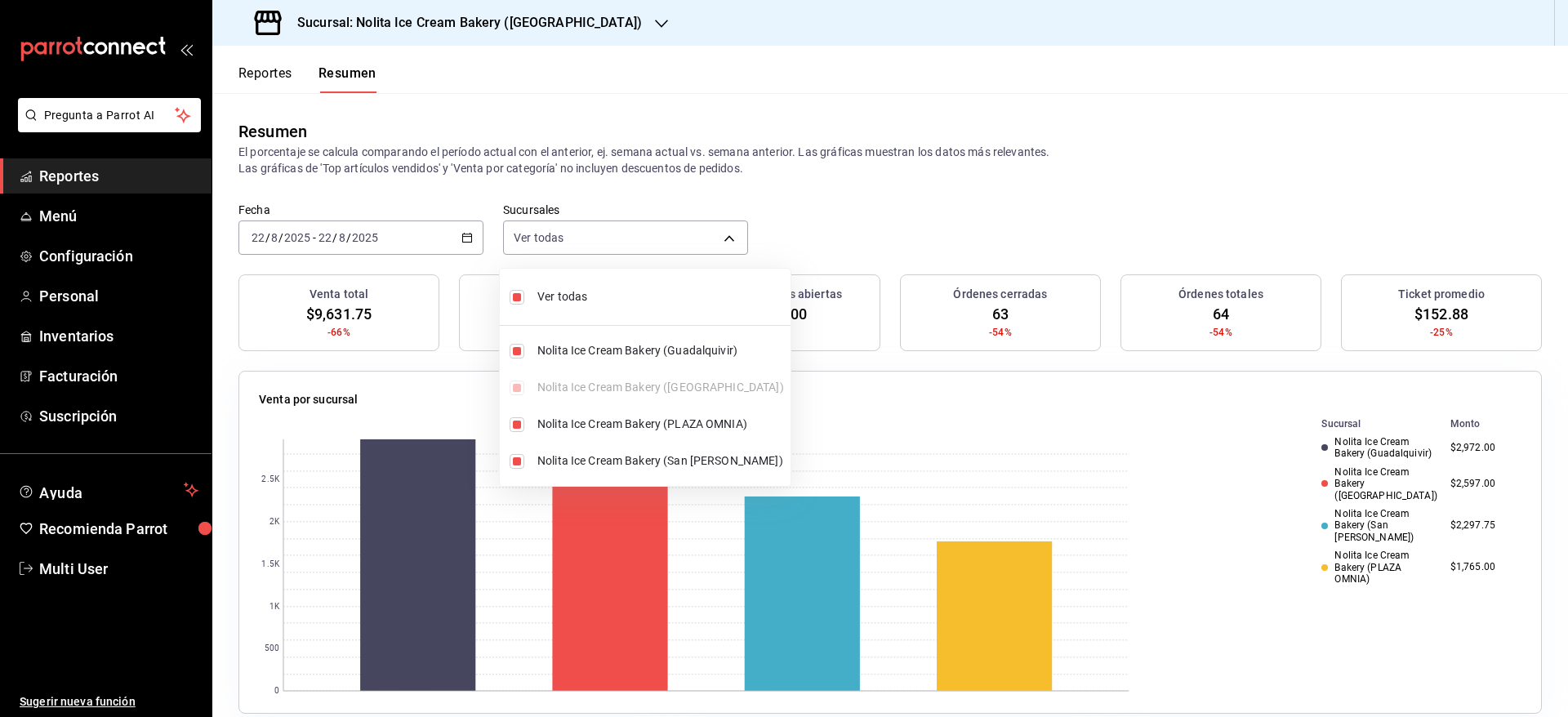
click at [926, 195] on div at bounding box center [784, 358] width 1568 height 717
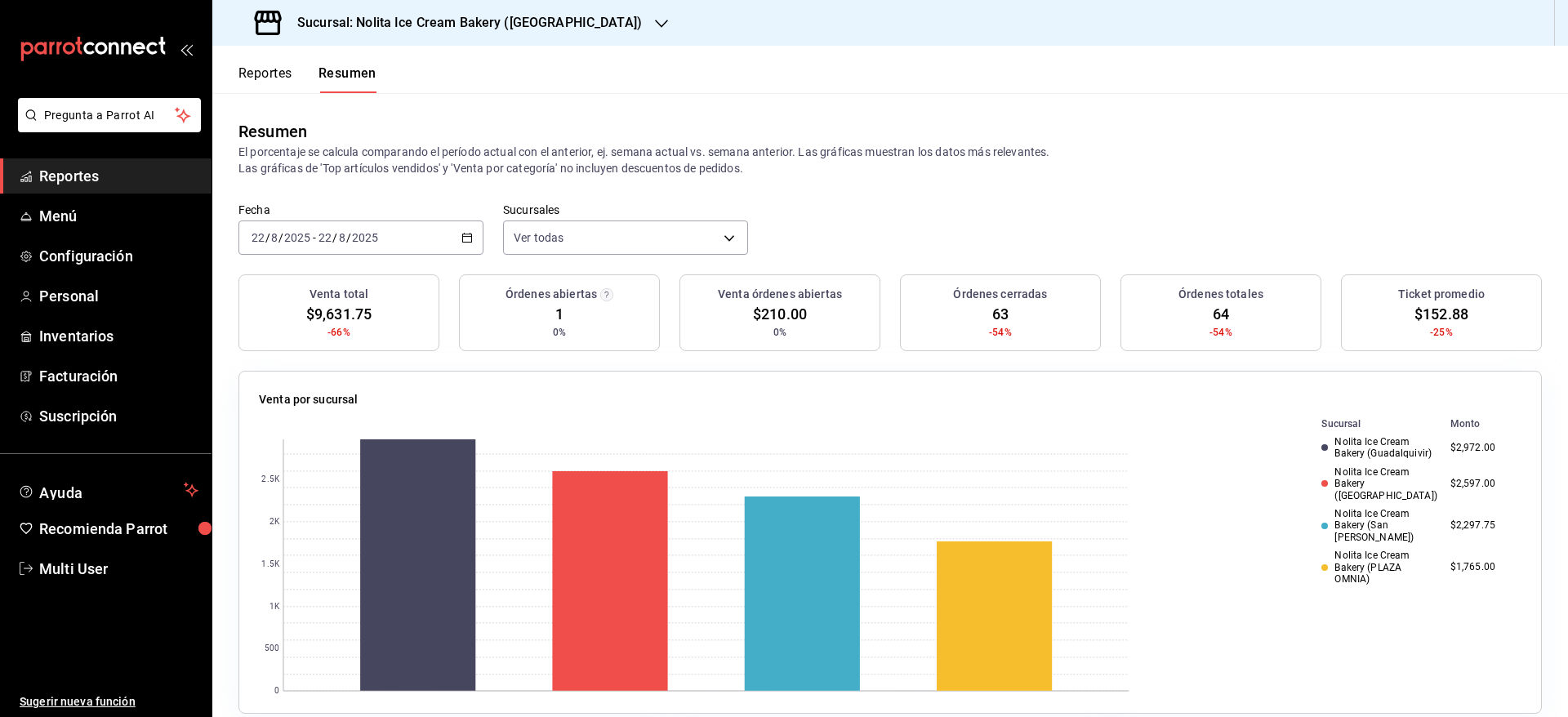
drag, startPoint x: 283, startPoint y: 63, endPoint x: 280, endPoint y: 80, distance: 17.3
click at [280, 80] on div "Reportes Resumen" at bounding box center [294, 70] width 164 height 48
click at [280, 80] on button "Reportes" at bounding box center [266, 80] width 54 height 28
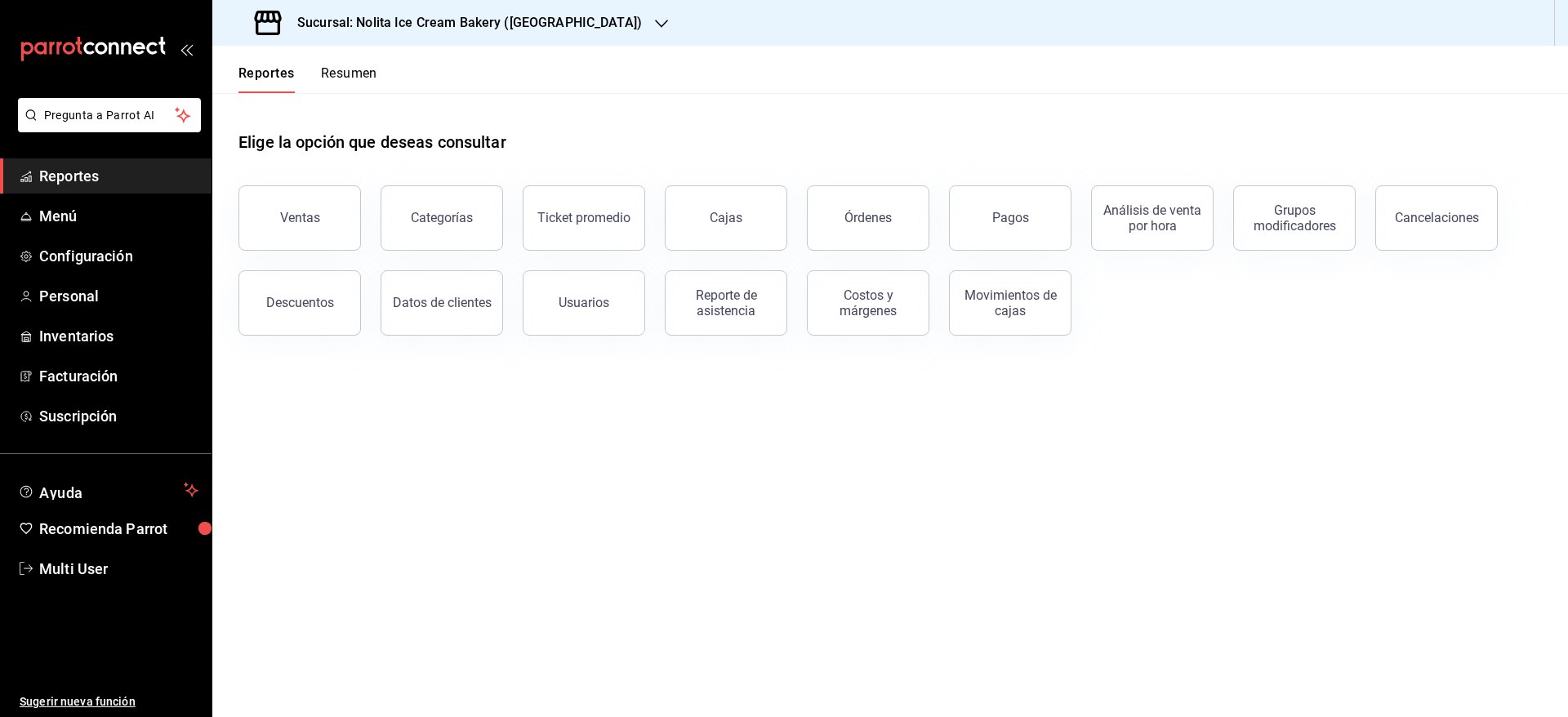
click at [370, 77] on button "Resumen" at bounding box center [348, 80] width 57 height 28
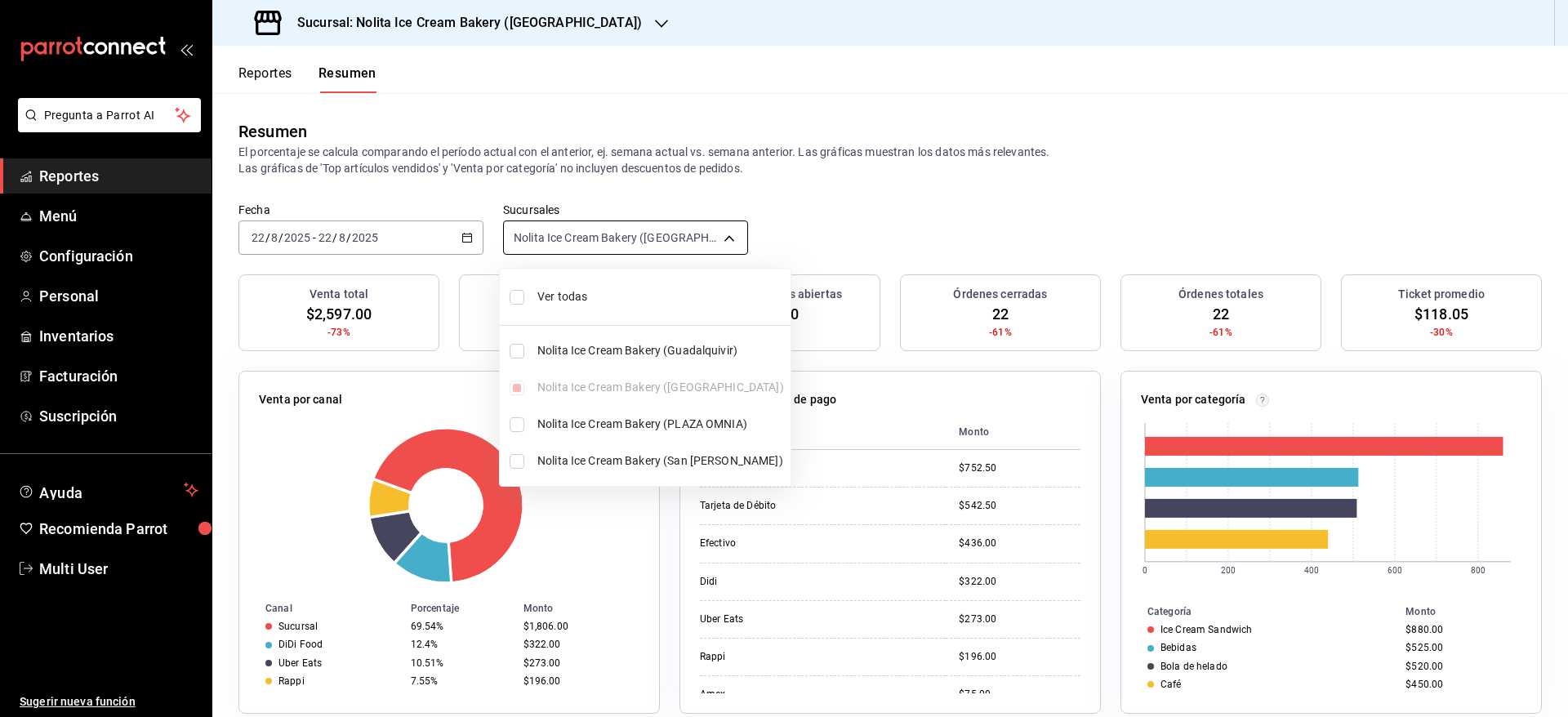
click at [627, 239] on body "Pregunta a Parrot AI Reportes Menú Configuración Personal Inventarios Facturaci…" at bounding box center [784, 358] width 1568 height 717
click at [618, 293] on span "Ver todas" at bounding box center [661, 297] width 247 height 17
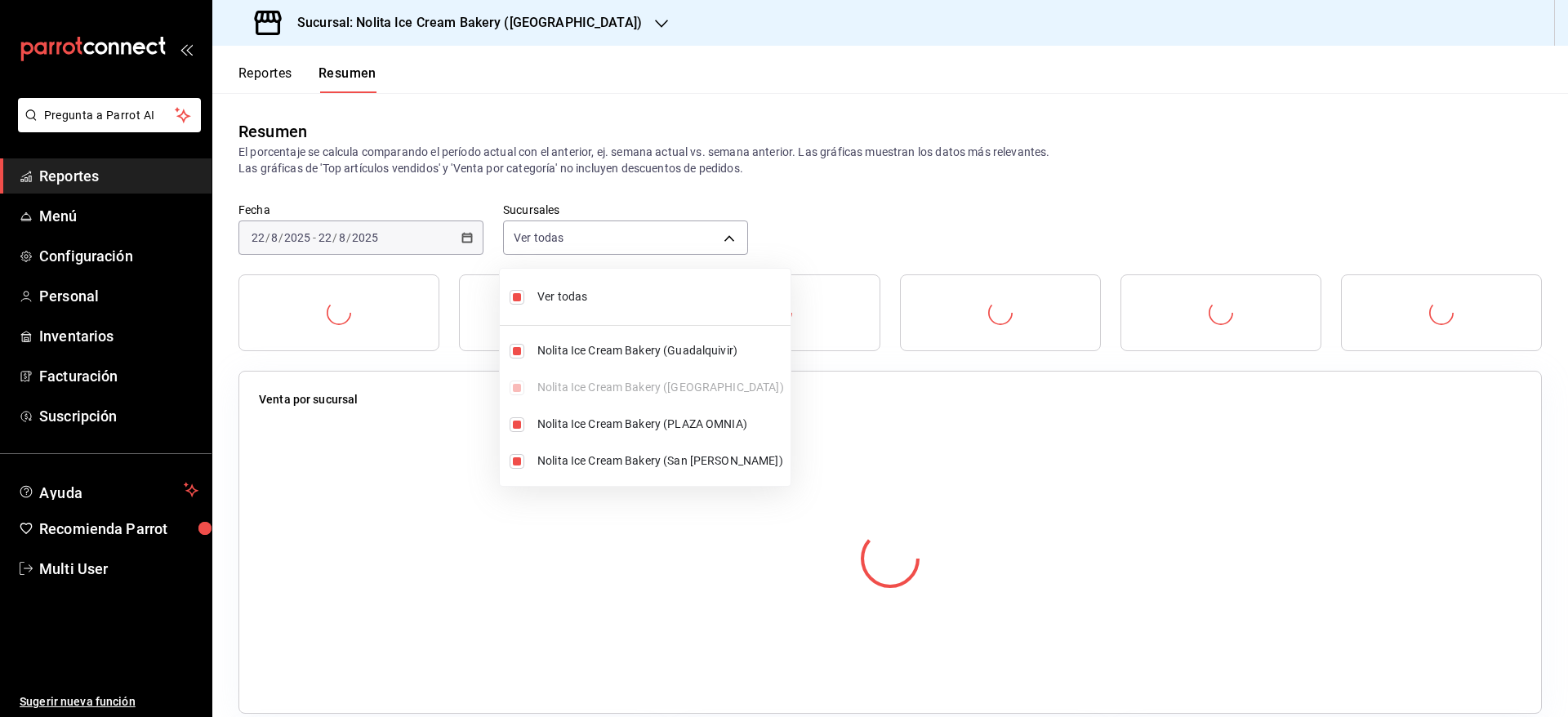
type input "[object Object],[object Object],[object Object],[object Object]"
checkbox input "true"
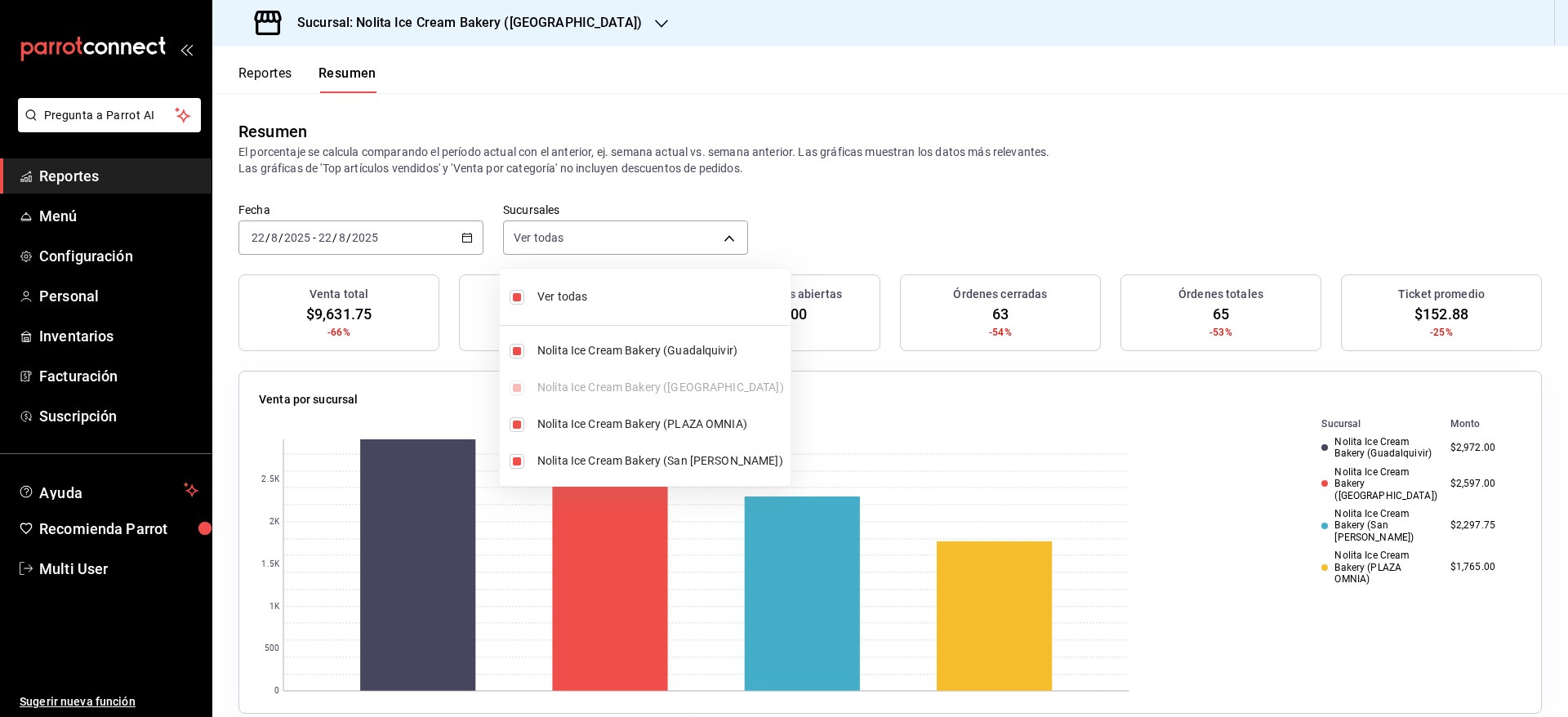
click at [875, 247] on div at bounding box center [784, 358] width 1568 height 717
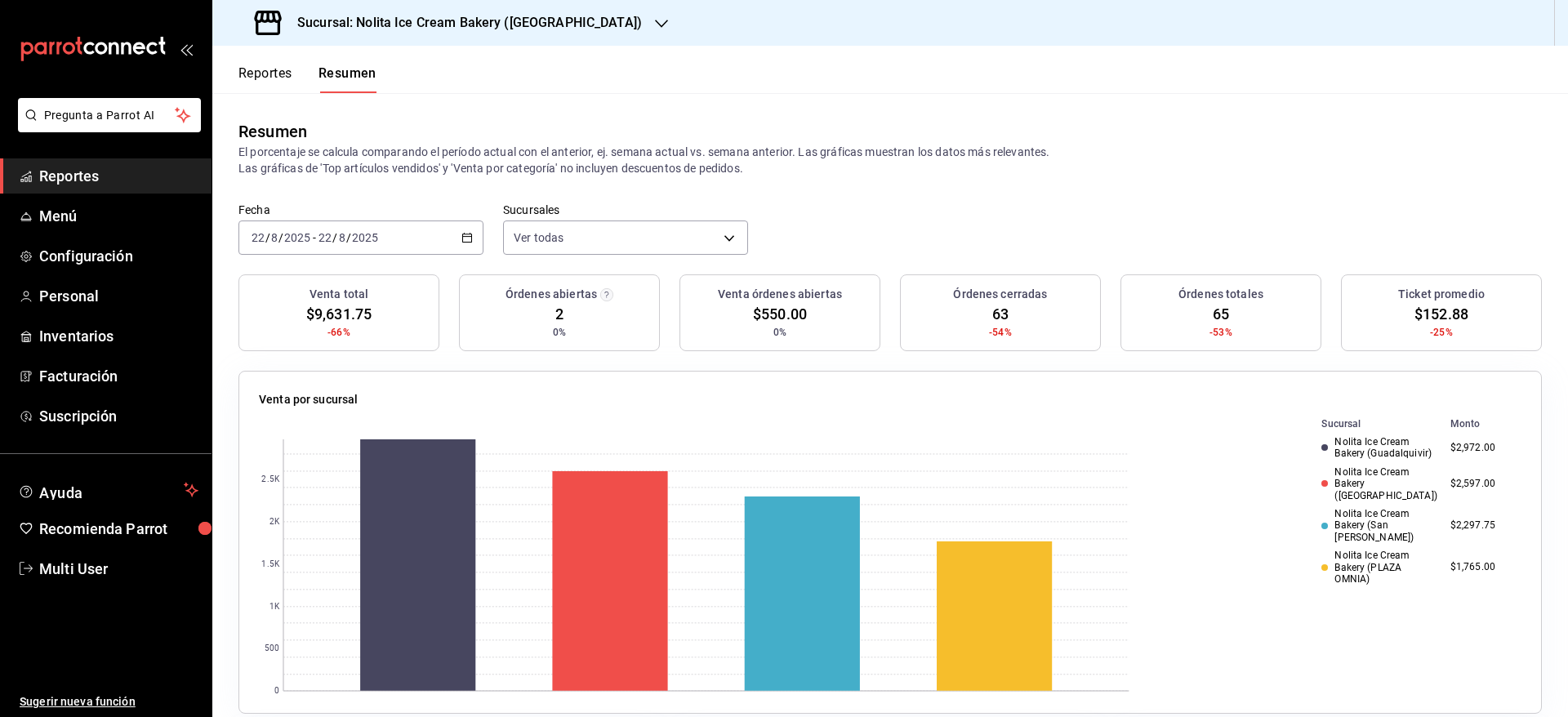
click at [495, 30] on h3 "Sucursal: Nolita Ice Cream Bakery ([GEOGRAPHIC_DATA])" at bounding box center [463, 23] width 357 height 20
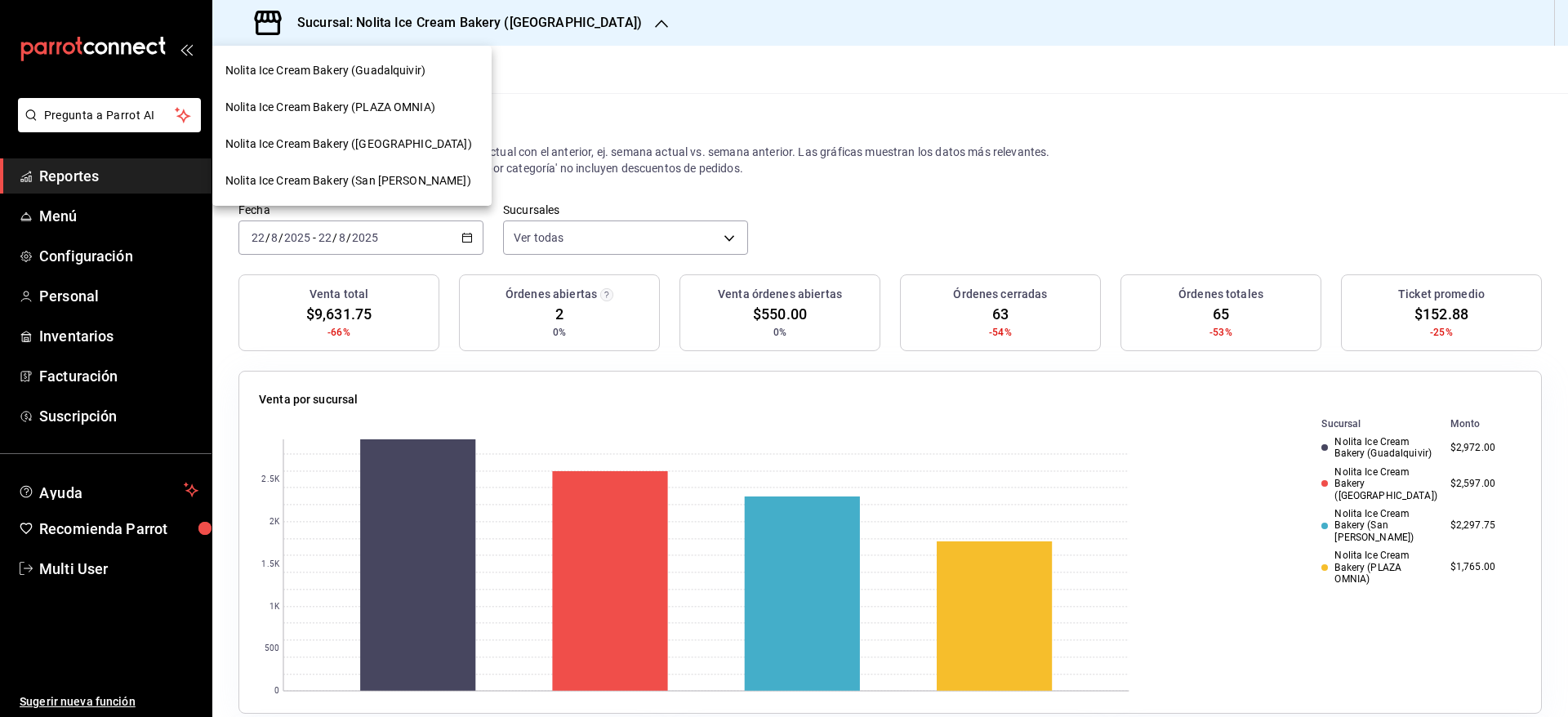
click at [418, 61] on div "Nolita Ice Cream Bakery (Guadalquivir)" at bounding box center [351, 71] width 280 height 37
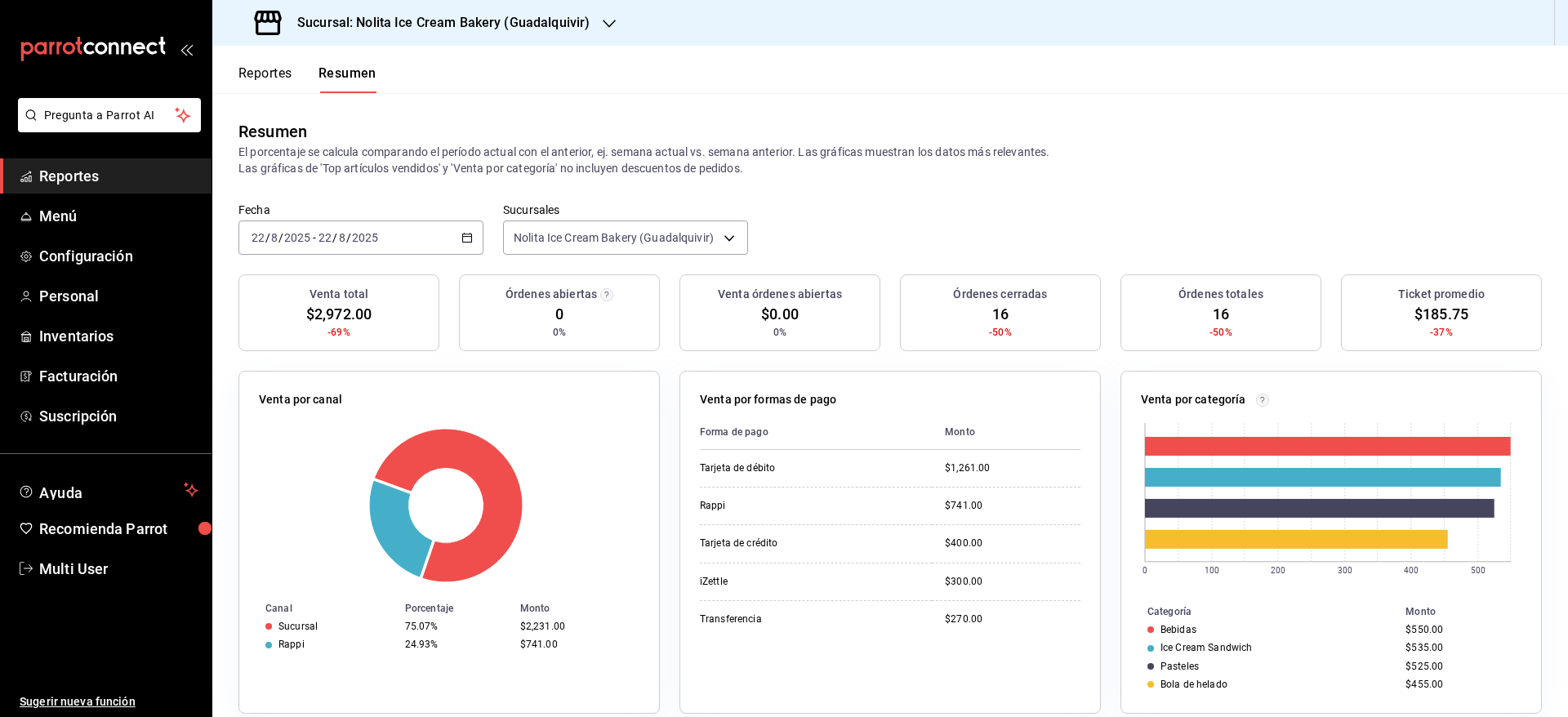
click at [89, 178] on span "Reportes" at bounding box center [118, 176] width 159 height 22
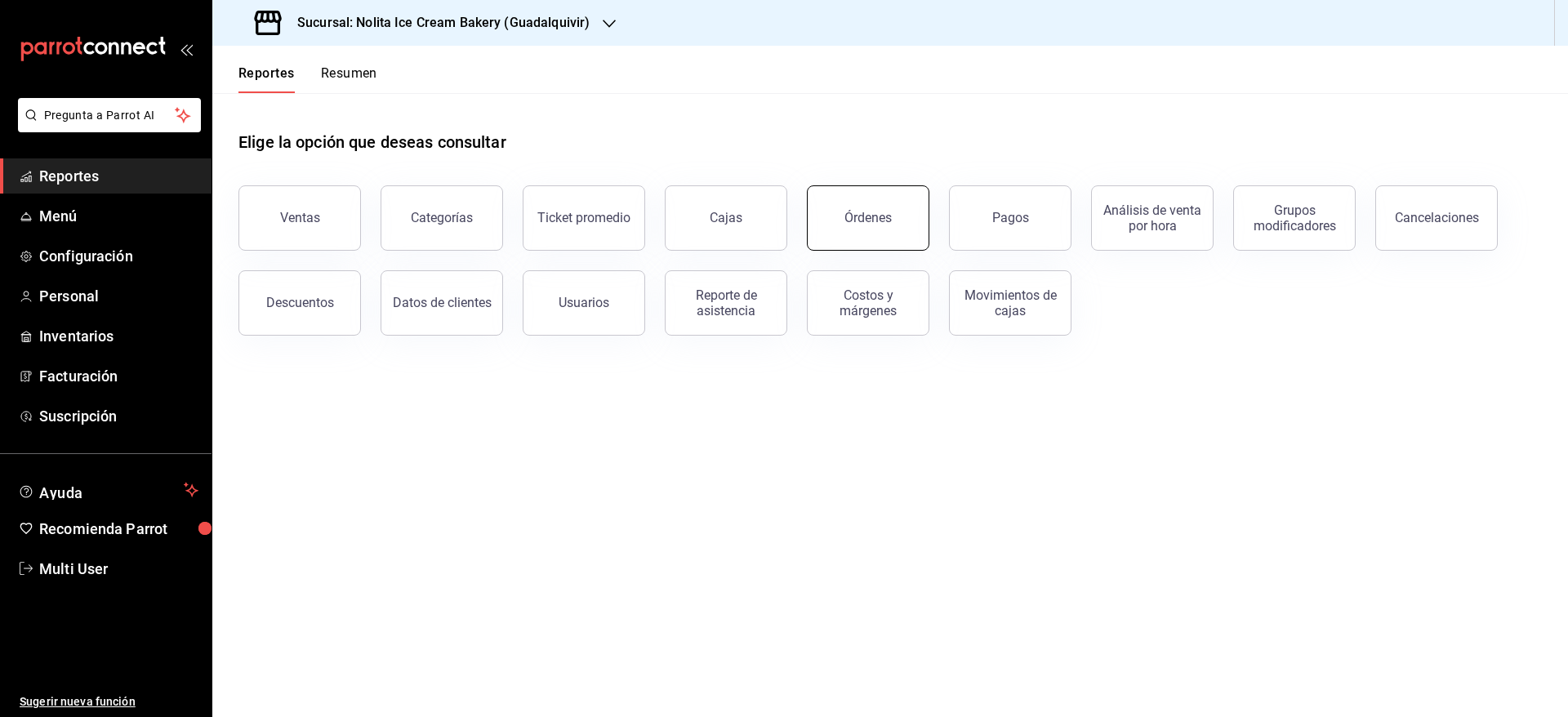
click at [845, 205] on button "Órdenes" at bounding box center [868, 218] width 122 height 66
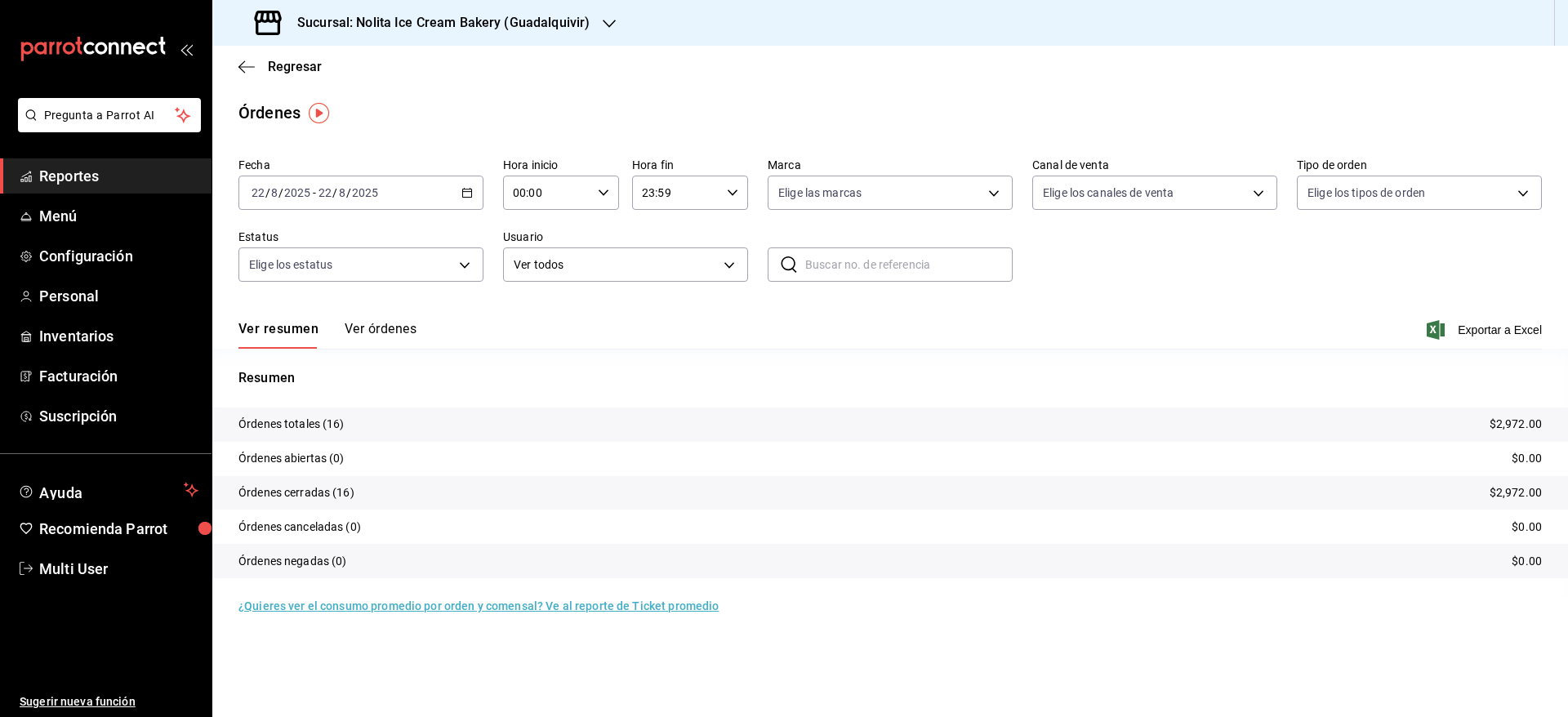
click at [520, 31] on h3 "Sucursal: Nolita Ice Cream Bakery (Guadalquivir)" at bounding box center [437, 23] width 306 height 20
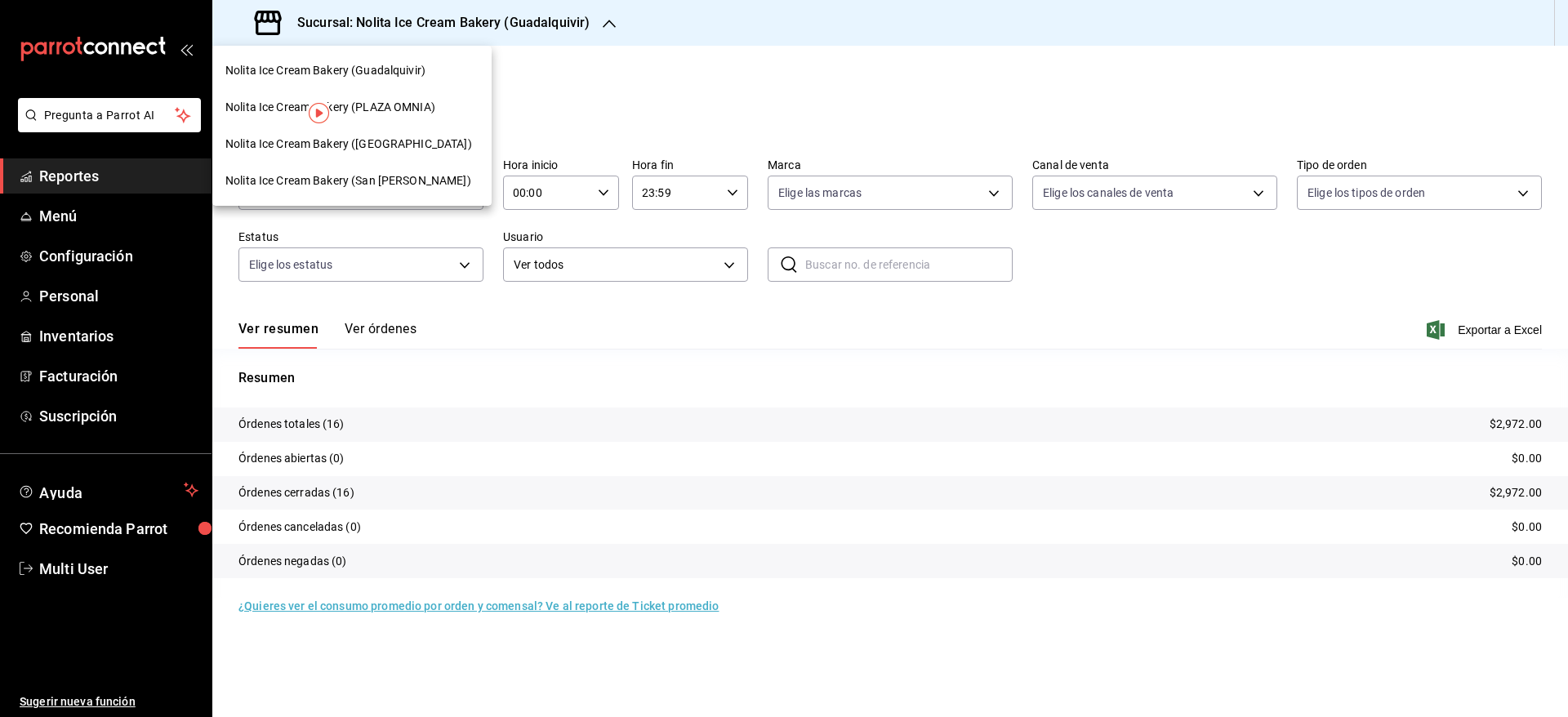
click at [429, 138] on span "Nolita Ice Cream Bakery ([GEOGRAPHIC_DATA])" at bounding box center [348, 143] width 247 height 17
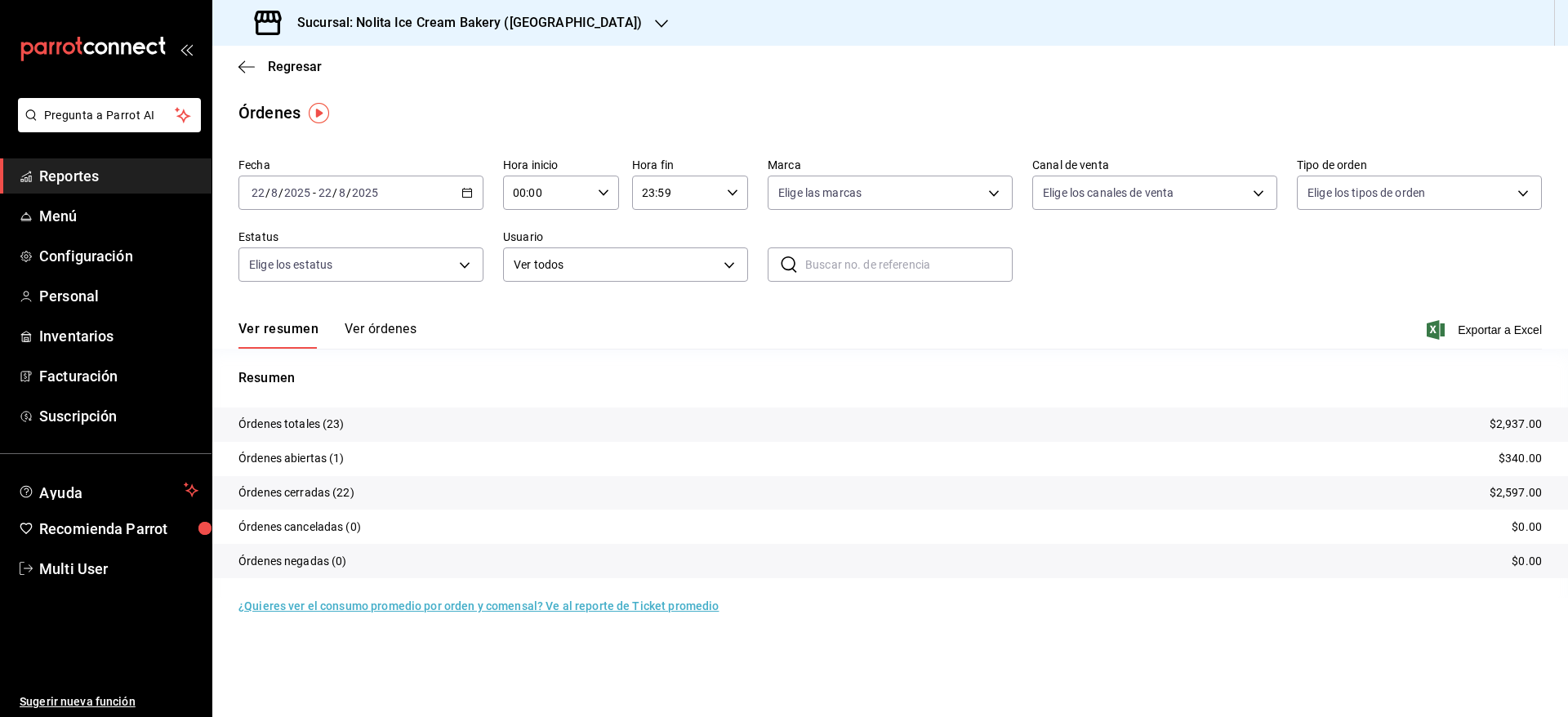
click at [375, 332] on button "Ver órdenes" at bounding box center [380, 335] width 72 height 28
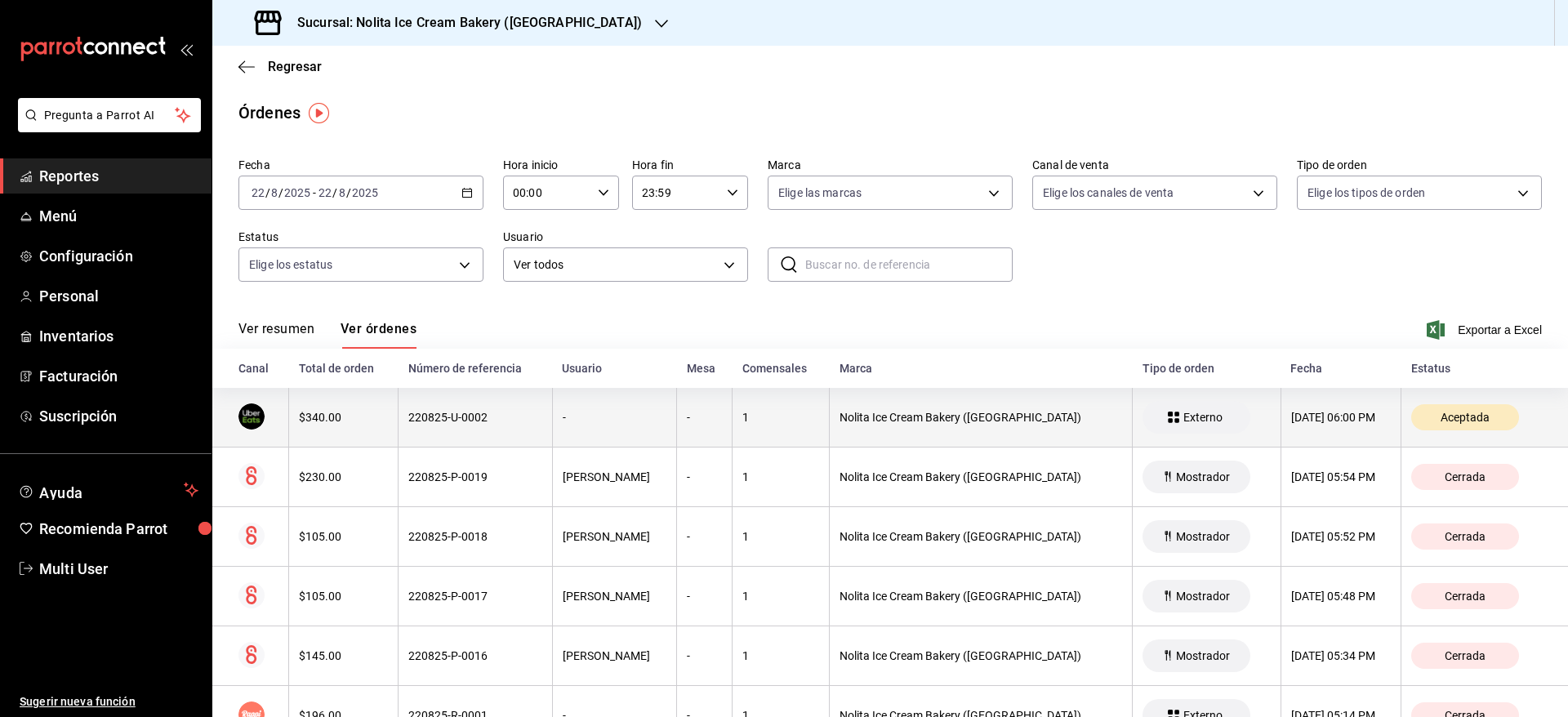
click at [384, 398] on th "$340.00" at bounding box center [343, 418] width 110 height 60
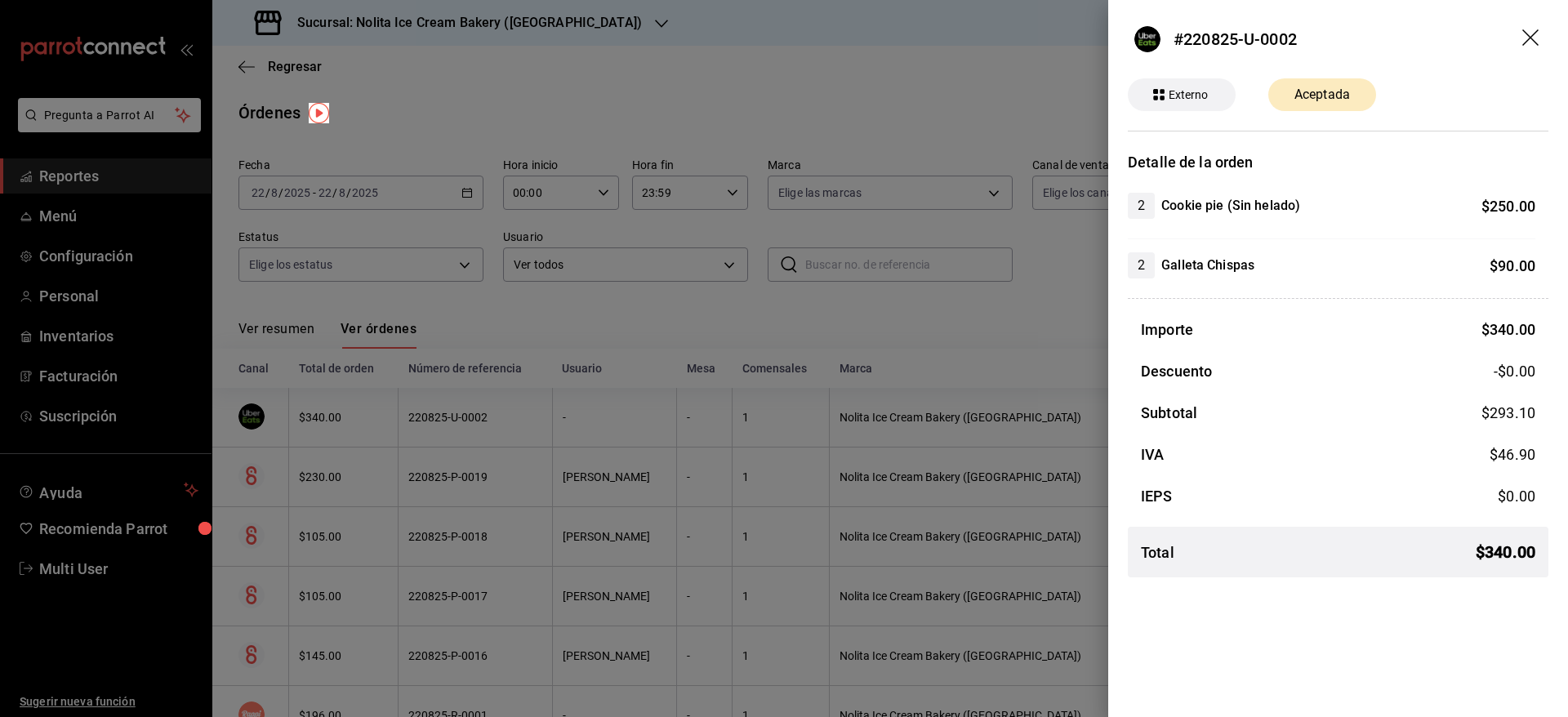
click at [484, 331] on div at bounding box center [784, 358] width 1568 height 717
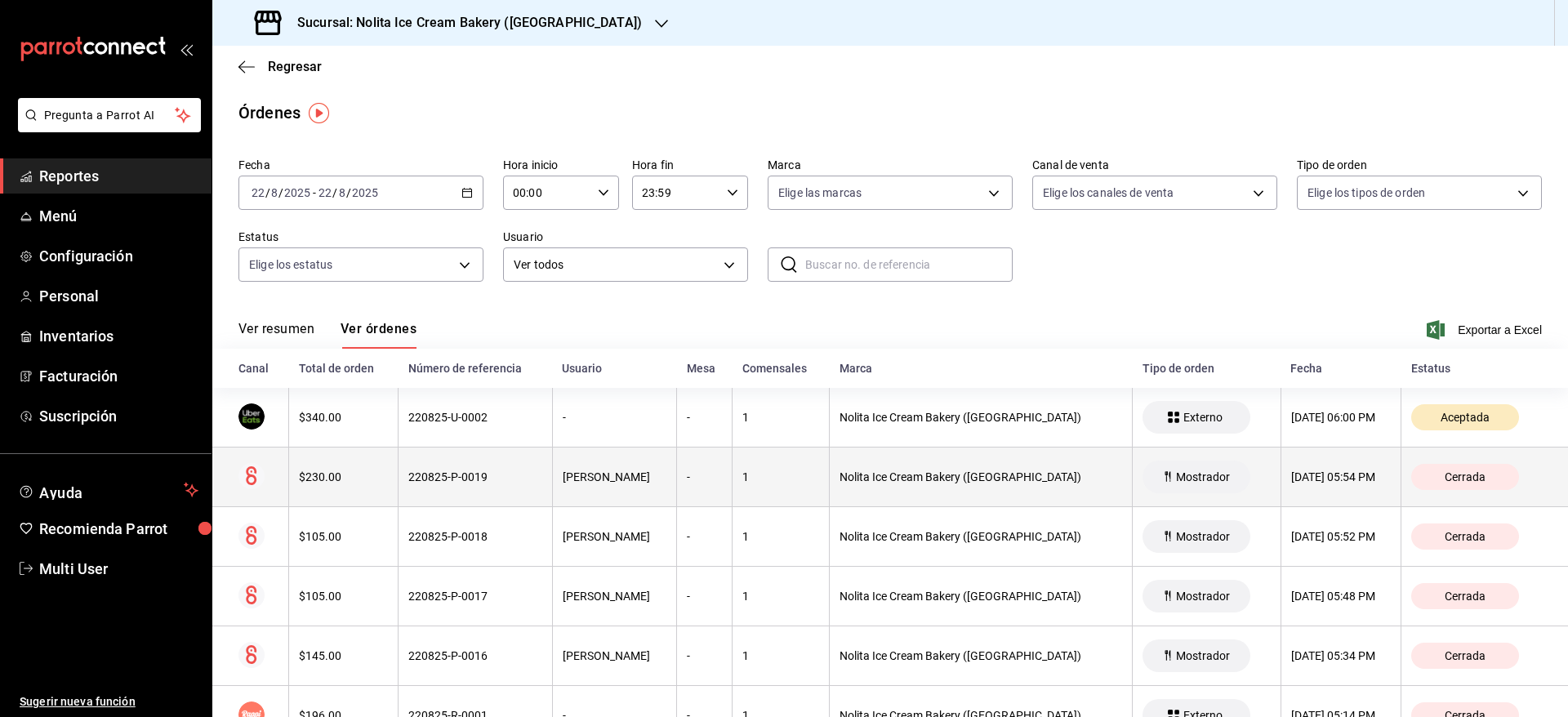
click at [464, 488] on th "220825-P-0019" at bounding box center [475, 478] width 153 height 60
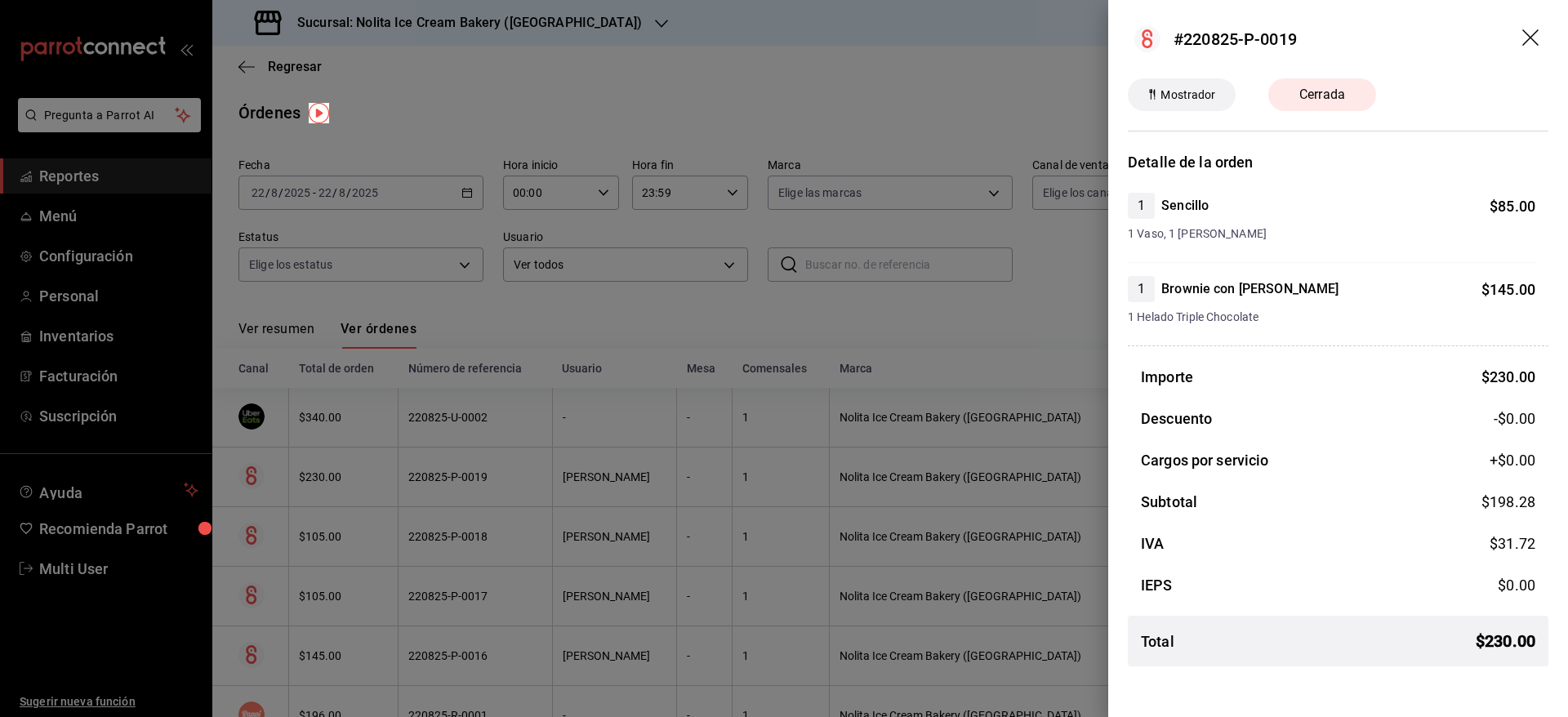
click at [469, 544] on div at bounding box center [784, 358] width 1568 height 717
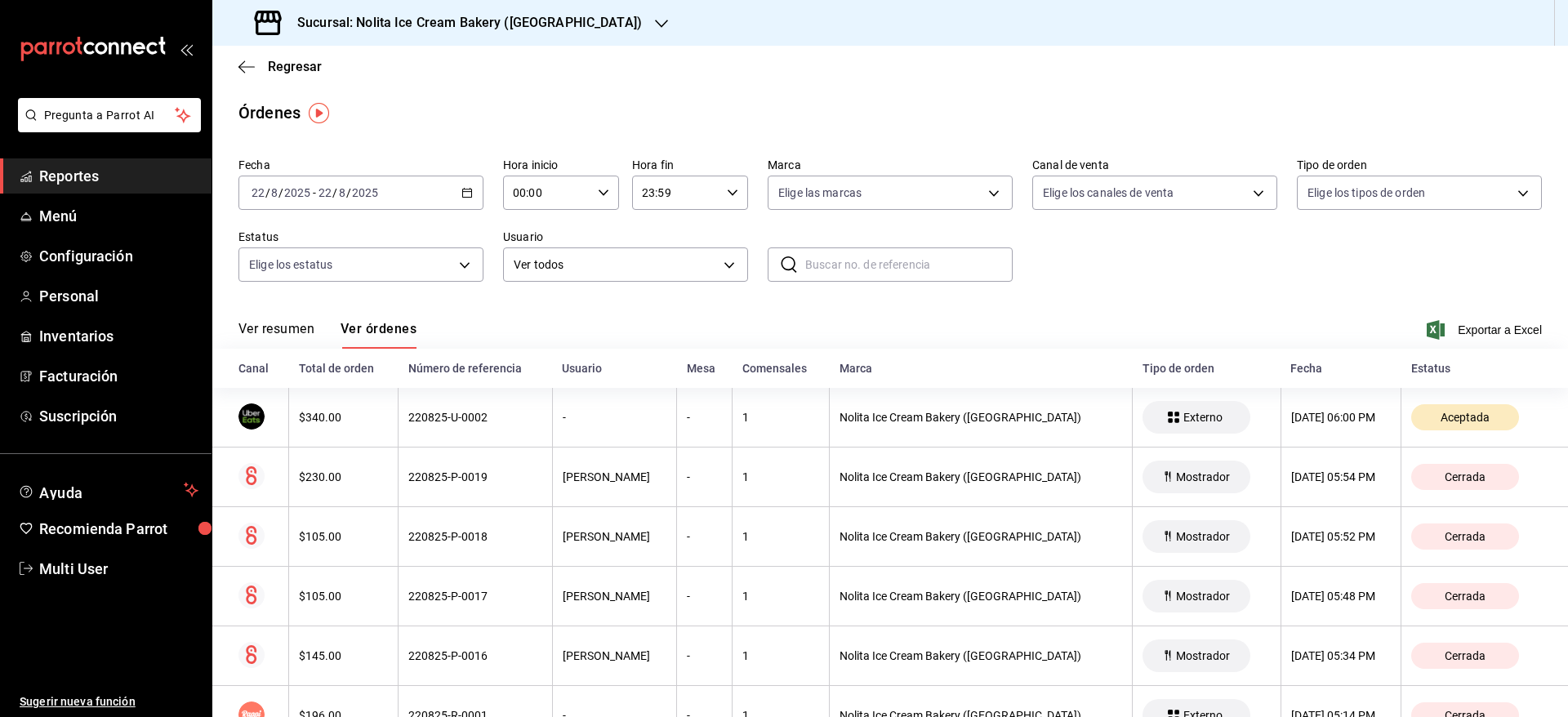
click at [469, 544] on th "220825-P-0018" at bounding box center [475, 537] width 153 height 60
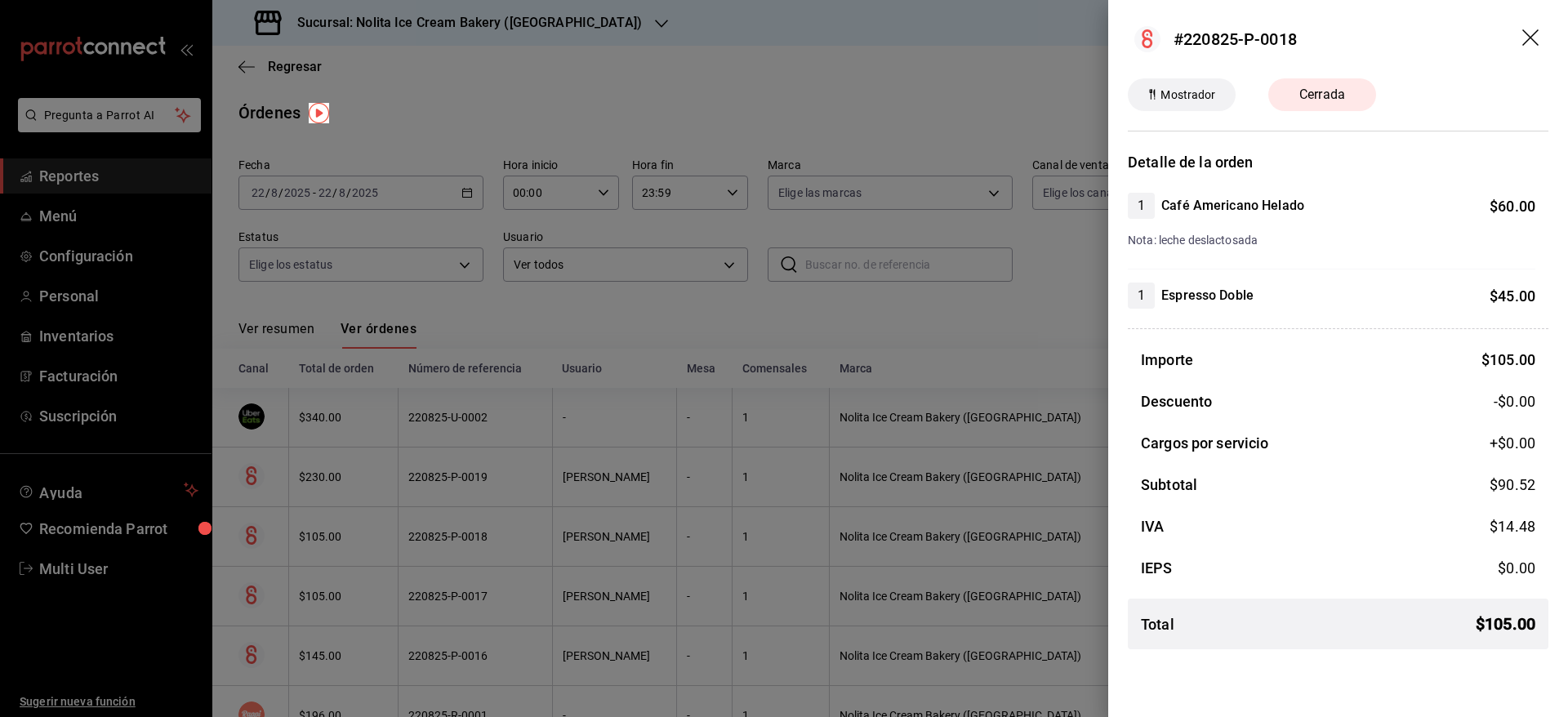
click at [469, 544] on div at bounding box center [784, 358] width 1568 height 717
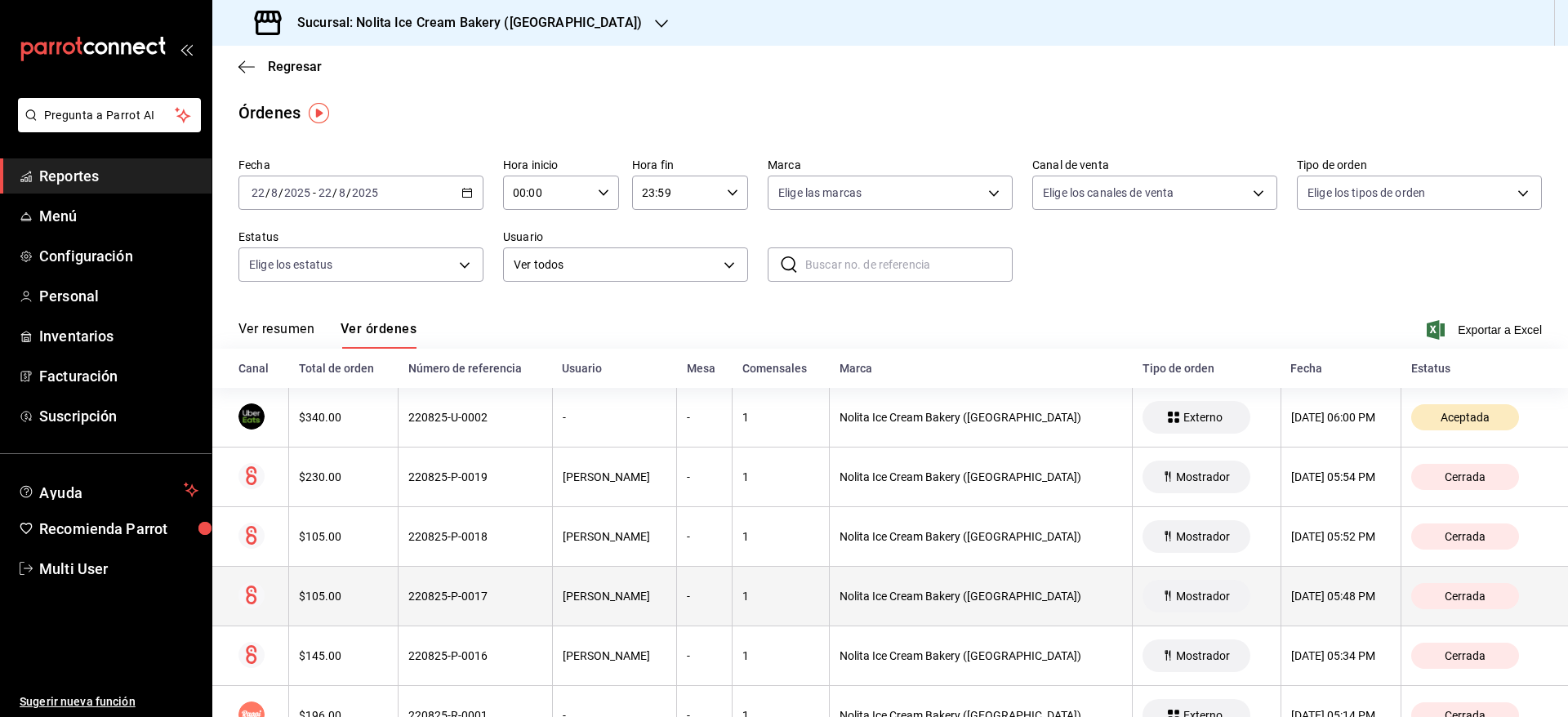
click at [472, 601] on div "220825-P-0017" at bounding box center [475, 596] width 133 height 13
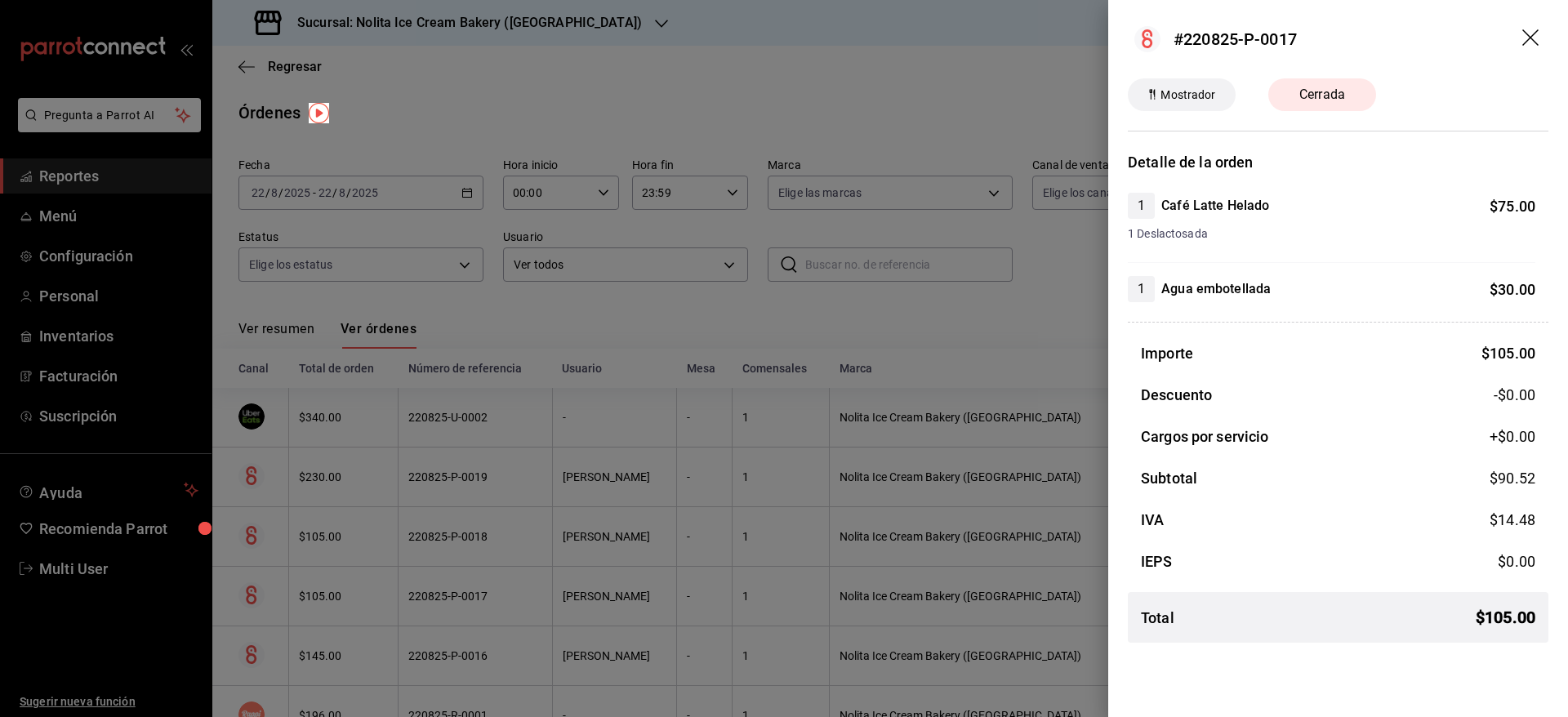
click at [472, 601] on div at bounding box center [784, 358] width 1568 height 717
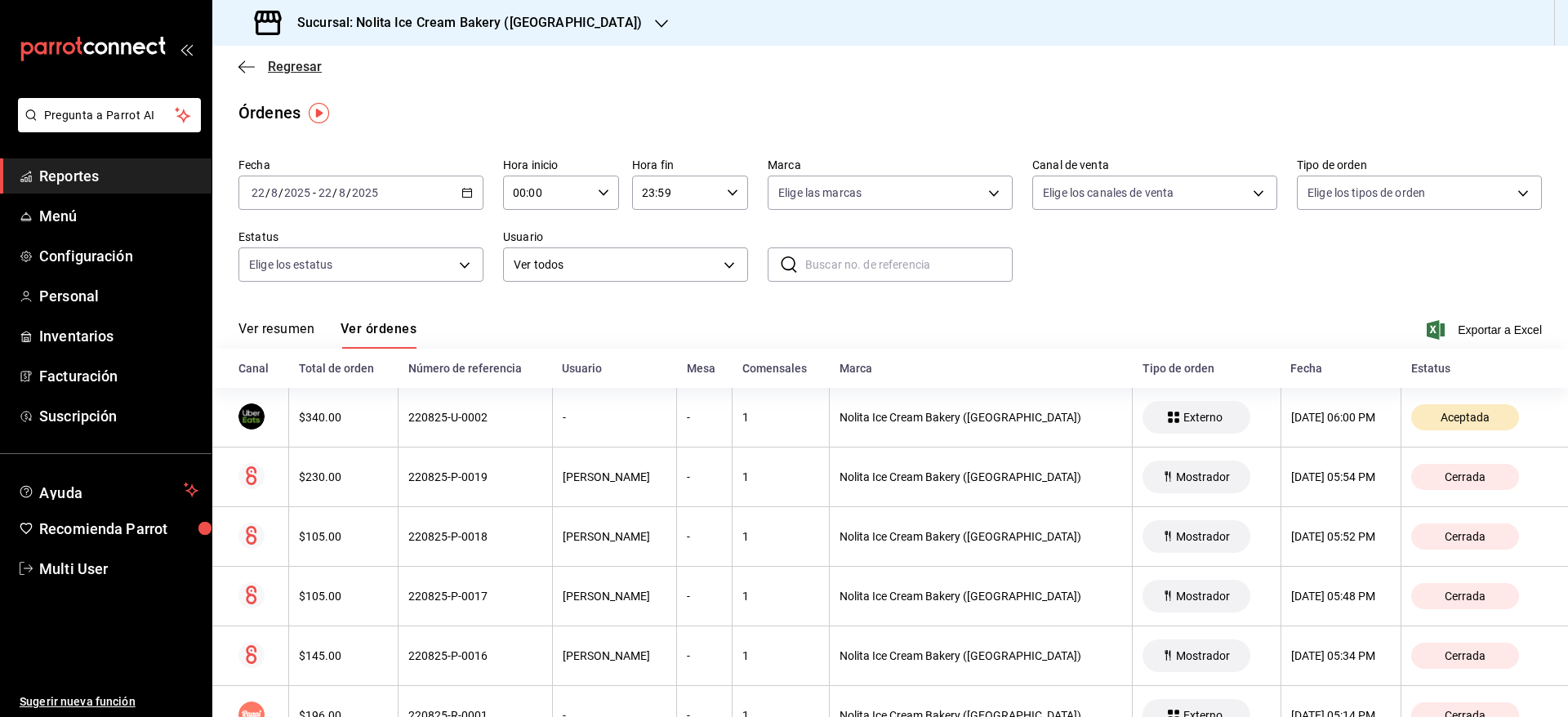
click at [280, 64] on span "Regresar" at bounding box center [295, 67] width 54 height 16
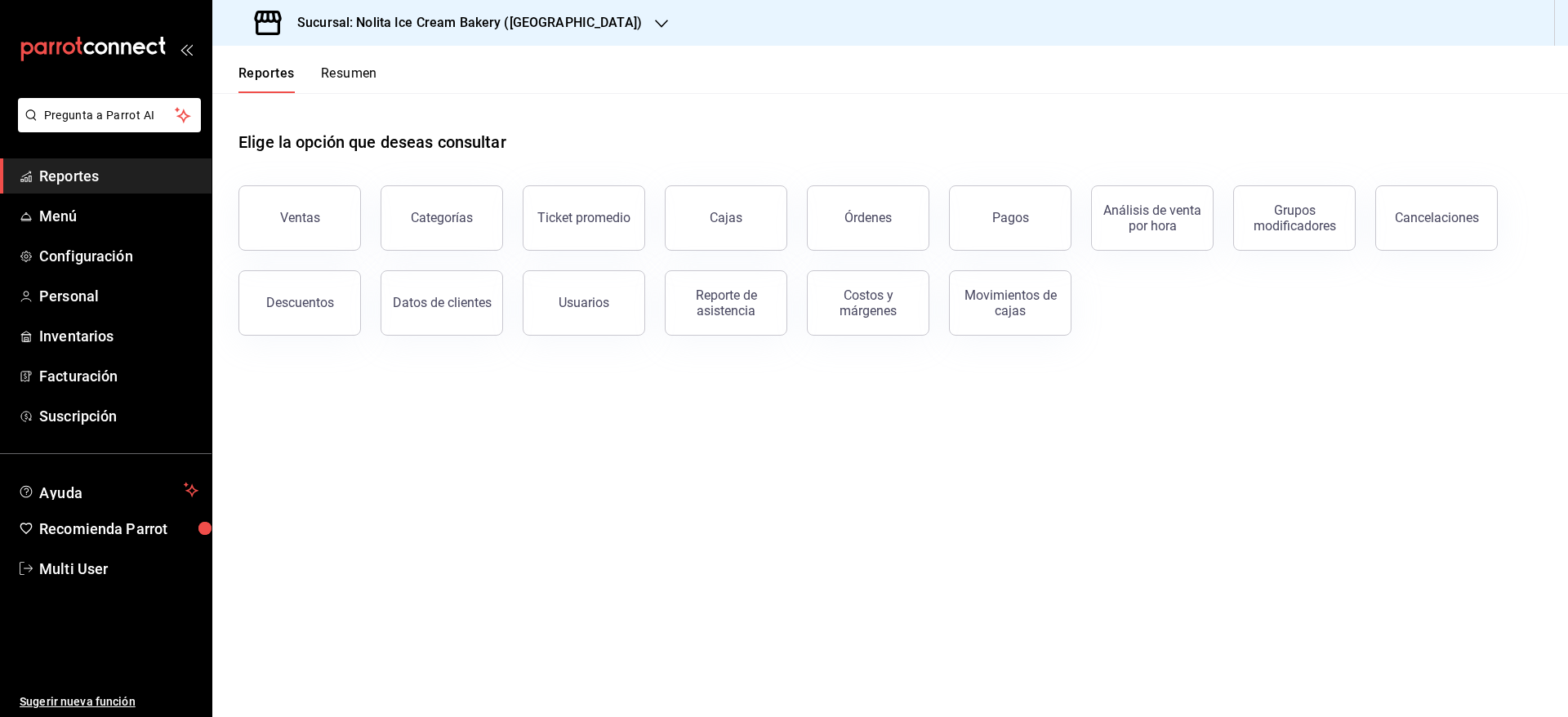
click at [360, 73] on button "Resumen" at bounding box center [348, 80] width 57 height 28
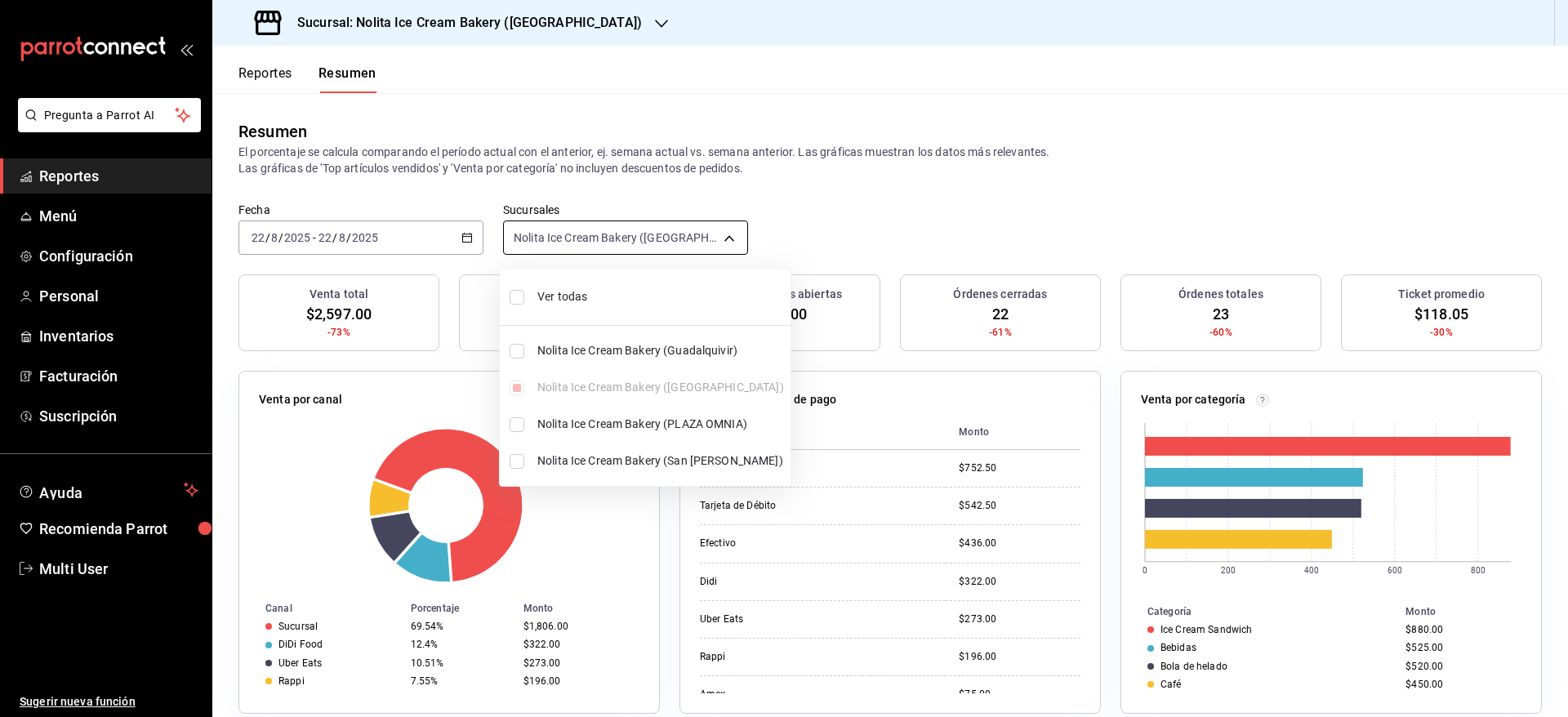
click at [576, 235] on body "Pregunta a Parrot AI Reportes Menú Configuración Personal Inventarios Facturaci…" at bounding box center [784, 358] width 1568 height 717
click at [572, 287] on li "Ver todas" at bounding box center [645, 296] width 291 height 43
type input "[object Object],[object Object],[object Object],[object Object]"
checkbox input "true"
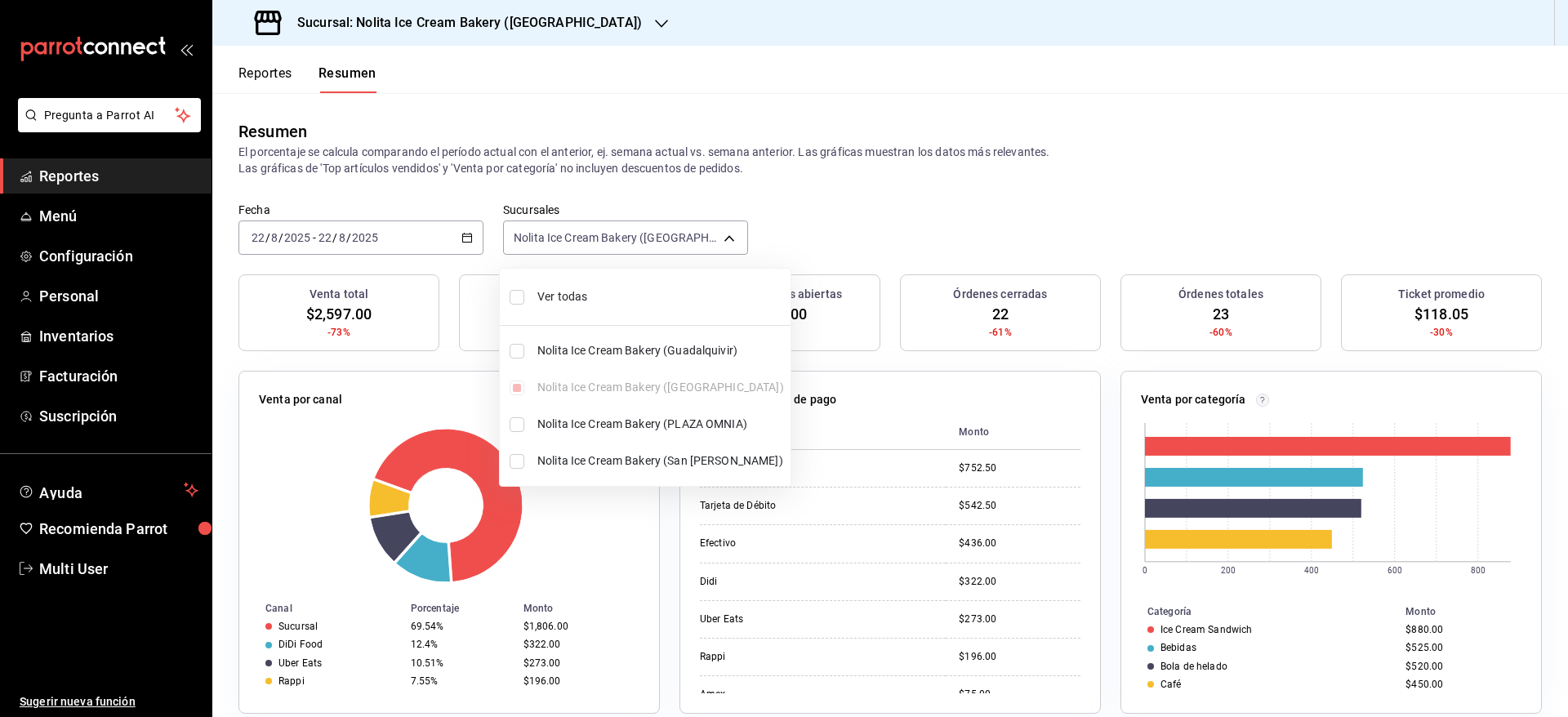
checkbox input "true"
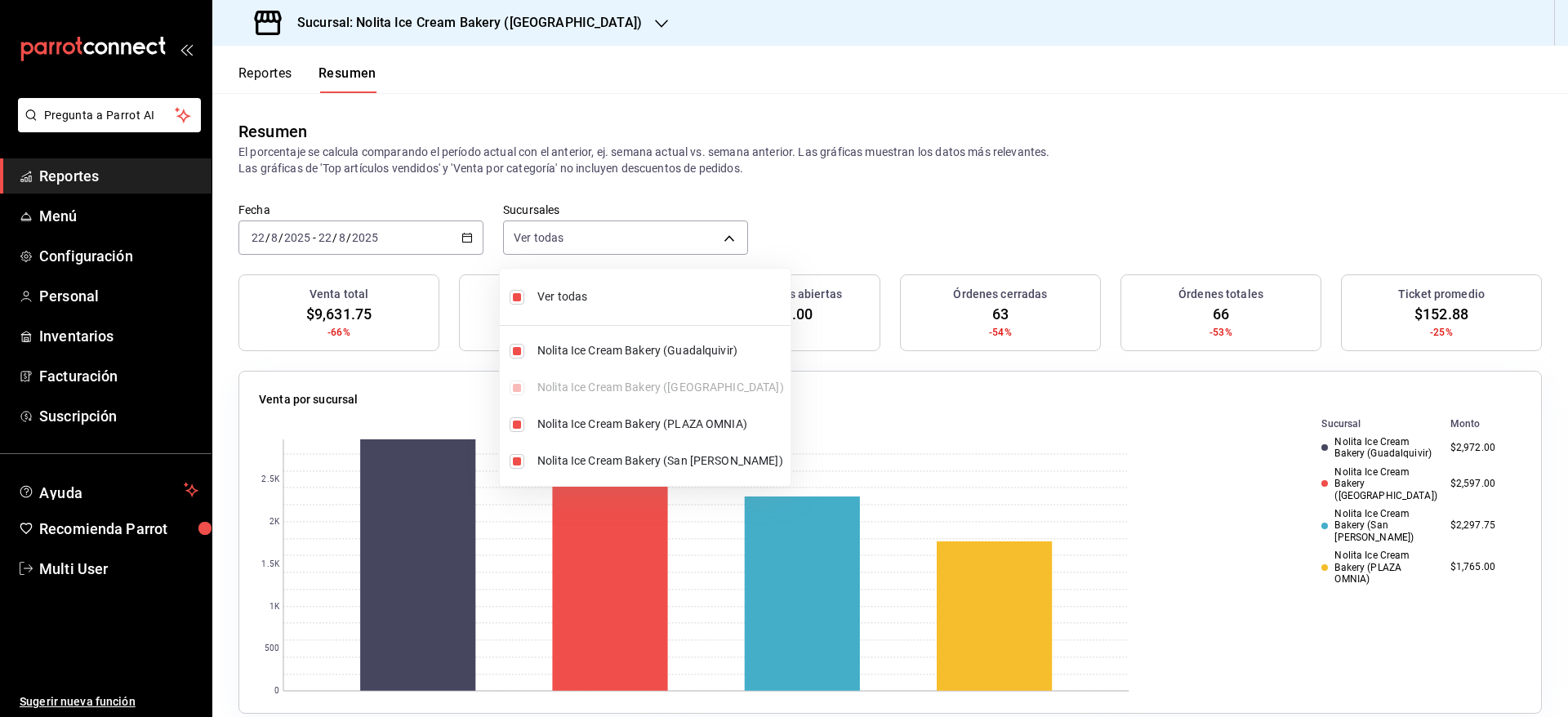
click at [977, 213] on div at bounding box center [784, 358] width 1568 height 717
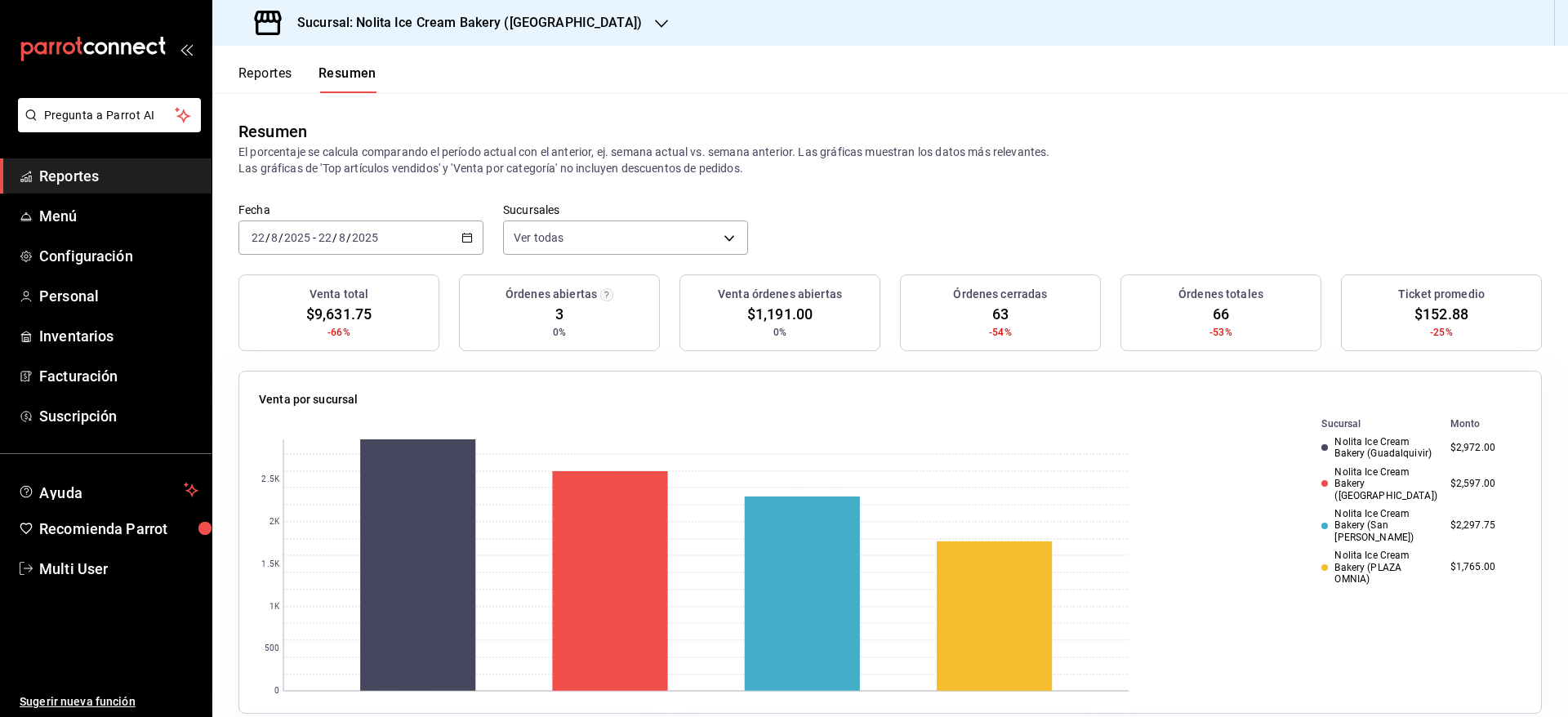
click at [275, 79] on button "Reportes" at bounding box center [266, 80] width 54 height 28
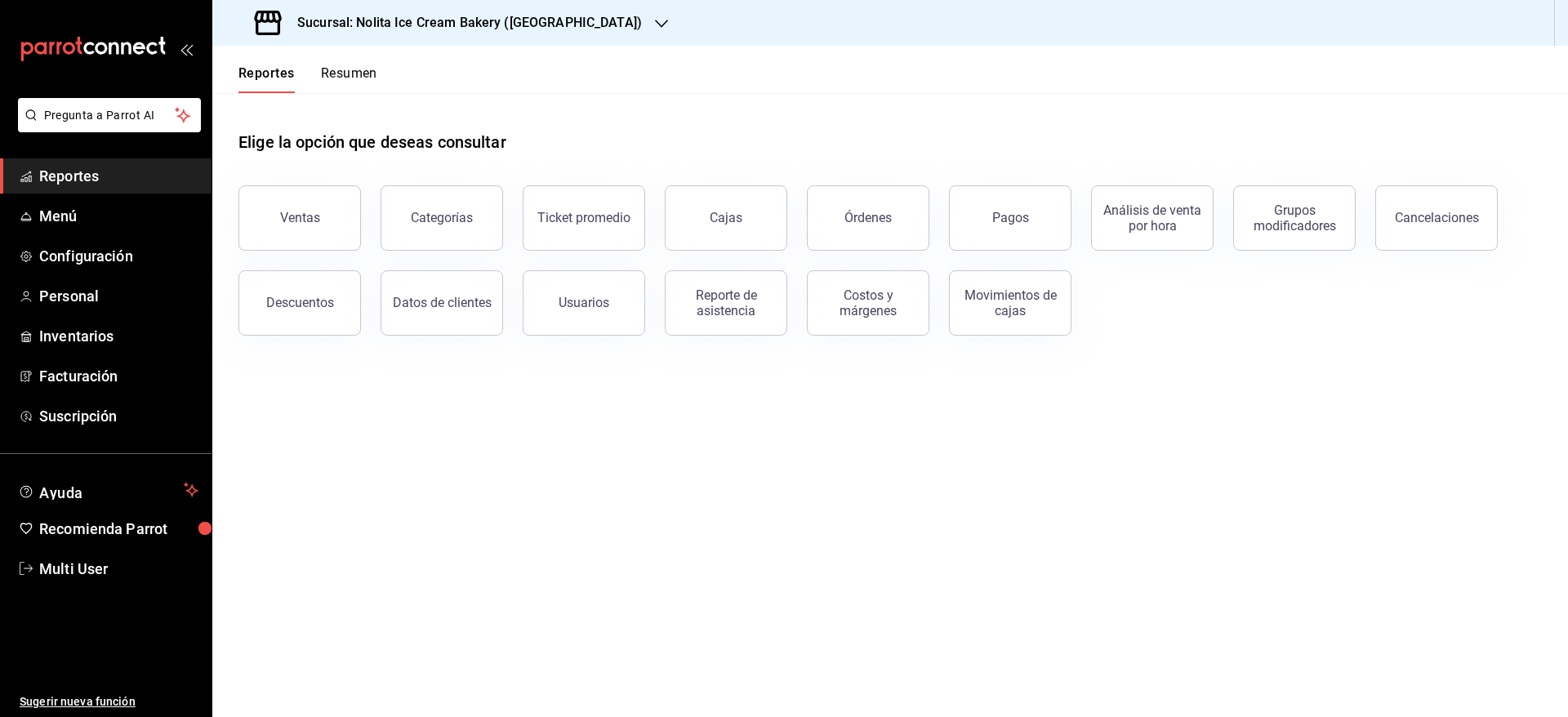
click at [356, 72] on button "Resumen" at bounding box center [348, 80] width 57 height 28
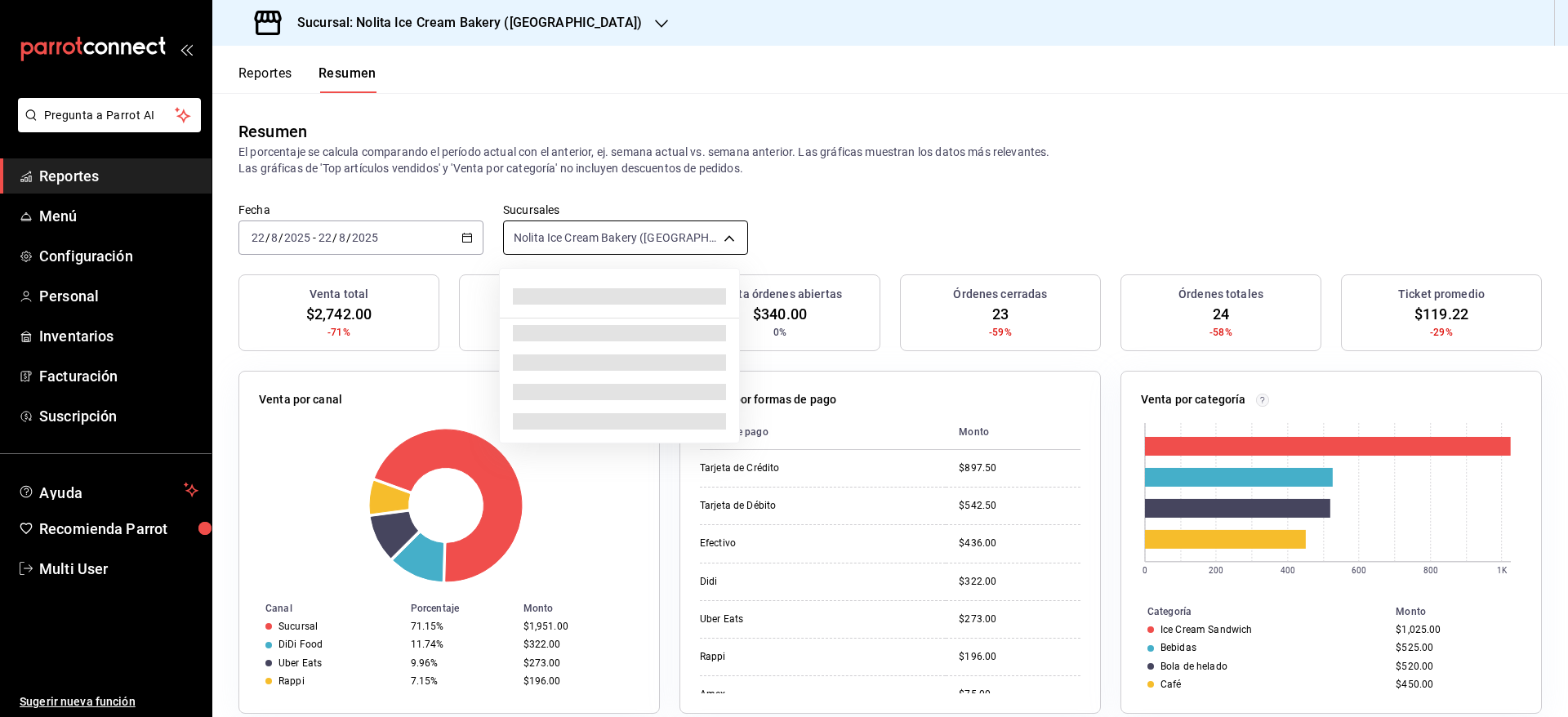
click at [602, 229] on body "Pregunta a Parrot AI Reportes Menú Configuración Personal Inventarios Facturaci…" at bounding box center [784, 358] width 1568 height 717
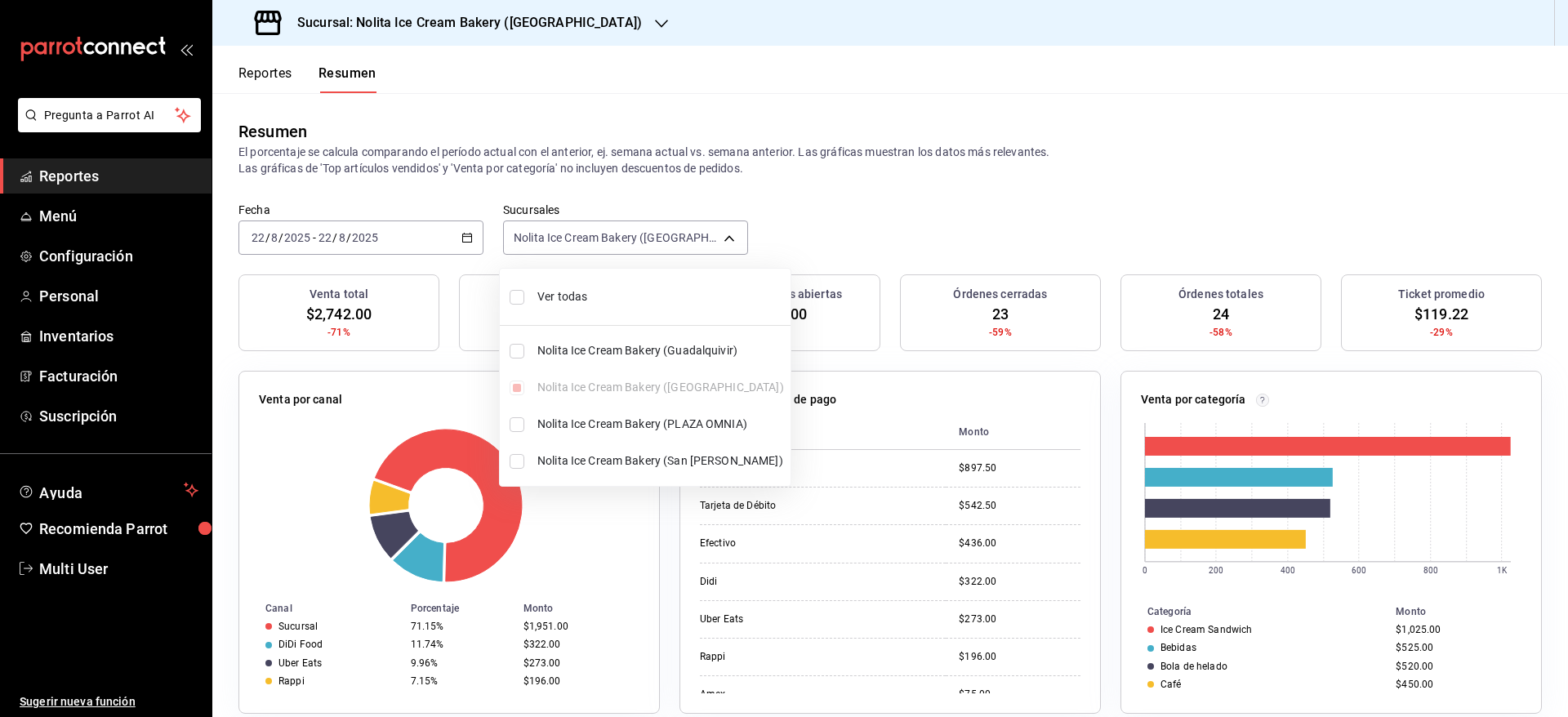
click at [588, 290] on span "Ver todas" at bounding box center [661, 297] width 247 height 17
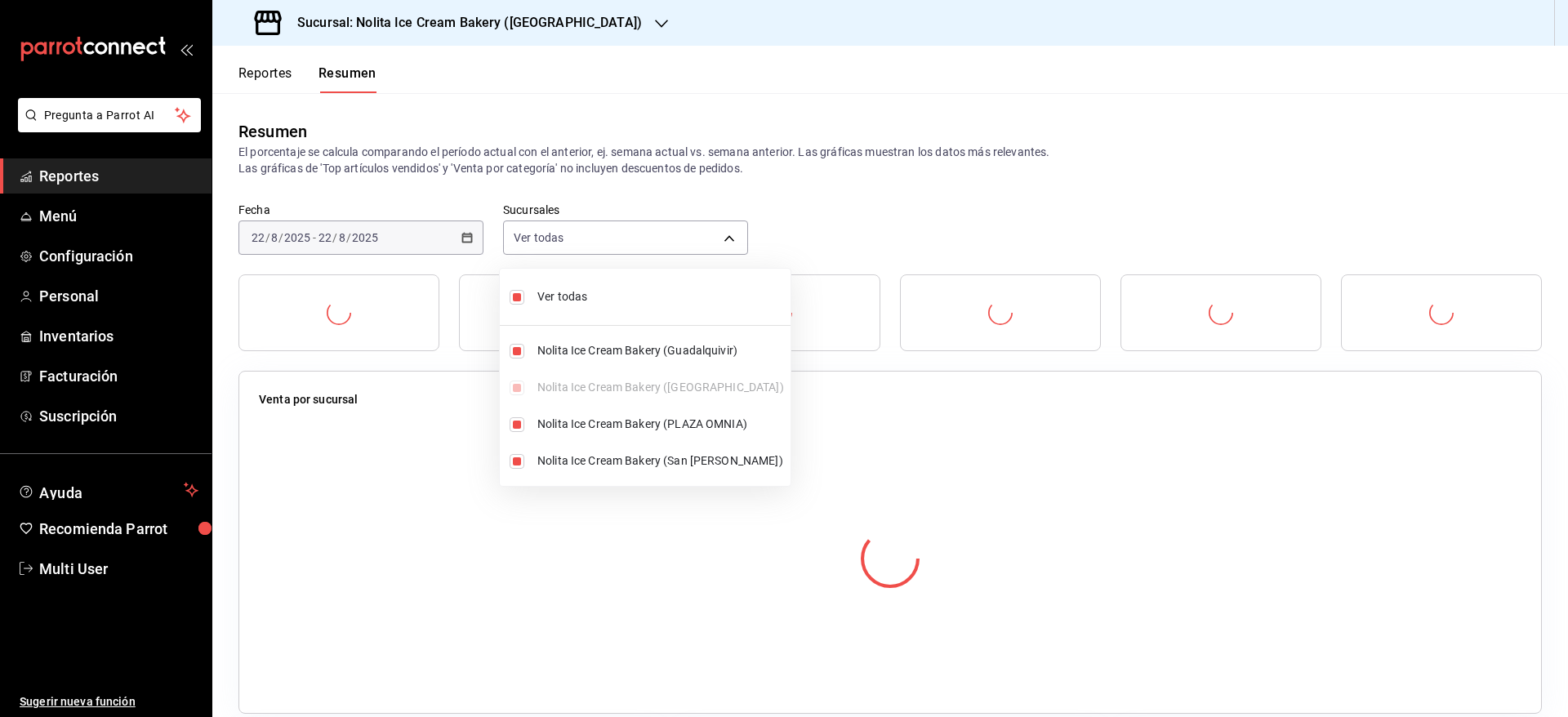
type input "[object Object],[object Object],[object Object],[object Object]"
checkbox input "true"
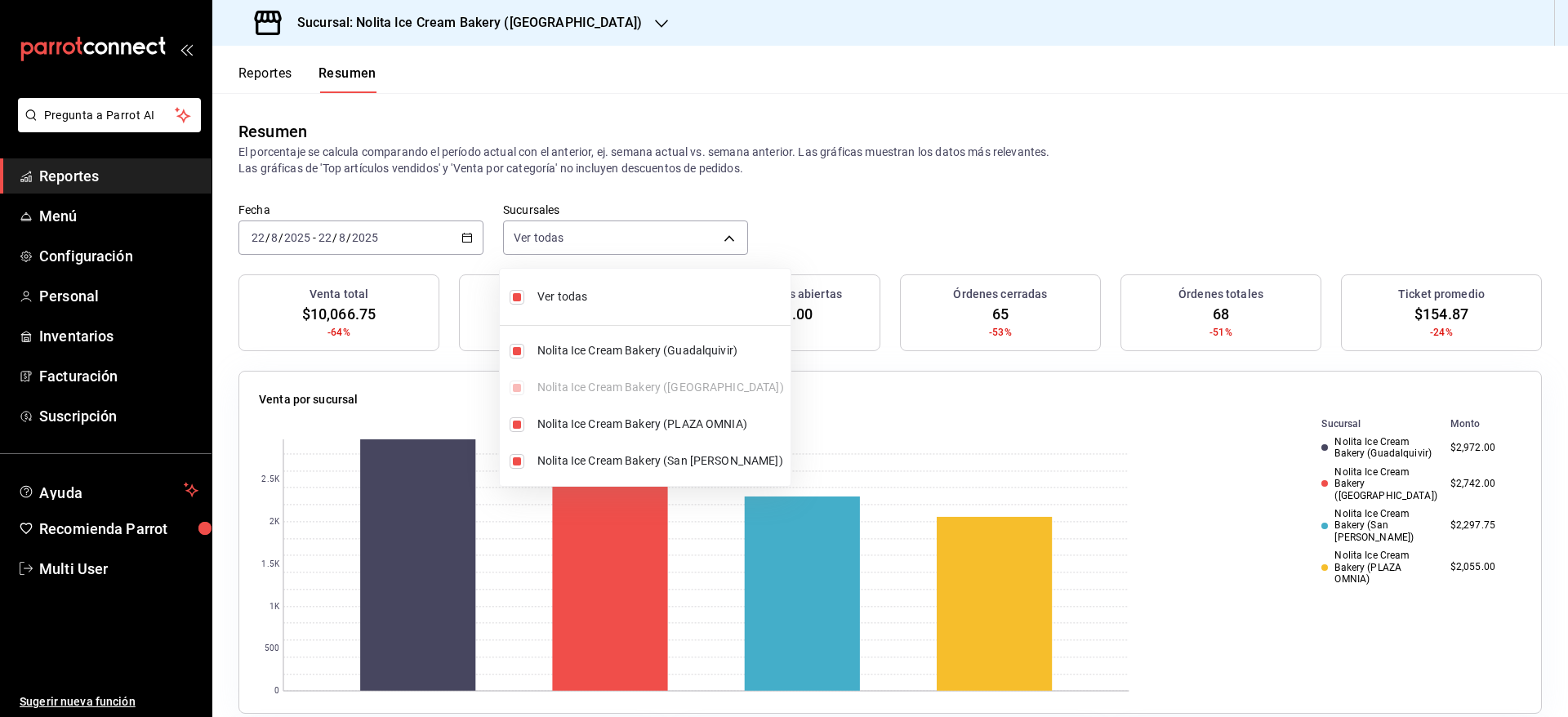
click at [915, 216] on div at bounding box center [784, 358] width 1568 height 717
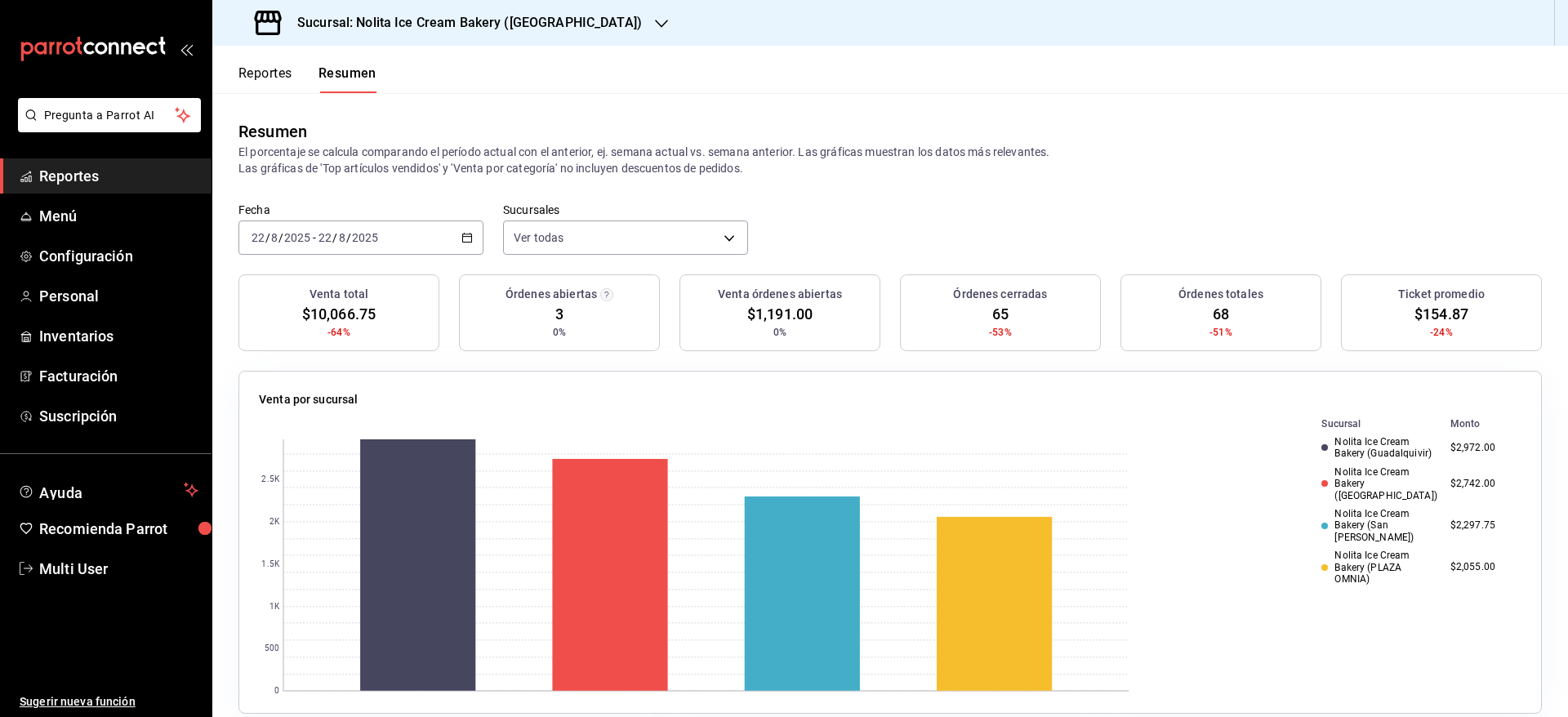
click at [507, 21] on h3 "Sucursal: Nolita Ice Cream Bakery ([GEOGRAPHIC_DATA])" at bounding box center [463, 23] width 357 height 20
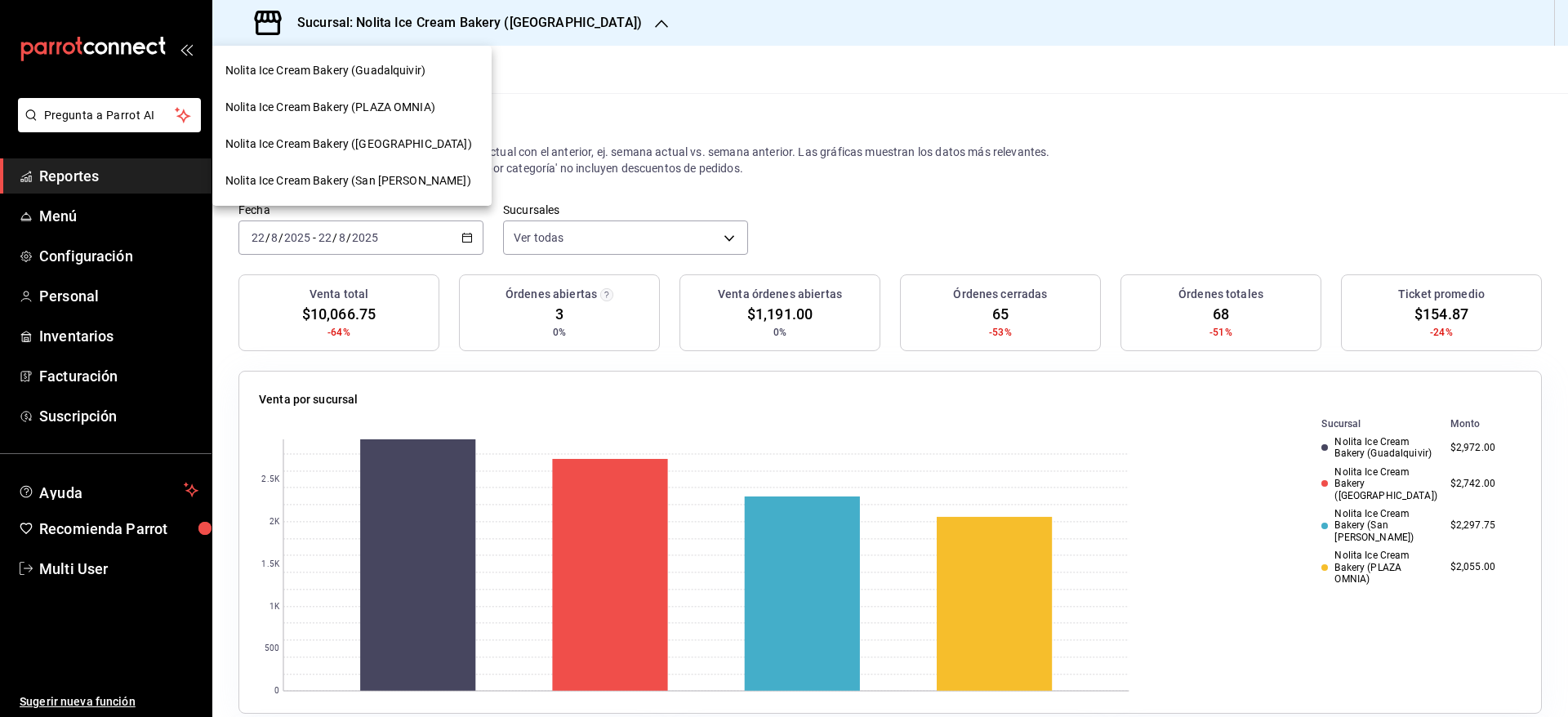
click at [630, 68] on div at bounding box center [784, 358] width 1568 height 717
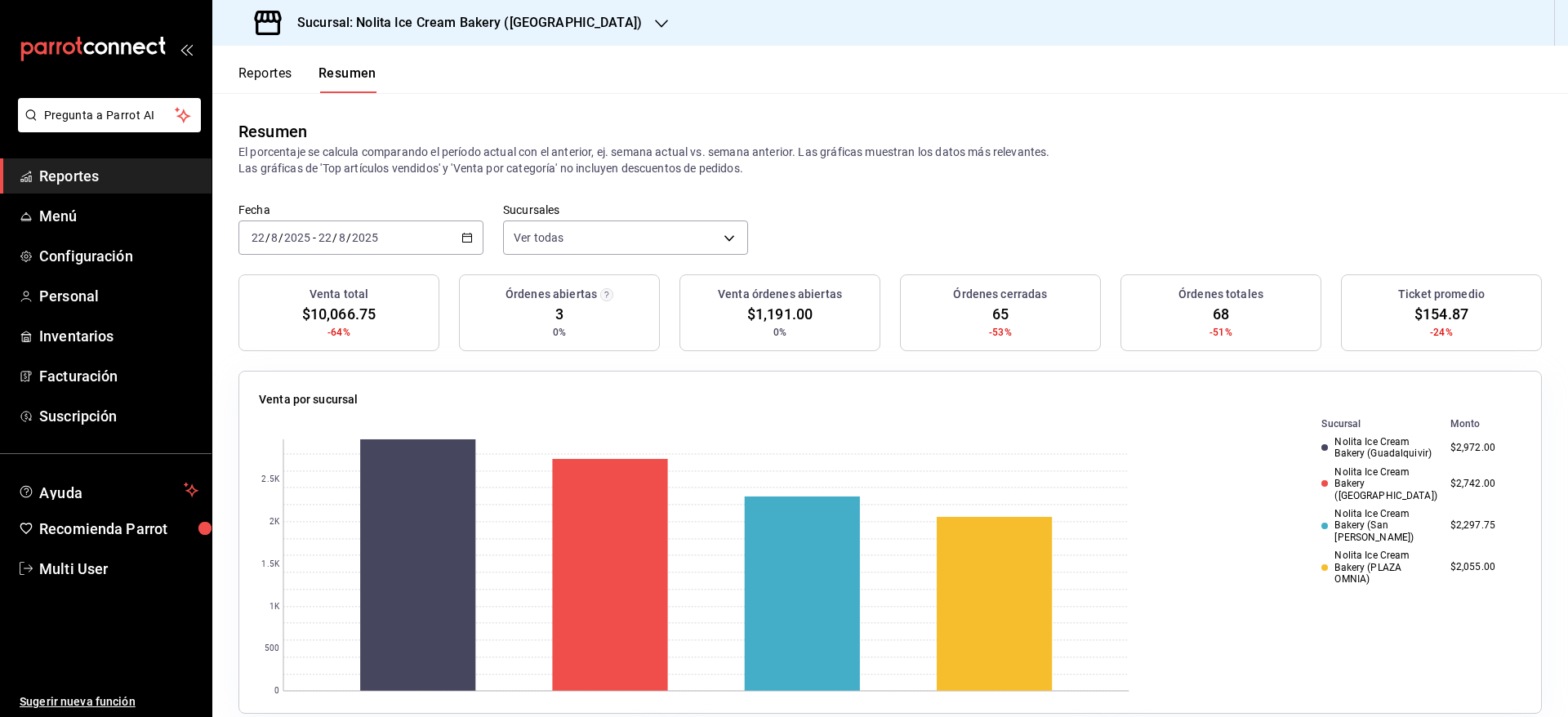
click at [270, 79] on button "Reportes" at bounding box center [266, 80] width 54 height 28
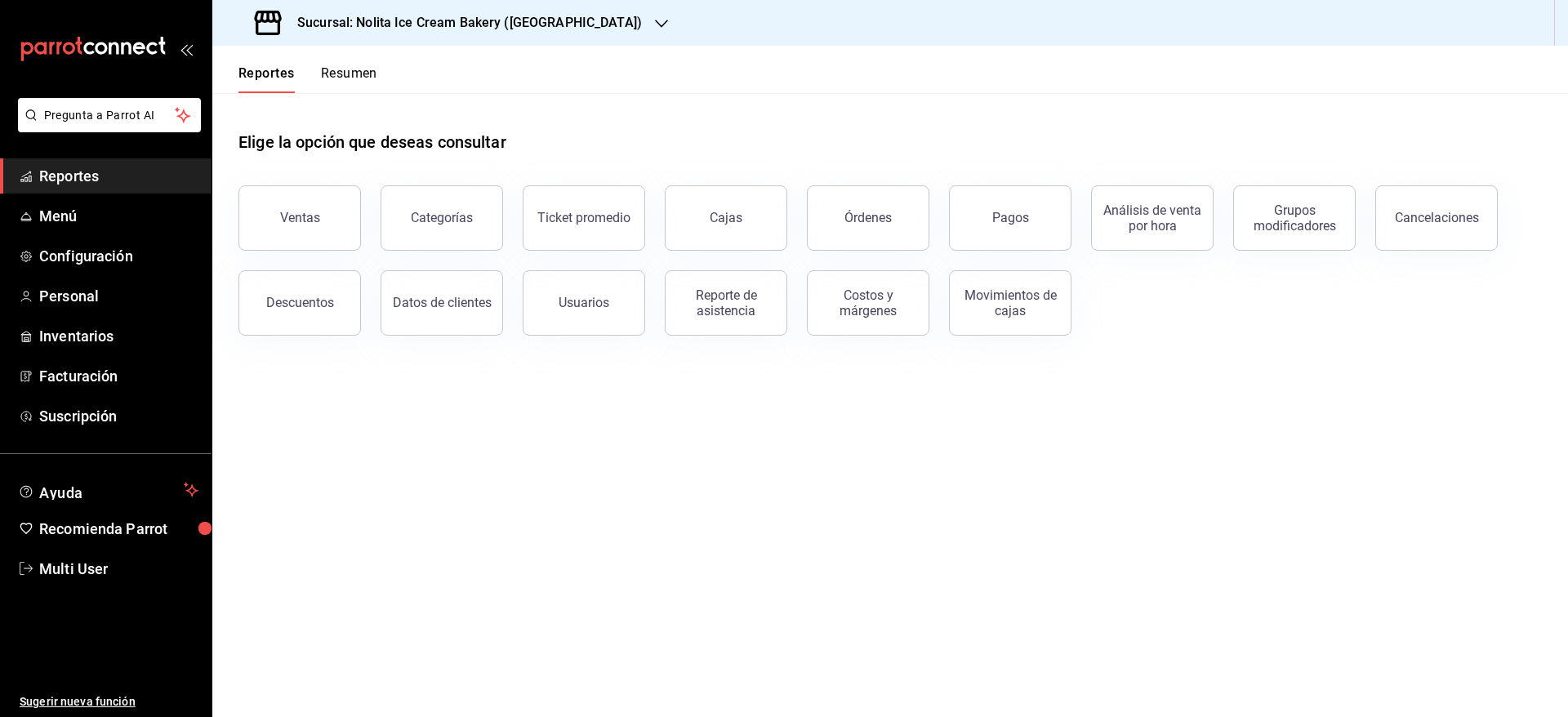
click at [561, 29] on h3 "Sucursal: Nolita Ice Cream Bakery ([GEOGRAPHIC_DATA])" at bounding box center [463, 23] width 357 height 20
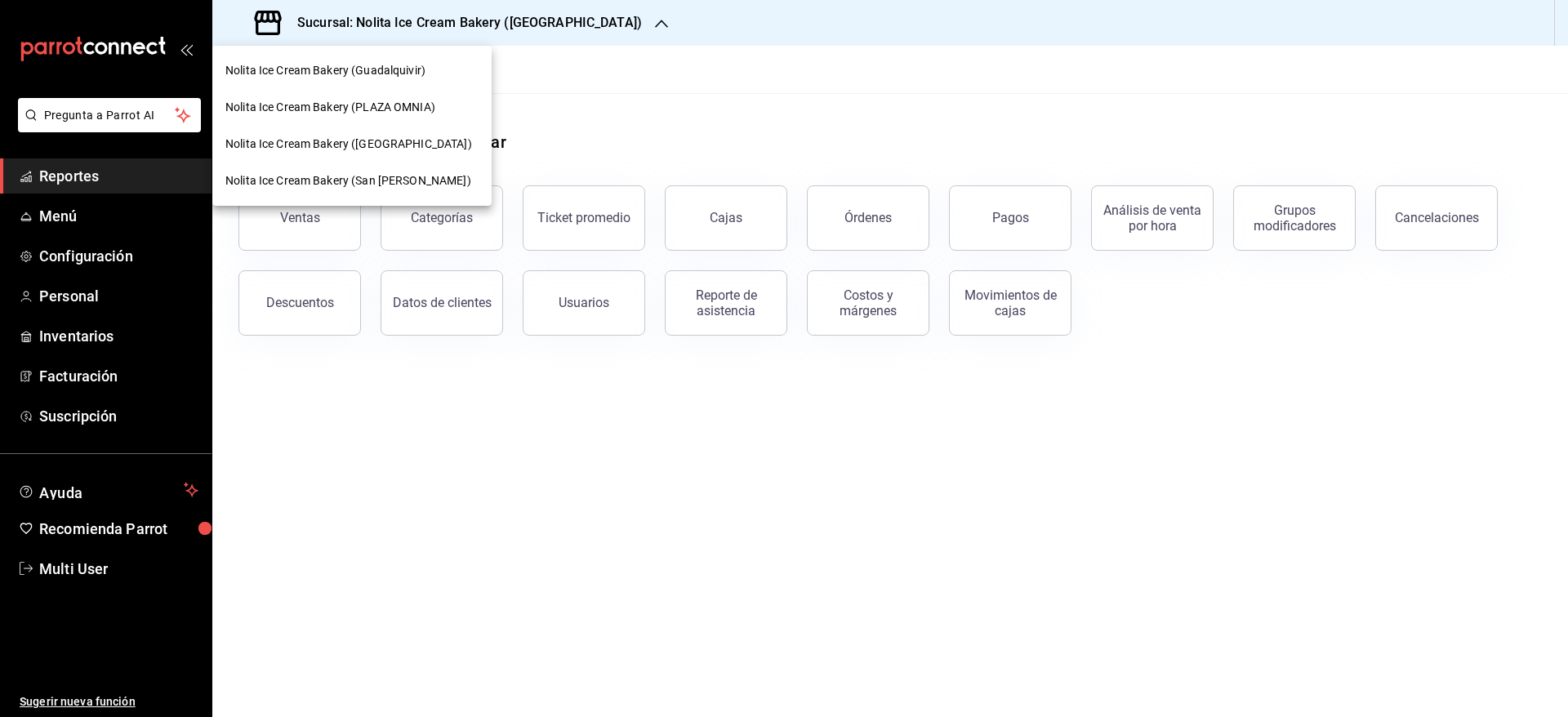
click at [420, 107] on span "Nolita Ice Cream Bakery (PLAZA OMNIA)" at bounding box center [330, 107] width 210 height 17
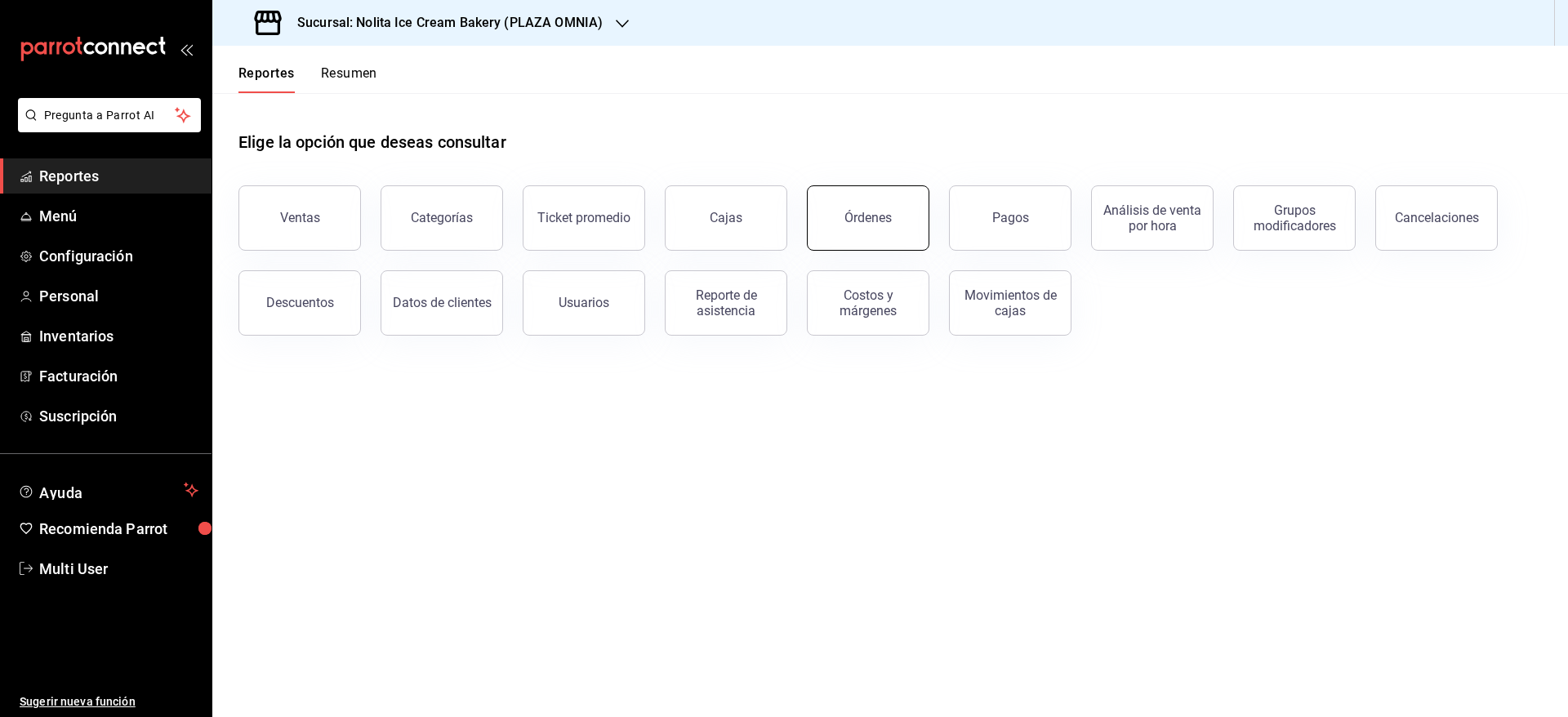
click at [838, 221] on button "Órdenes" at bounding box center [868, 218] width 122 height 66
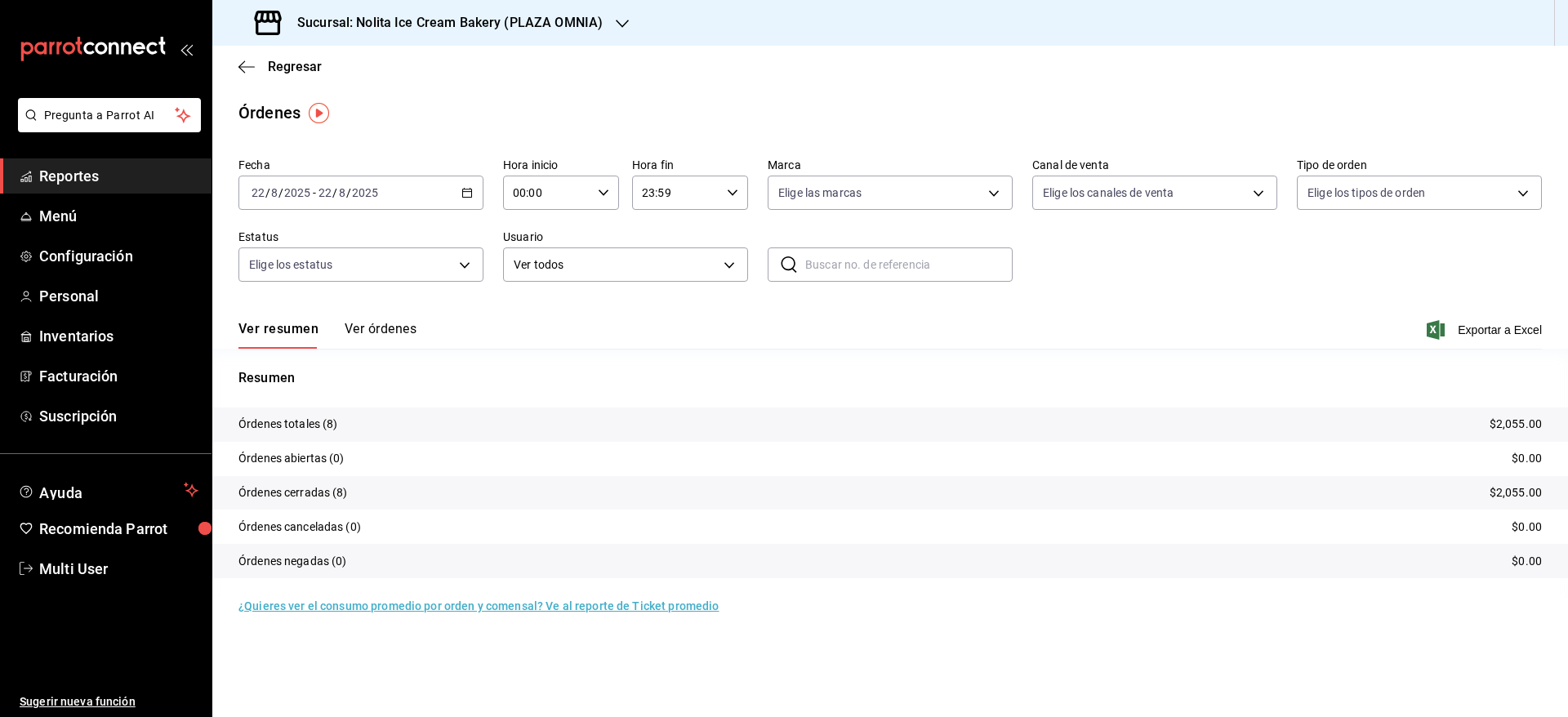
click at [390, 328] on button "Ver órdenes" at bounding box center [380, 335] width 72 height 28
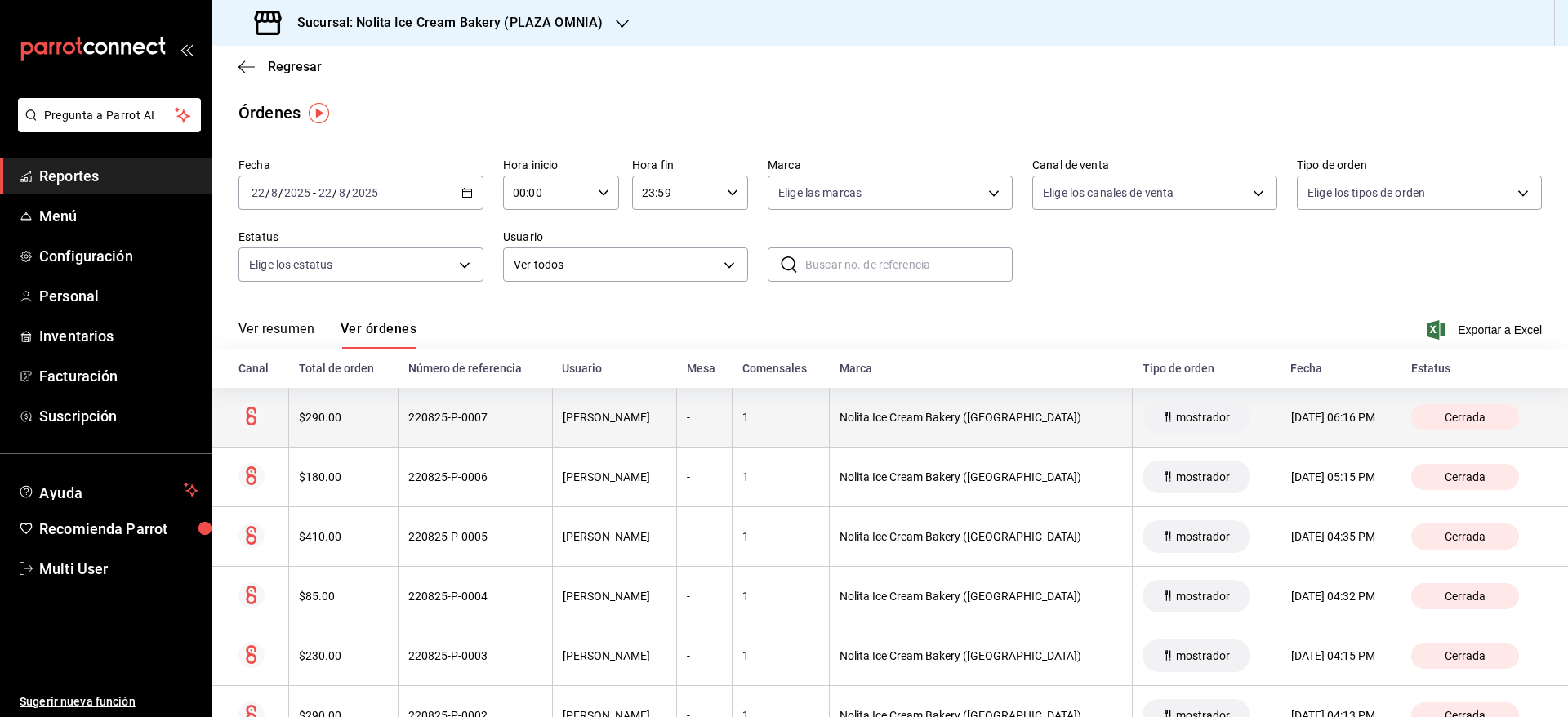
click at [385, 409] on th "$290.00" at bounding box center [343, 418] width 110 height 60
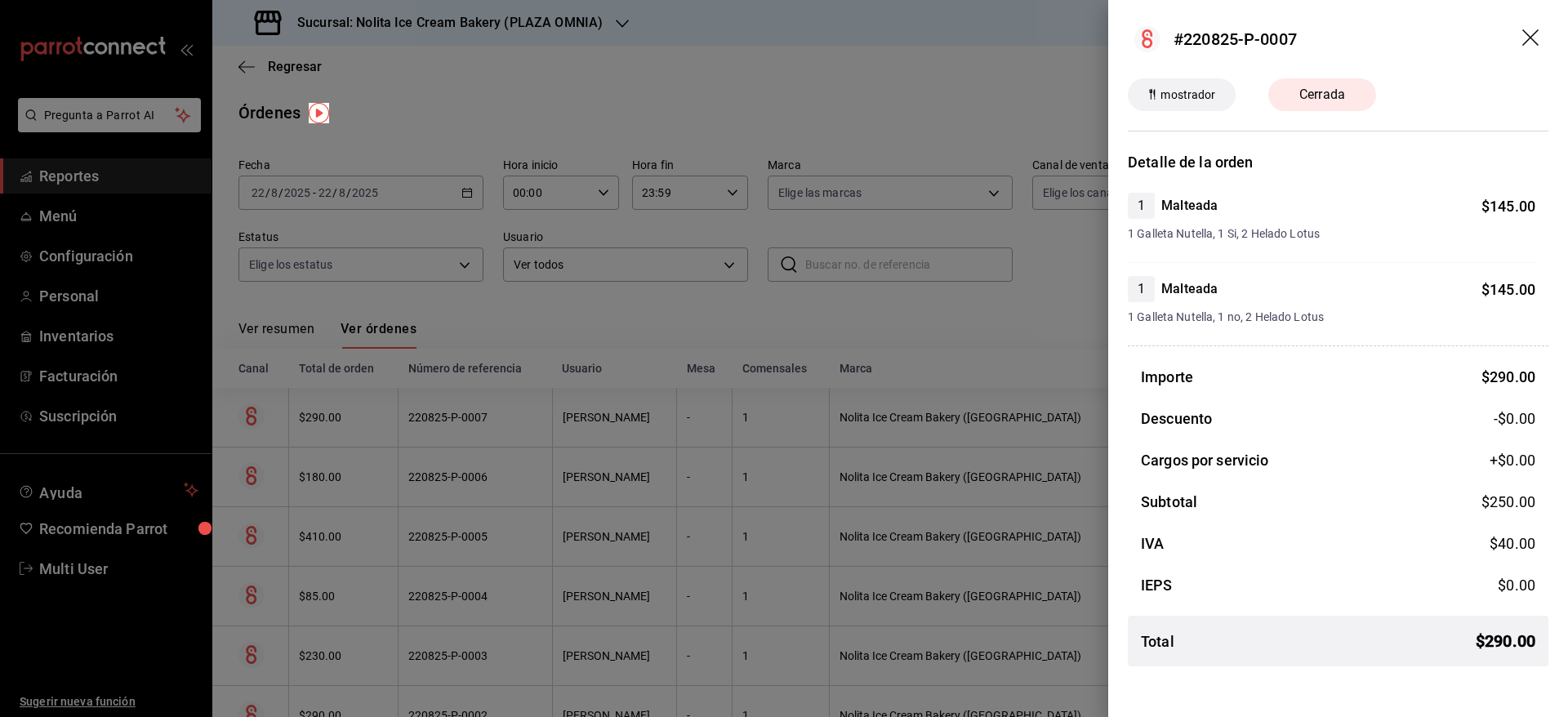
click at [385, 409] on div at bounding box center [784, 358] width 1568 height 717
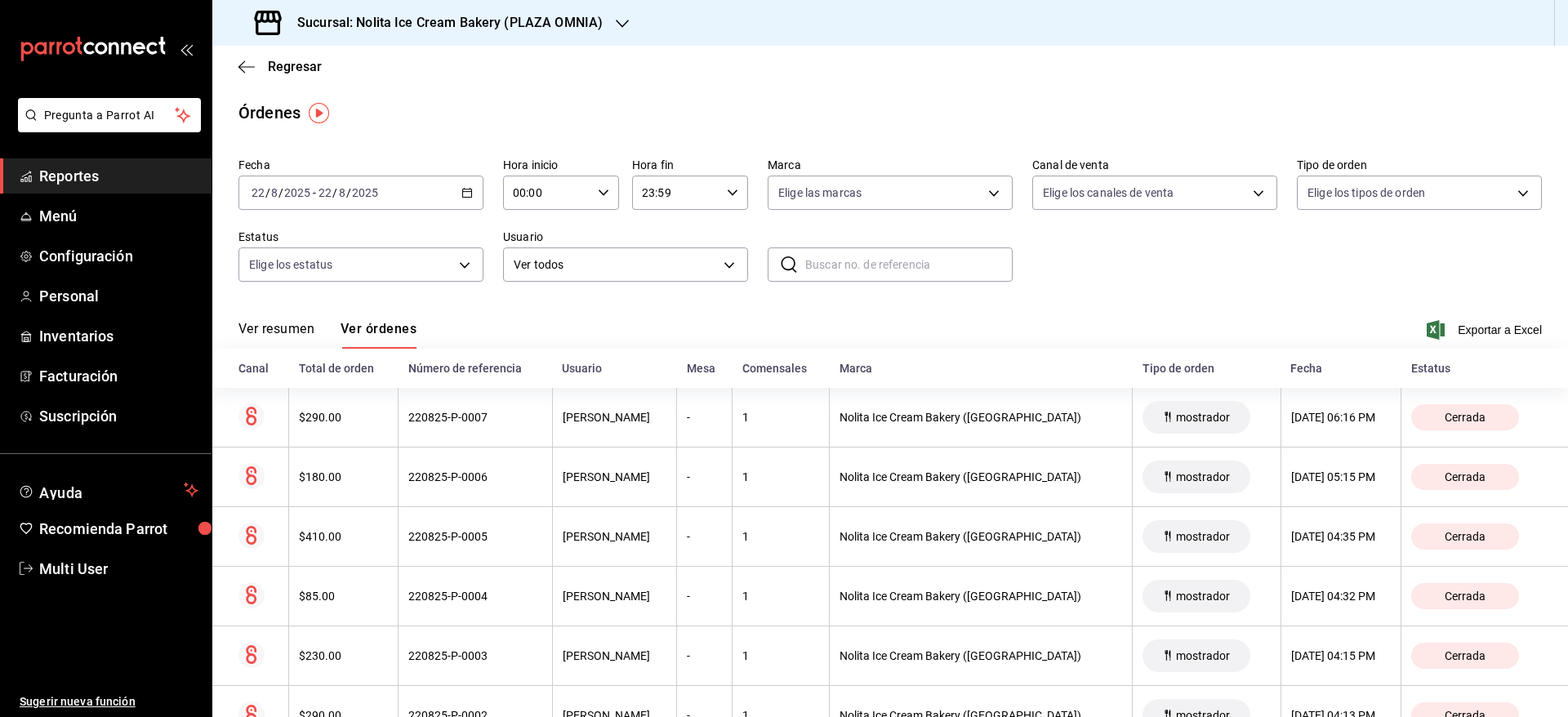
click at [312, 75] on div "Regresar" at bounding box center [890, 67] width 1356 height 42
click at [306, 70] on span "Regresar" at bounding box center [295, 67] width 54 height 16
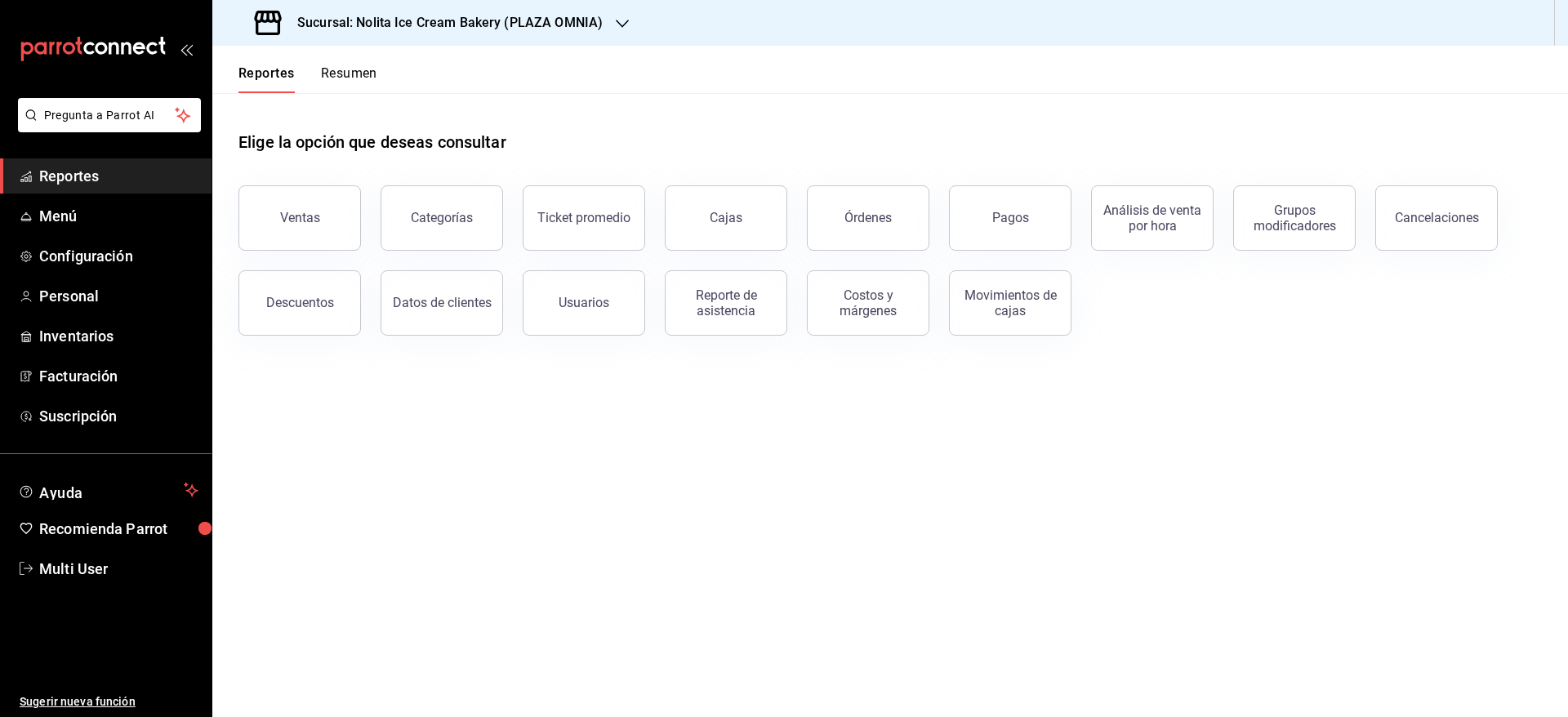
click at [346, 82] on button "Resumen" at bounding box center [348, 80] width 57 height 28
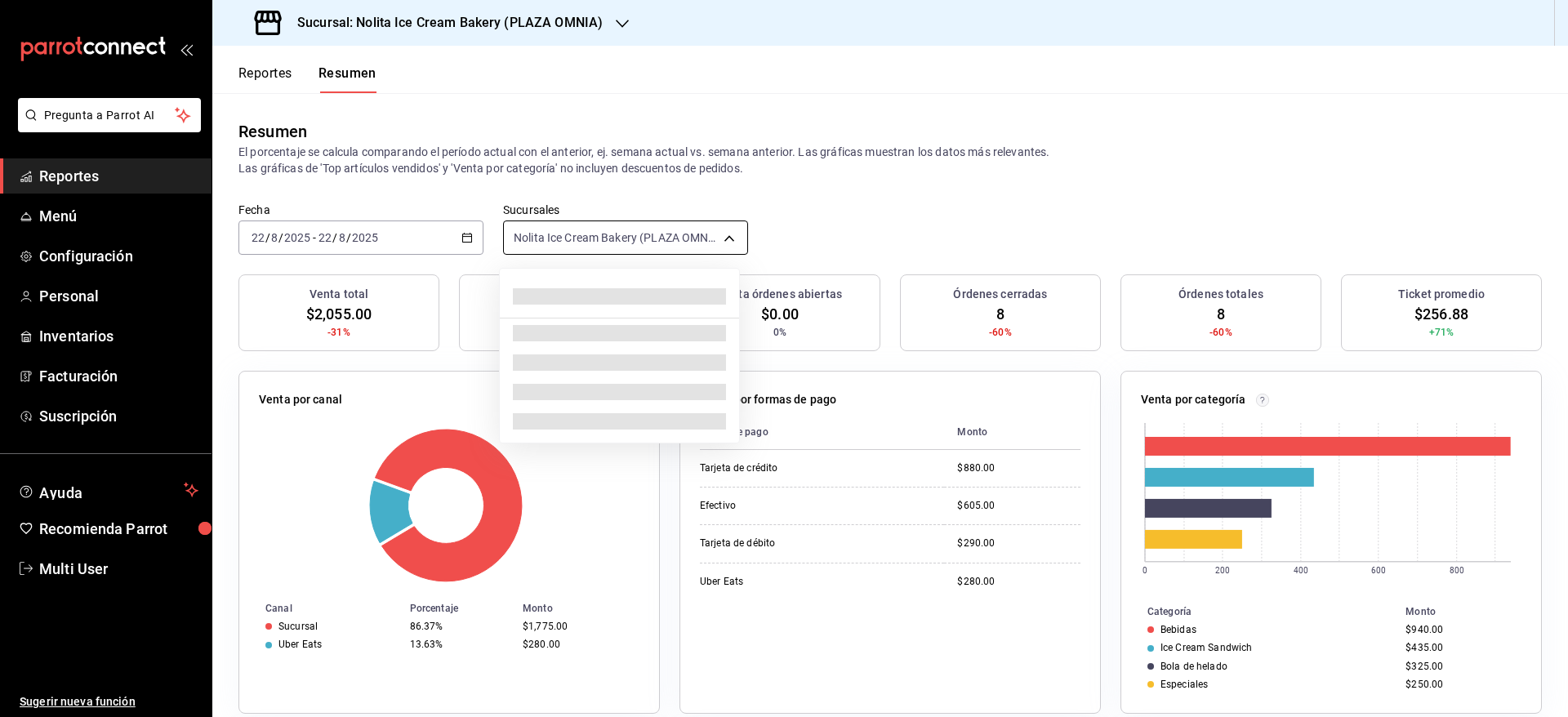
click at [603, 248] on body "Pregunta a Parrot AI Reportes Menú Configuración Personal Inventarios Facturaci…" at bounding box center [784, 358] width 1568 height 717
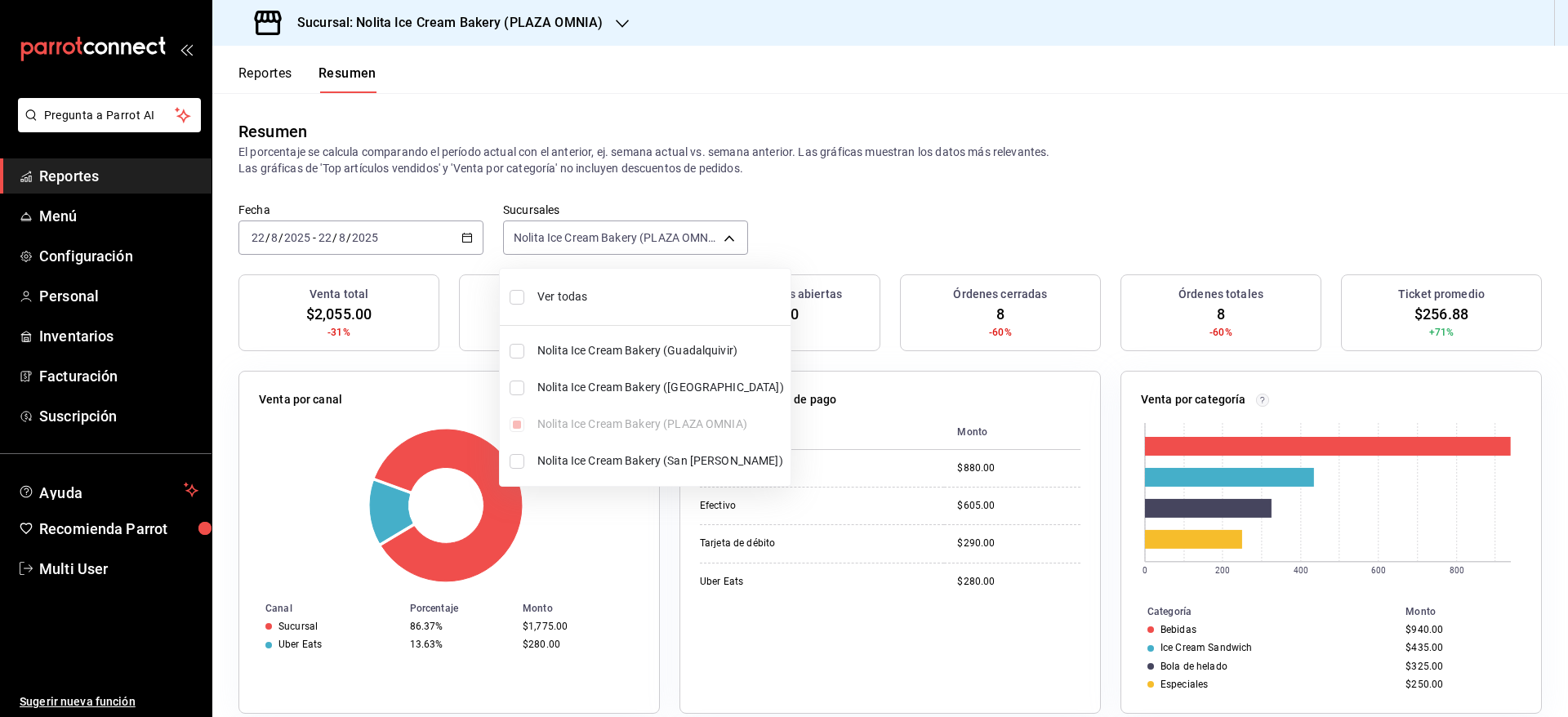
click at [592, 292] on span "Ver todas" at bounding box center [661, 297] width 247 height 17
type input "[object Object],[object Object],[object Object],[object Object]"
checkbox input "true"
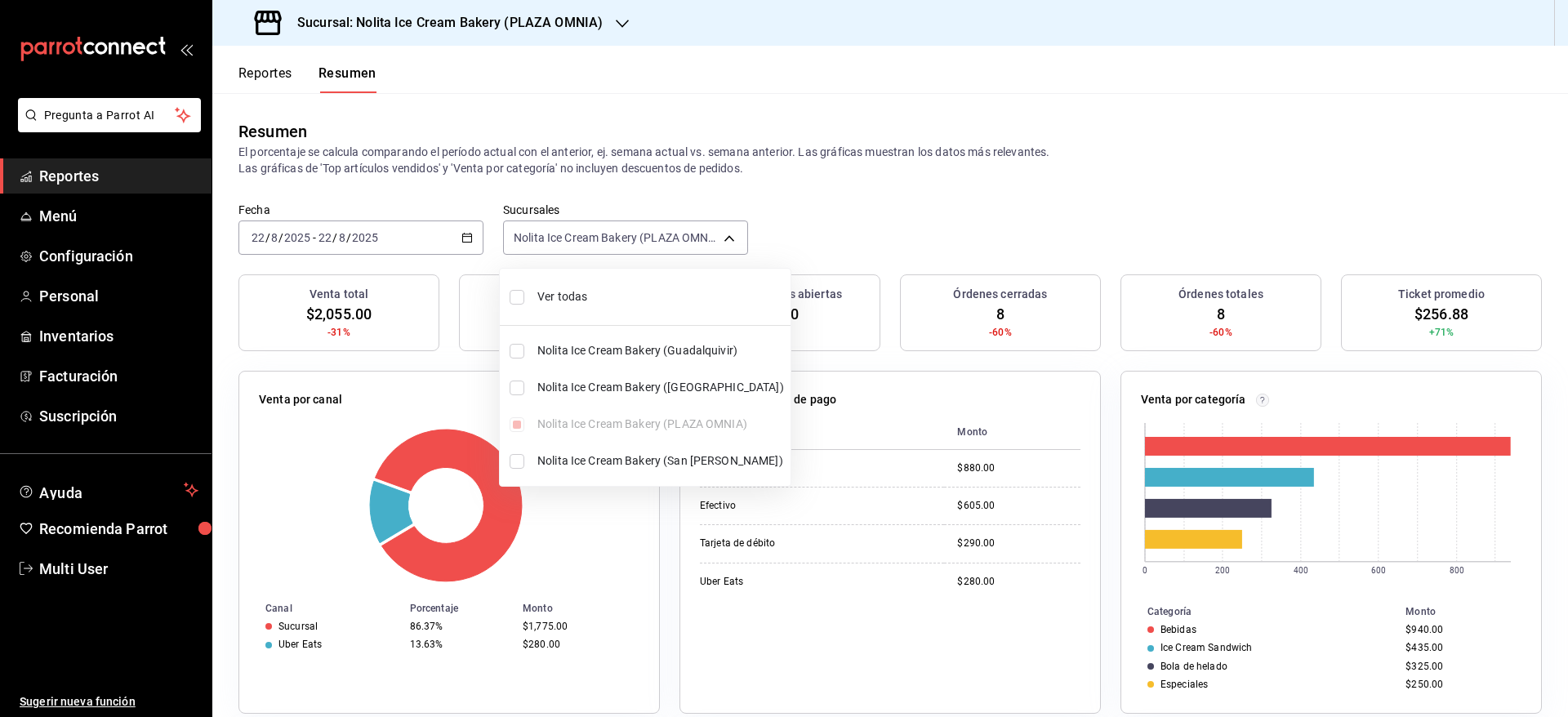
checkbox input "true"
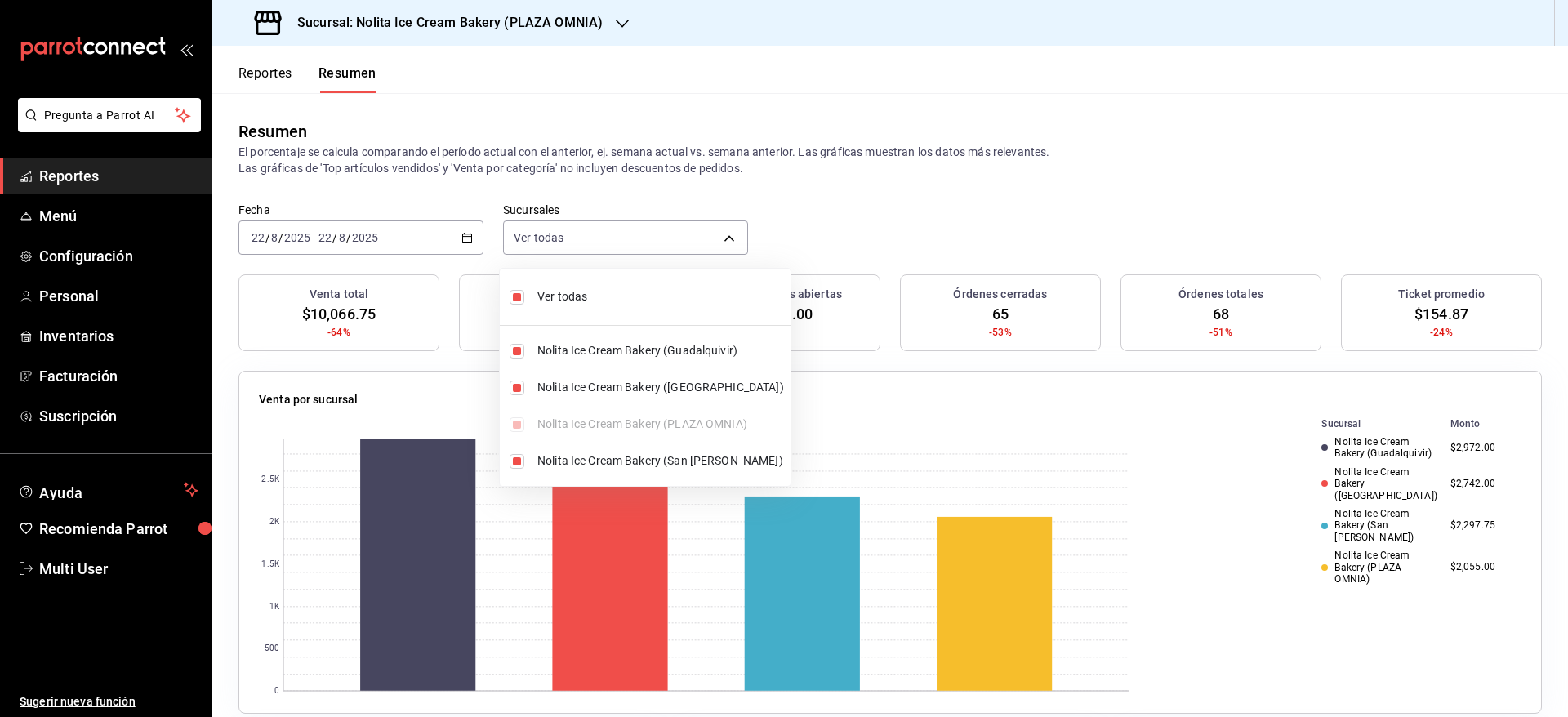
click at [862, 218] on div at bounding box center [784, 358] width 1568 height 717
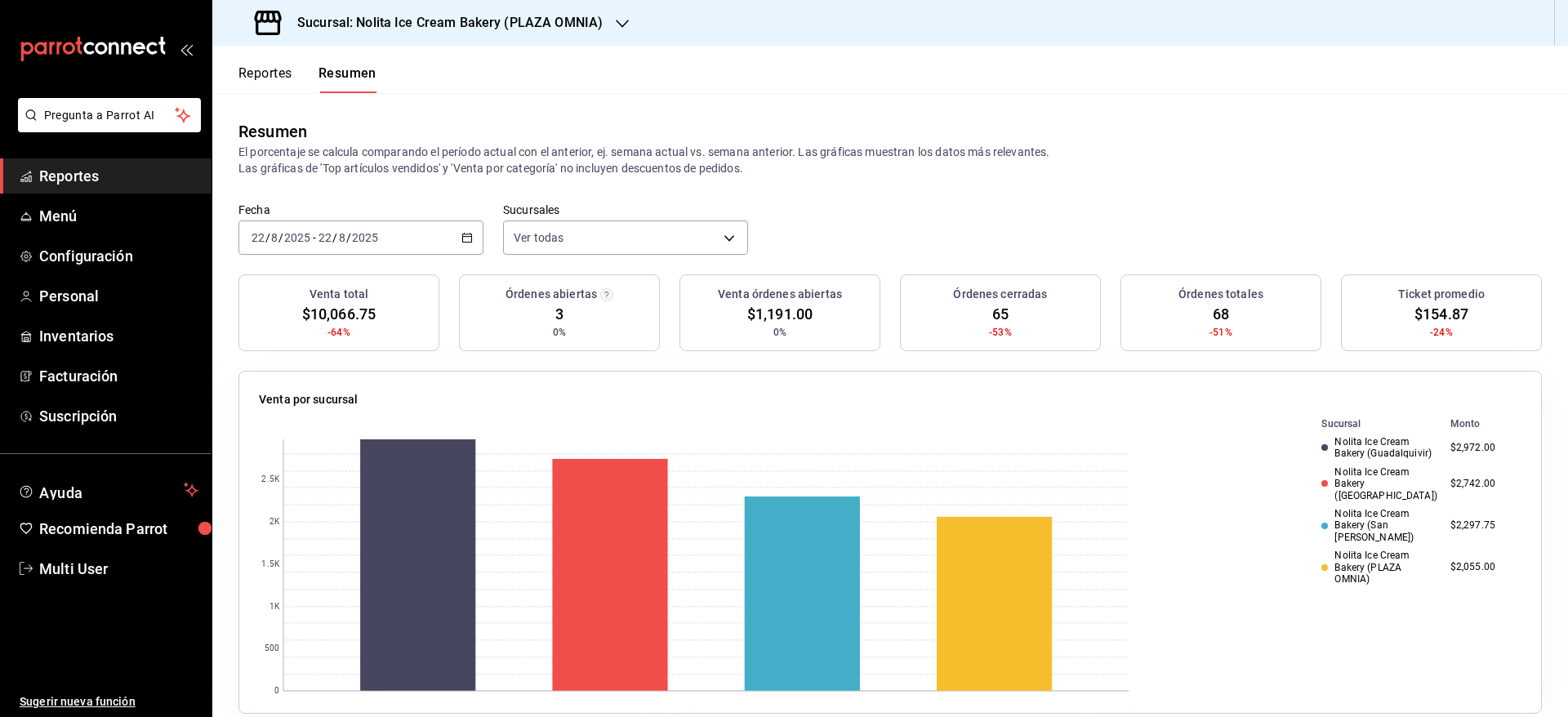
click at [267, 75] on button "Reportes" at bounding box center [266, 80] width 54 height 28
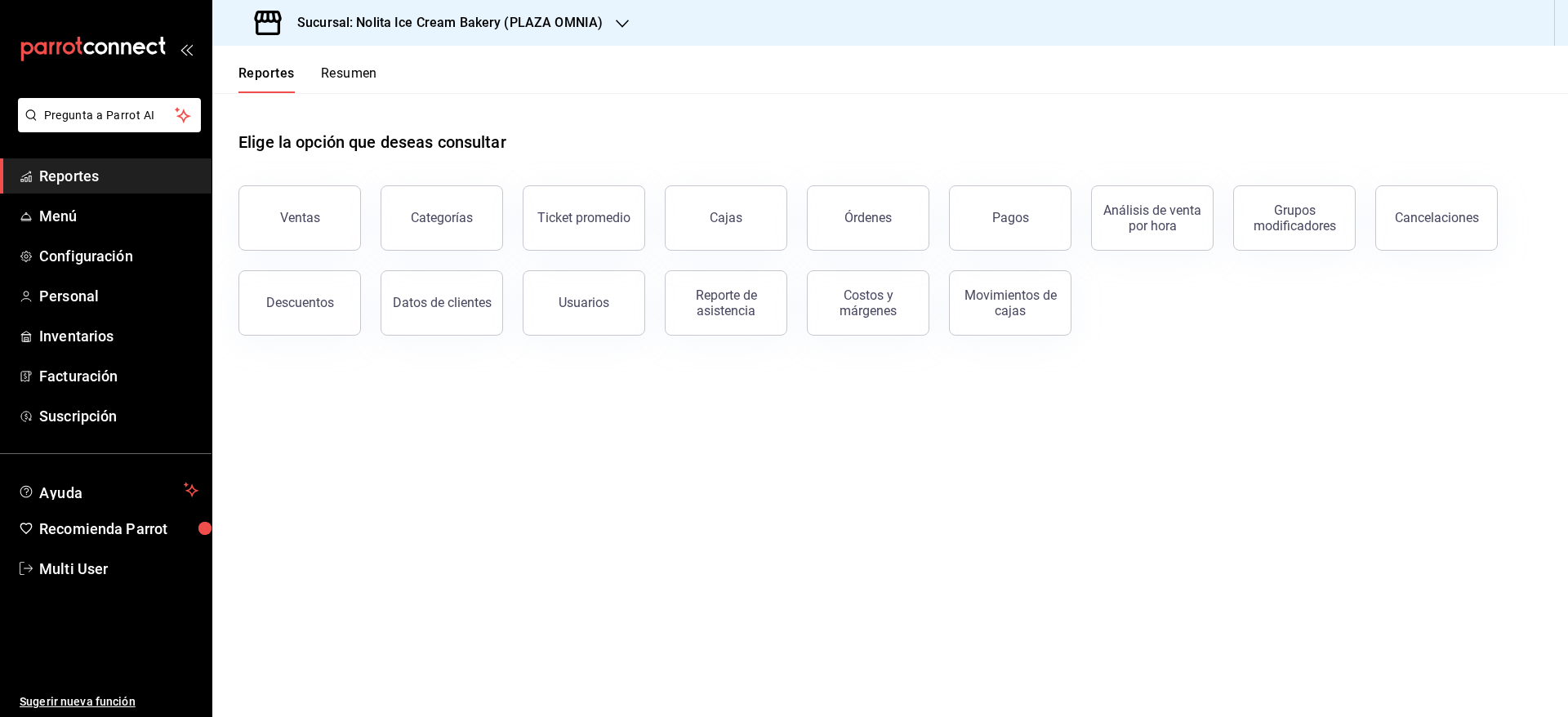
click at [346, 78] on button "Resumen" at bounding box center [348, 80] width 57 height 28
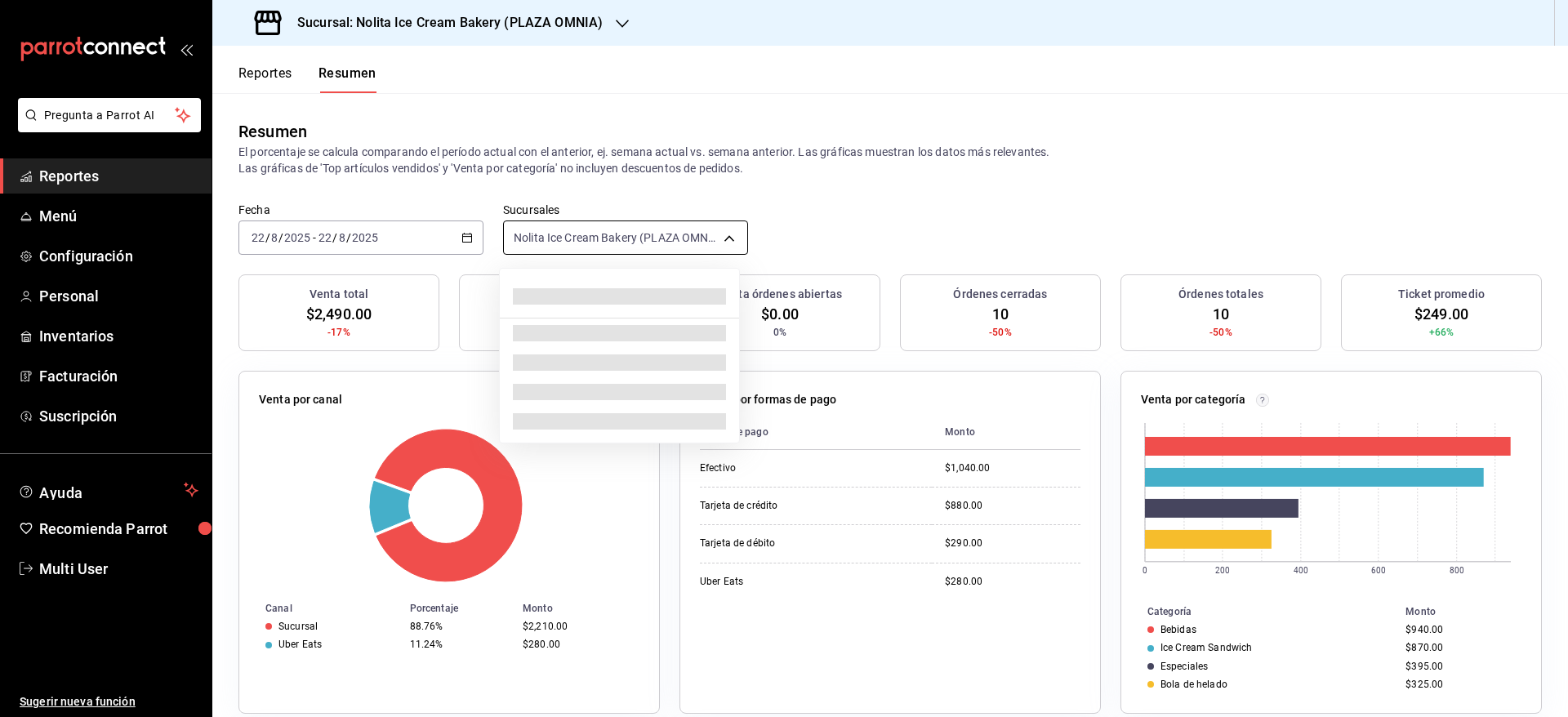
click at [572, 229] on body "Pregunta a Parrot AI Reportes Menú Configuración Personal Inventarios Facturaci…" at bounding box center [784, 358] width 1568 height 717
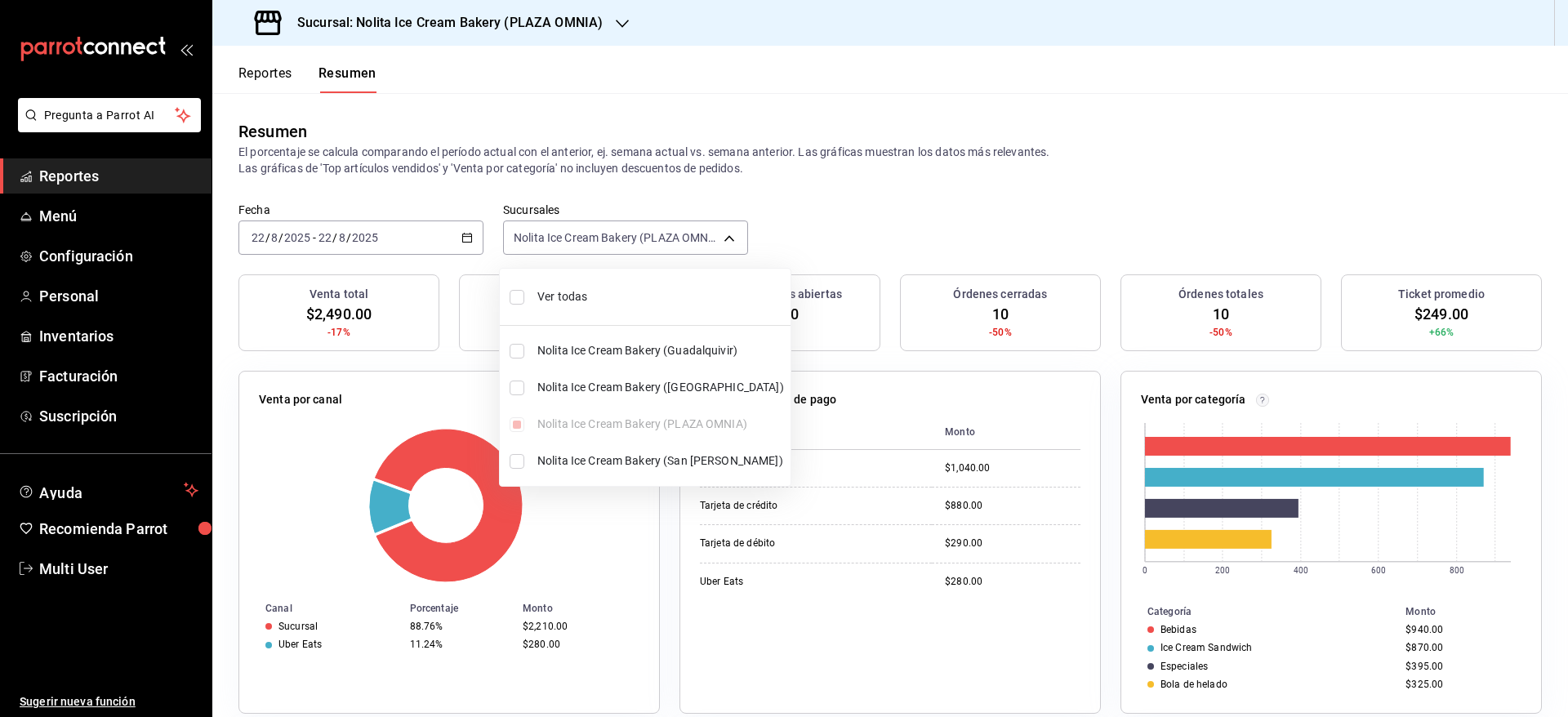
click at [571, 289] on span "Ver todas" at bounding box center [661, 297] width 247 height 17
type input "[object Object],[object Object],[object Object],[object Object]"
checkbox input "true"
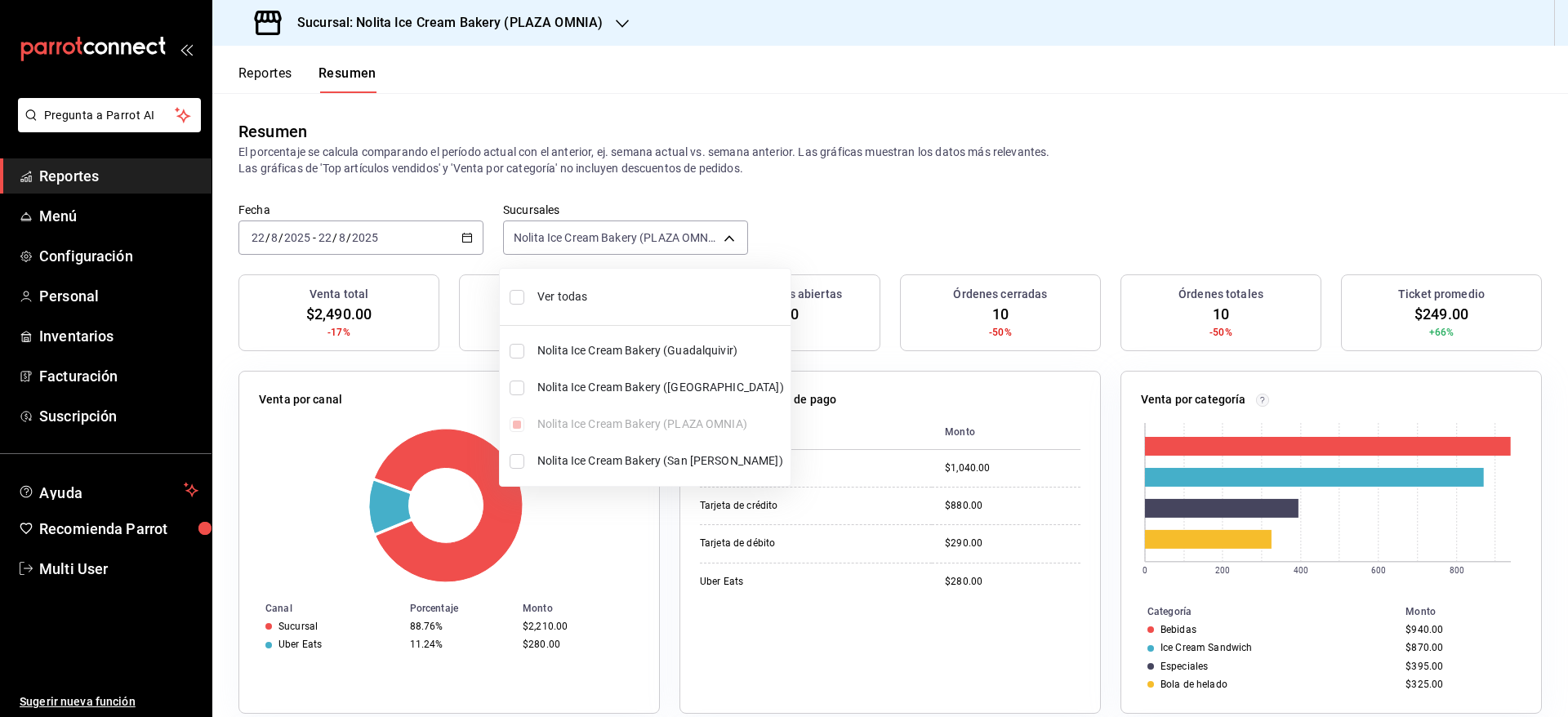
checkbox input "true"
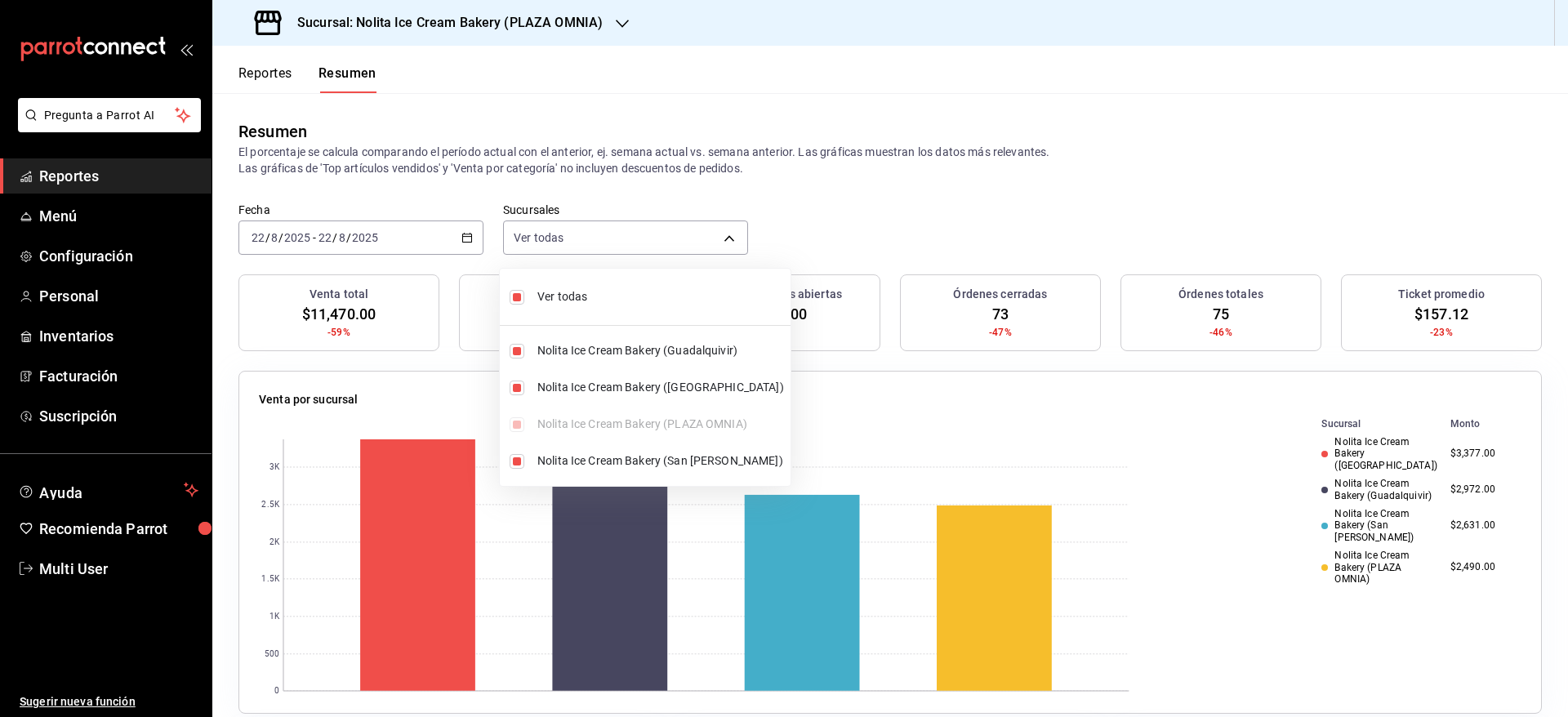
click at [867, 236] on div at bounding box center [784, 358] width 1568 height 717
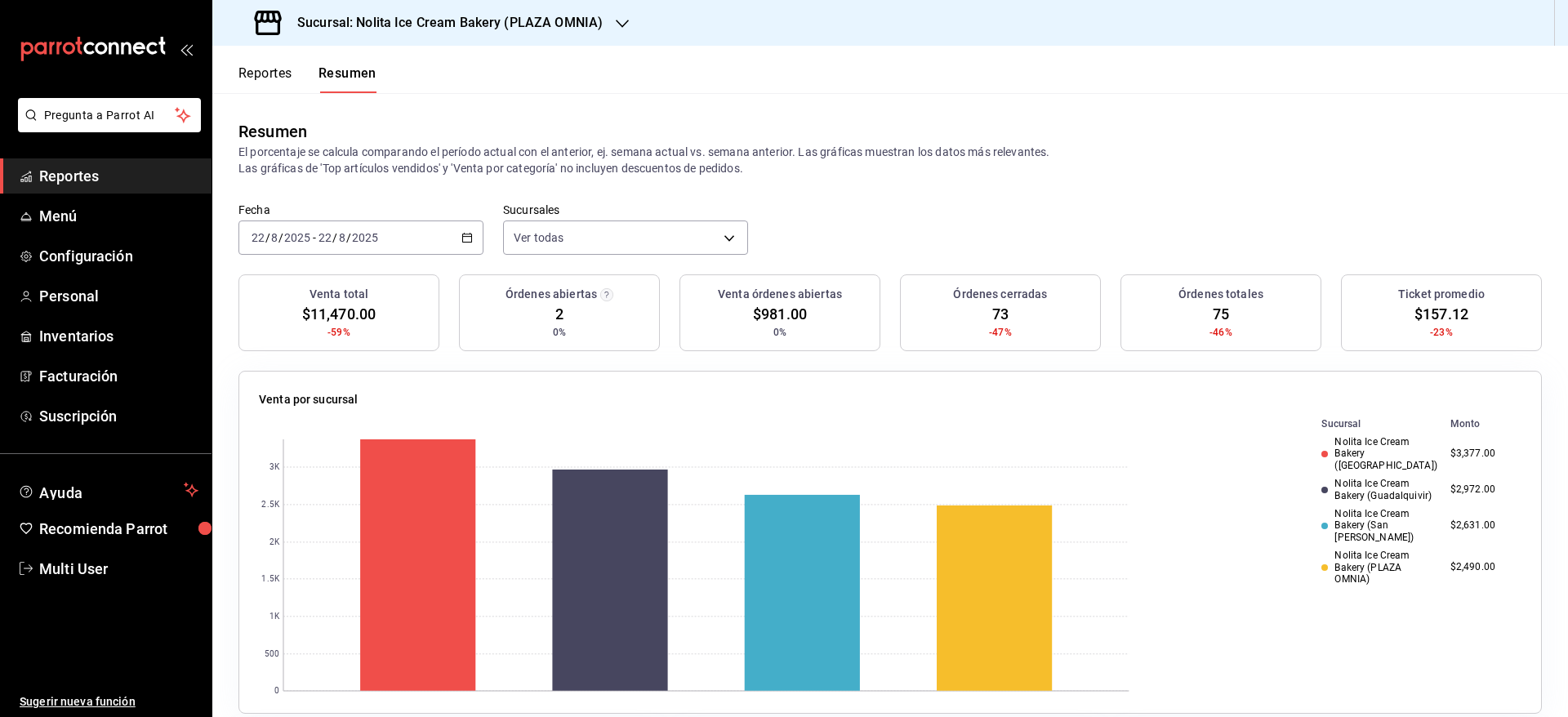
click at [265, 83] on button "Reportes" at bounding box center [266, 80] width 54 height 28
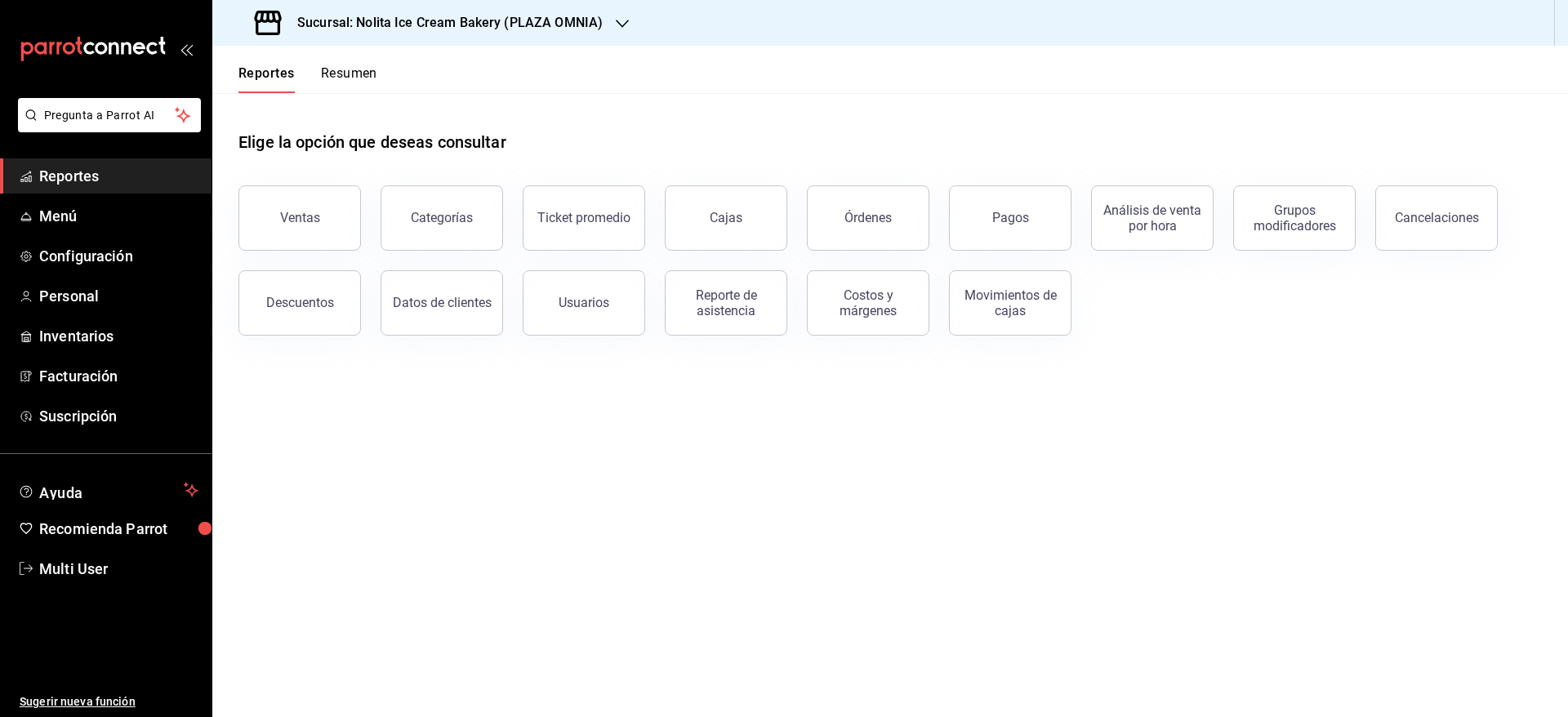
click at [335, 71] on button "Resumen" at bounding box center [348, 80] width 57 height 28
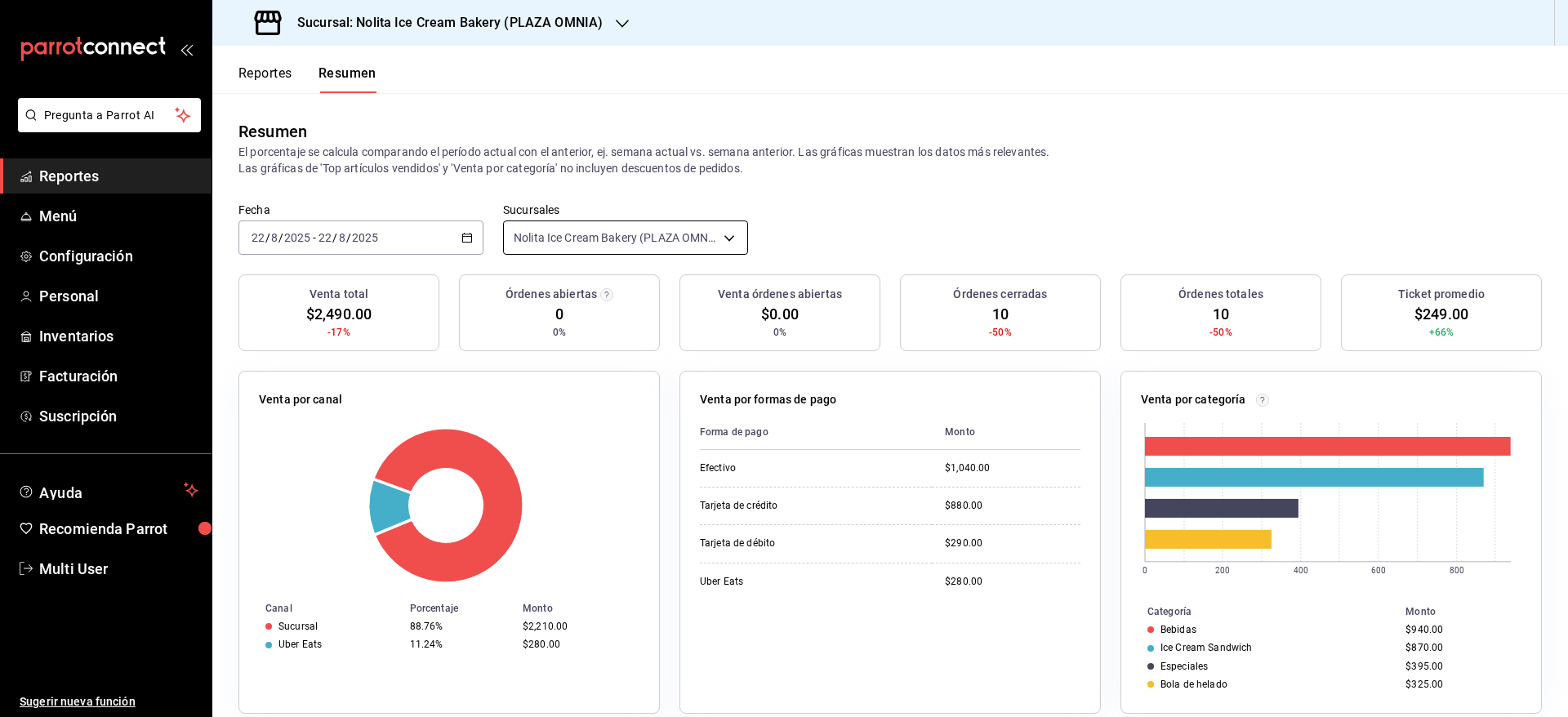
click at [564, 234] on body "Pregunta a Parrot AI Reportes Menú Configuración Personal Inventarios Facturaci…" at bounding box center [784, 358] width 1568 height 717
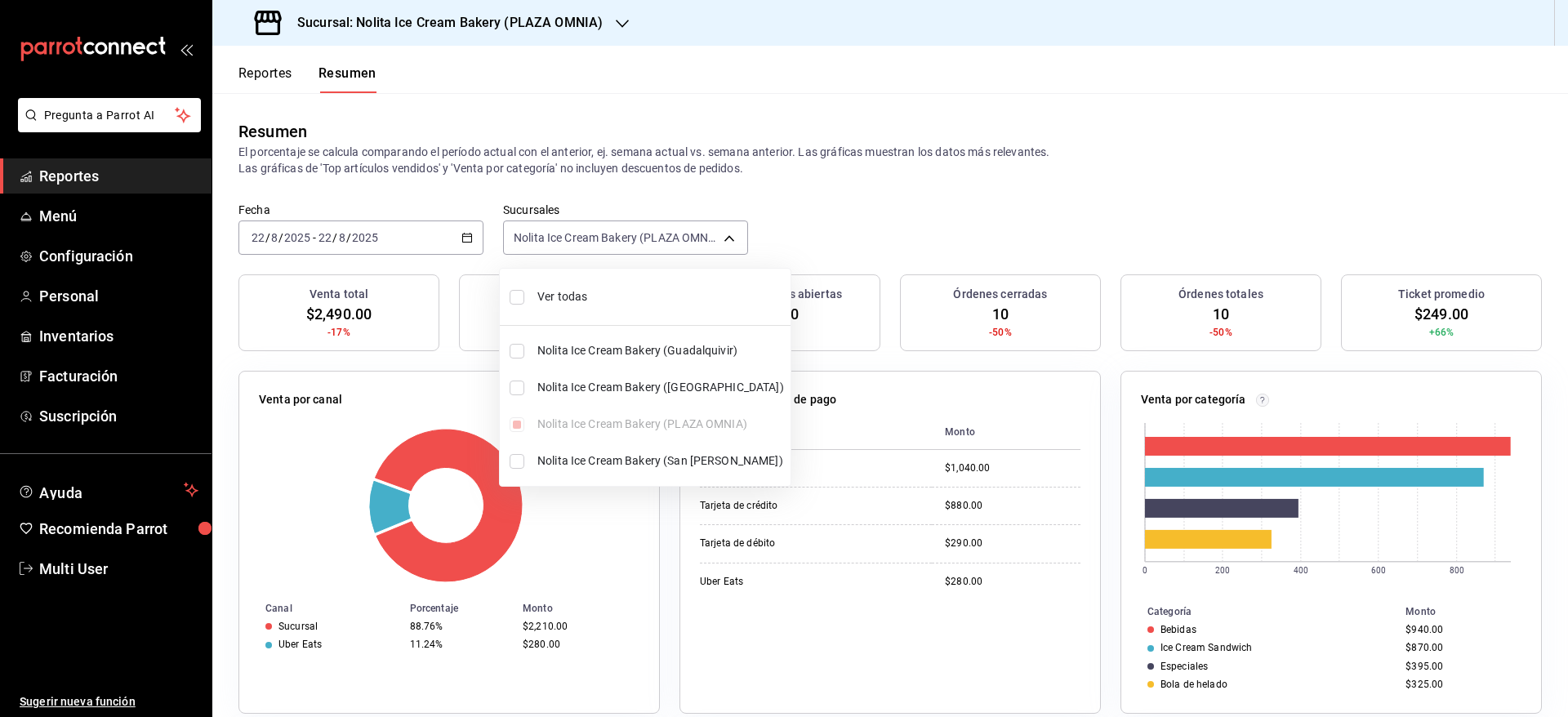
click at [562, 300] on span "Ver todas" at bounding box center [661, 297] width 247 height 17
type input "[object Object],[object Object],[object Object],[object Object]"
checkbox input "true"
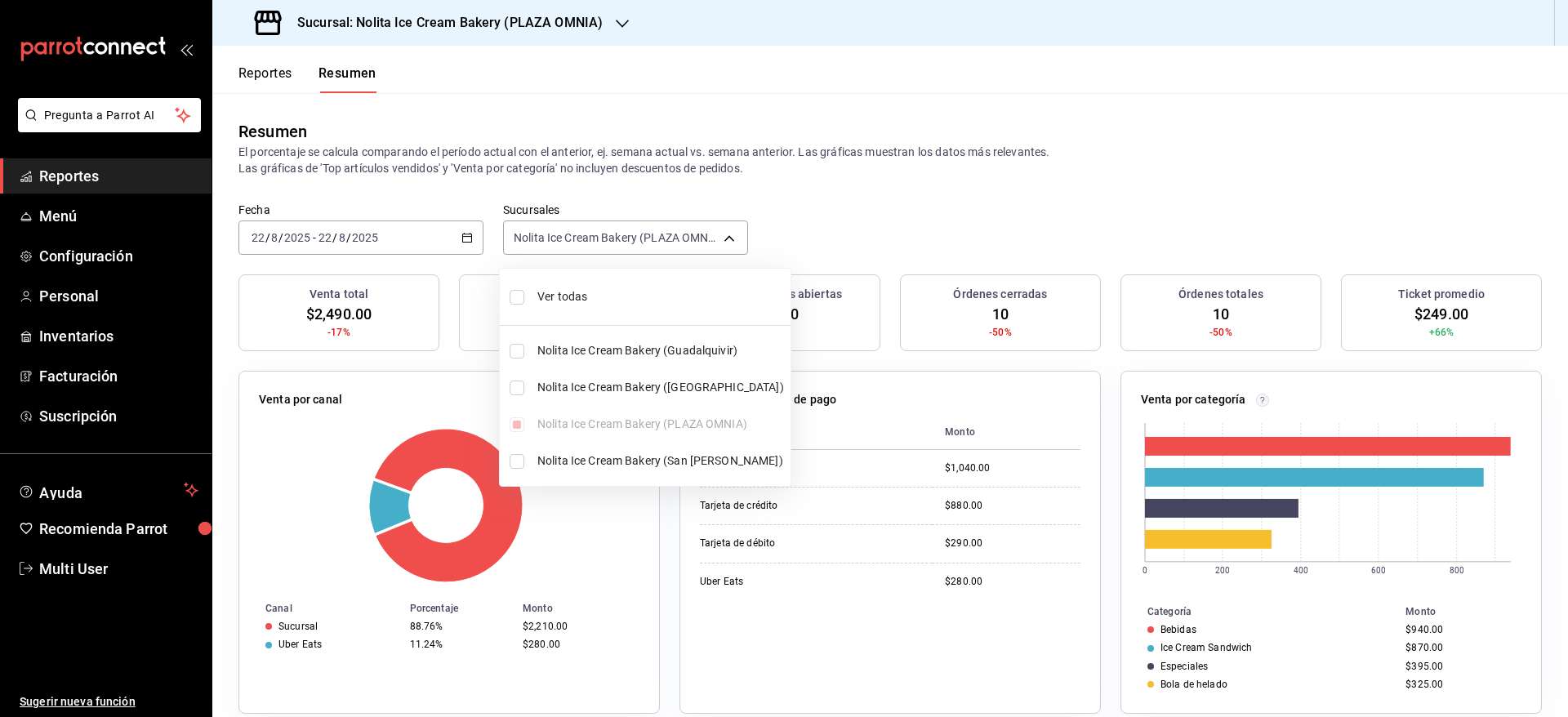
checkbox input "true"
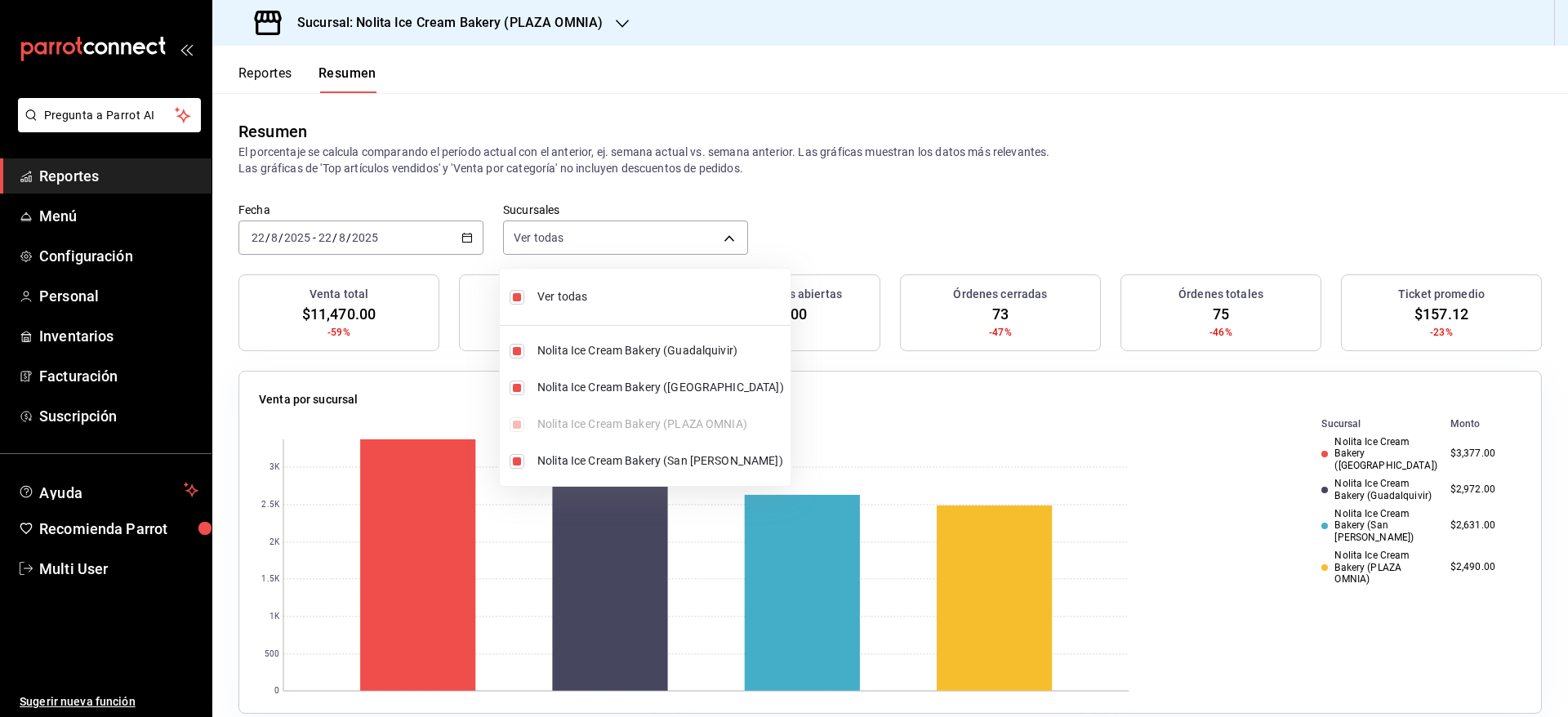
click at [928, 223] on div at bounding box center [784, 358] width 1568 height 717
